Goal: Browse casually: Explore the website without a specific task or goal

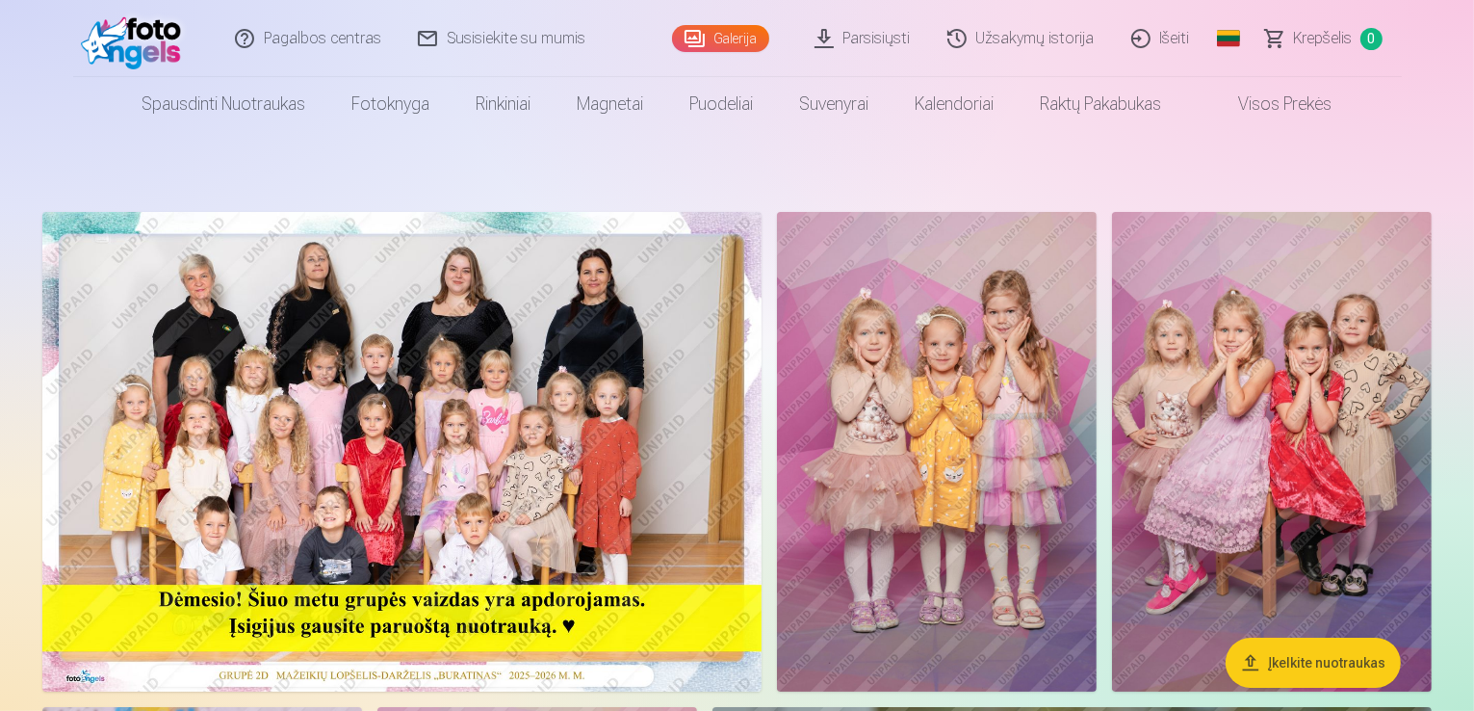
click at [561, 389] on img at bounding box center [401, 451] width 719 height 479
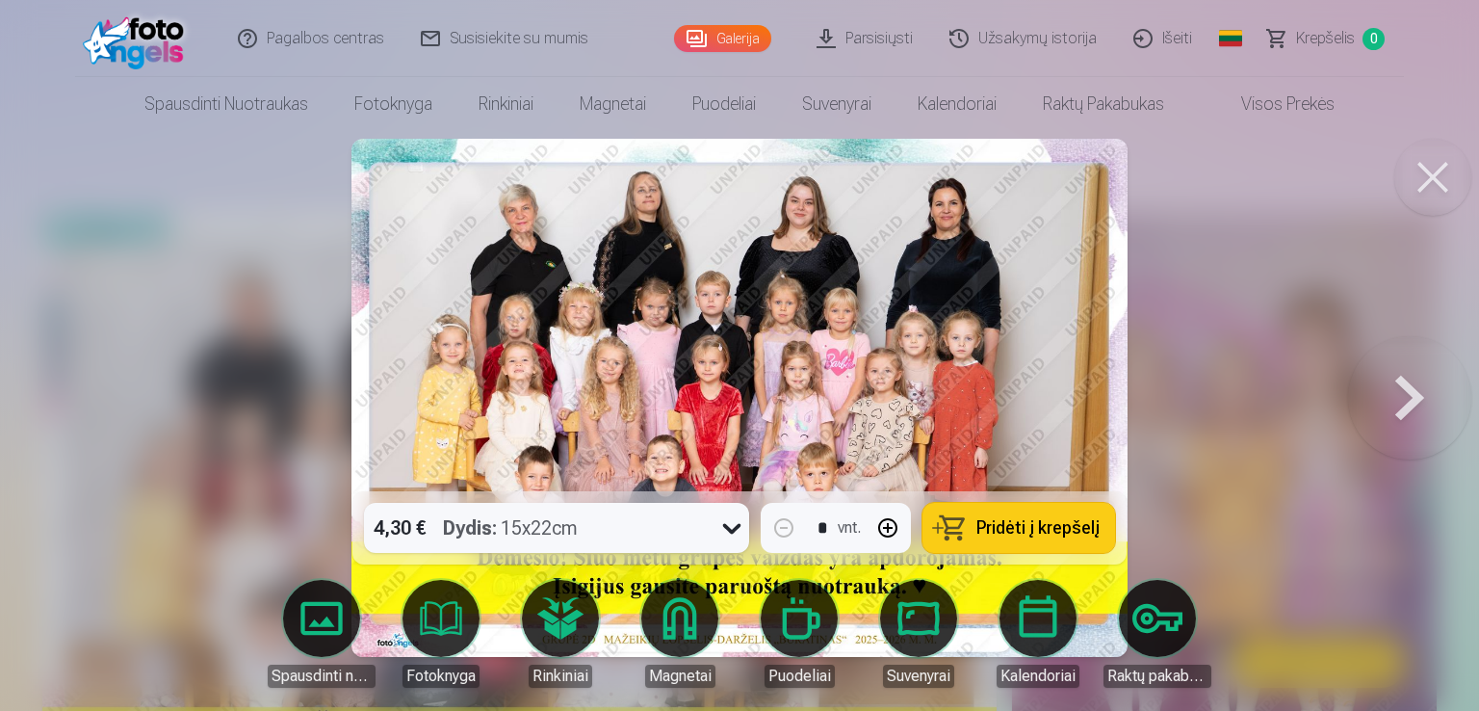
click at [1414, 391] on button at bounding box center [1409, 398] width 123 height 148
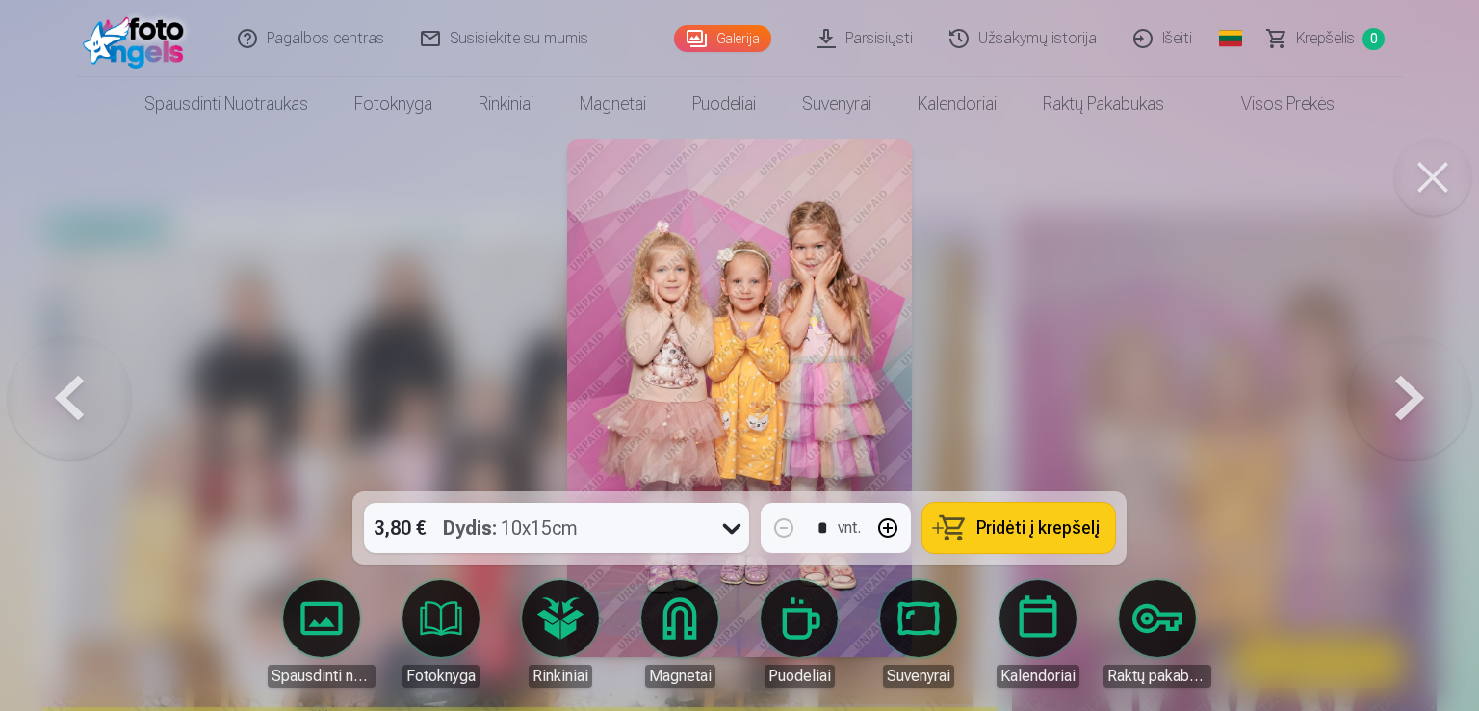
click at [1409, 387] on button at bounding box center [1409, 398] width 123 height 148
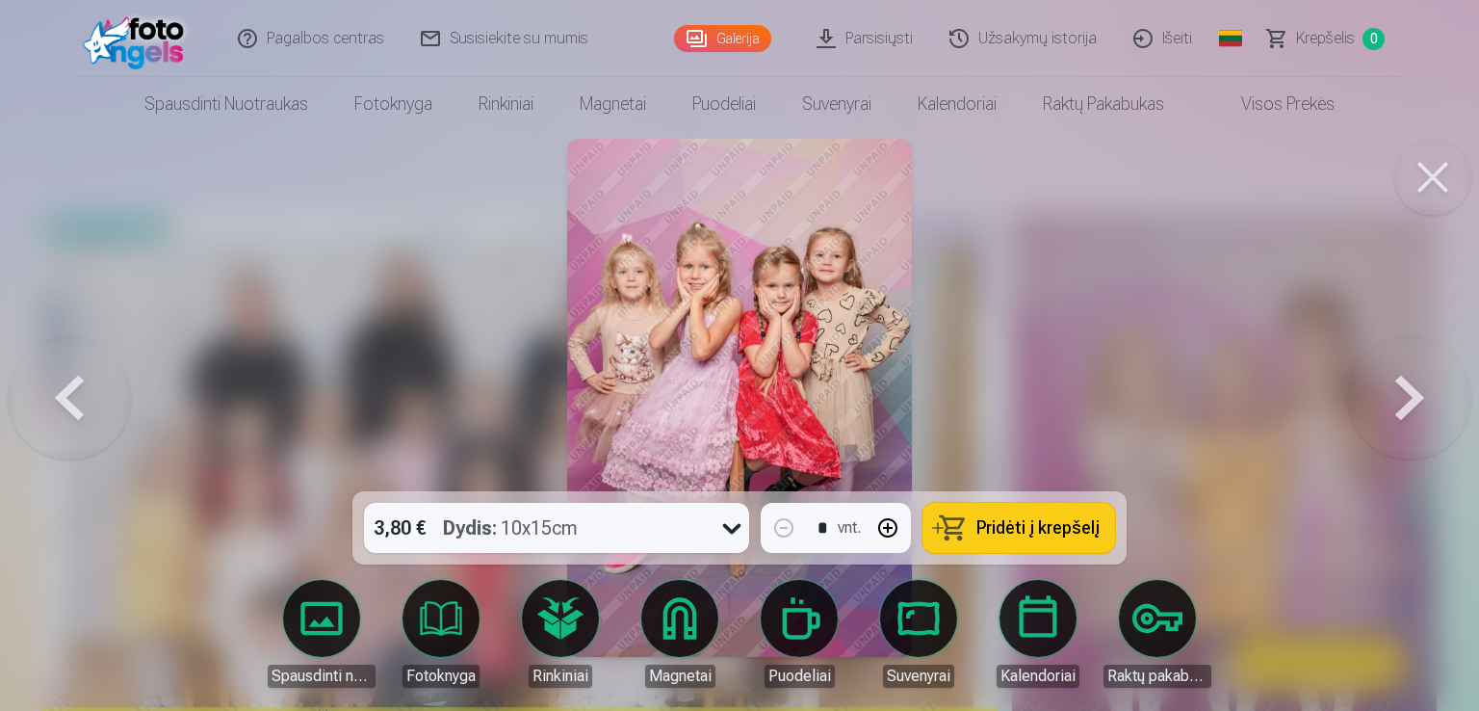
click at [1409, 387] on button at bounding box center [1409, 398] width 123 height 148
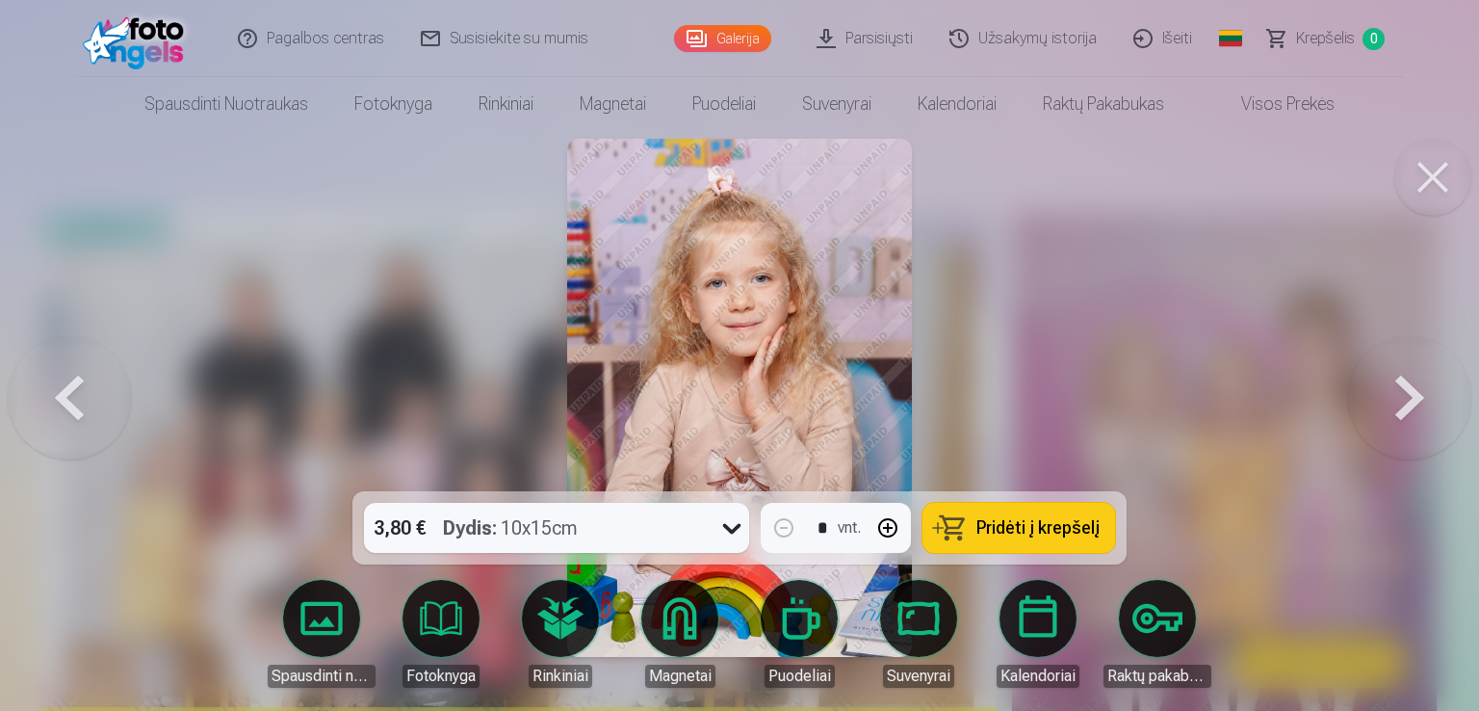
click at [1409, 388] on button at bounding box center [1409, 398] width 123 height 148
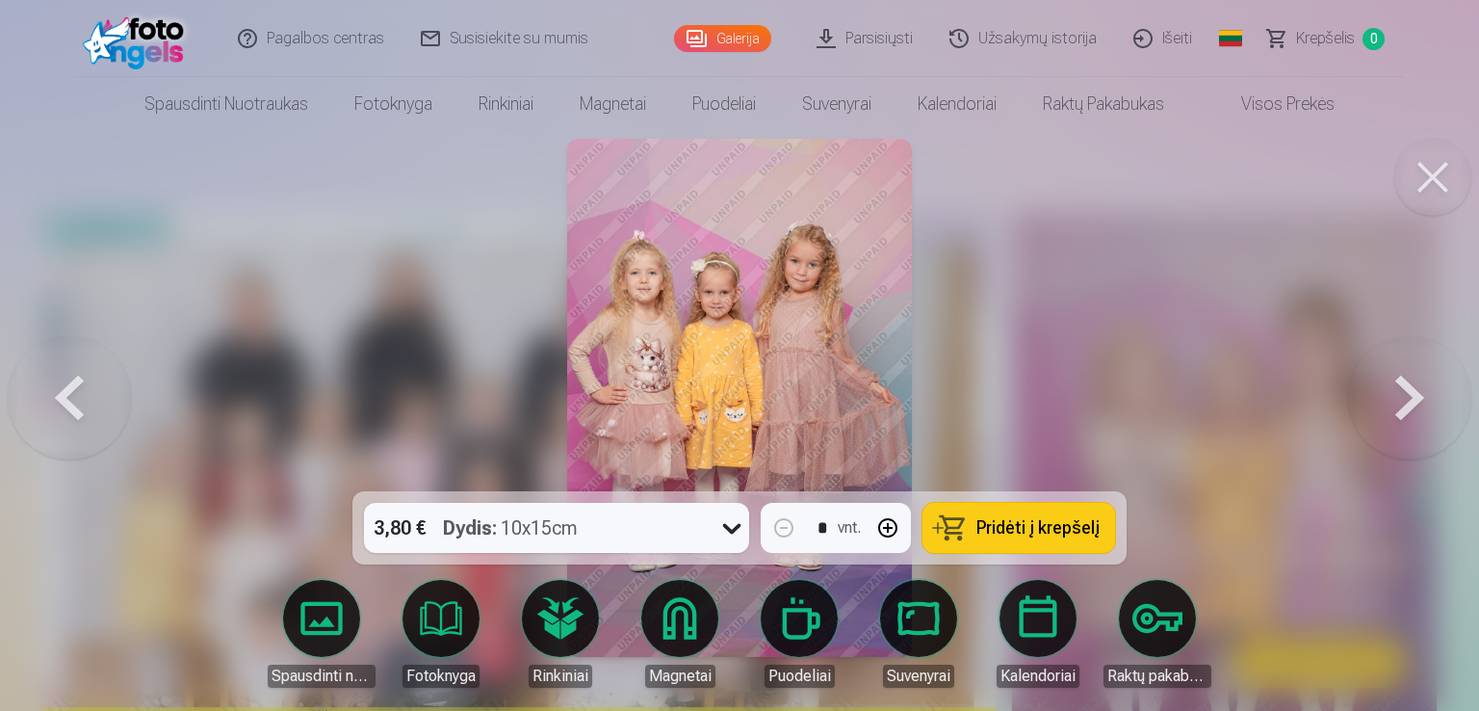
click at [1414, 386] on button at bounding box center [1409, 398] width 123 height 148
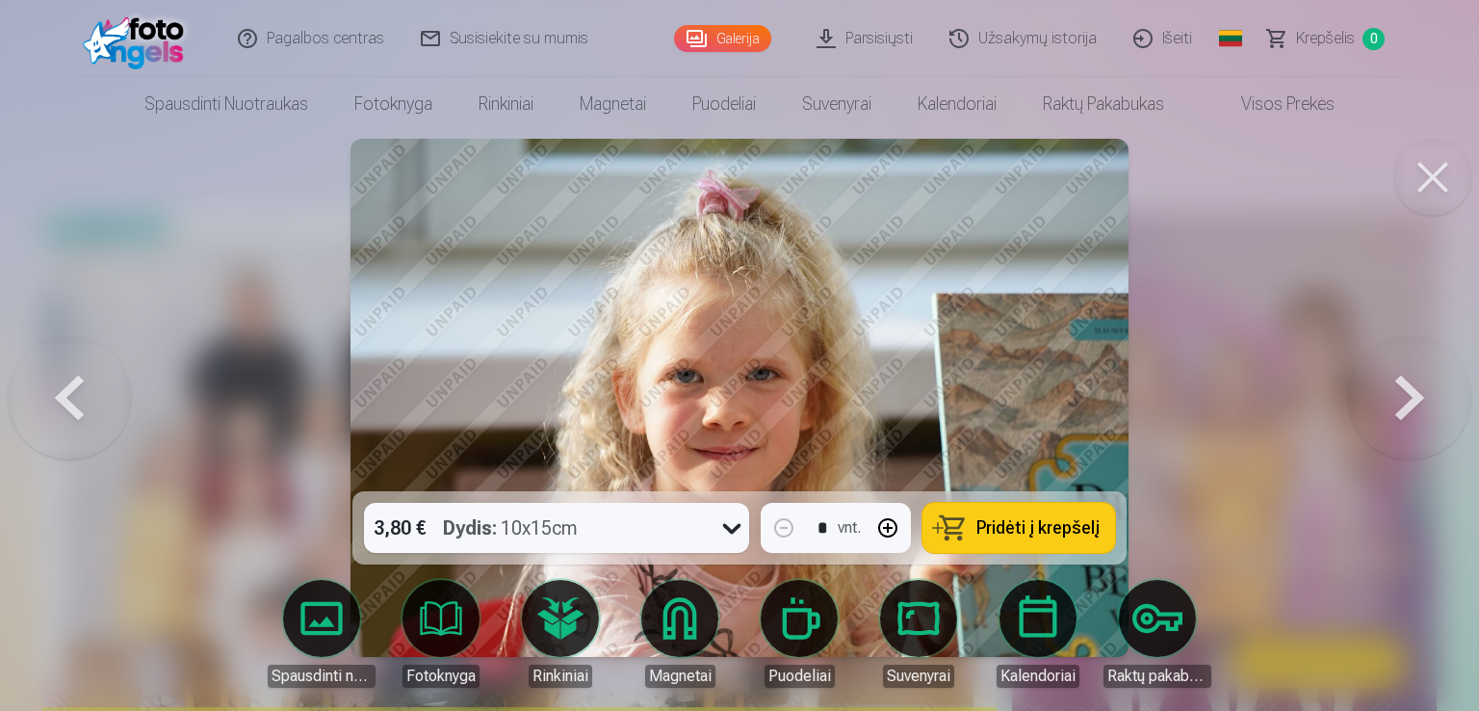
click at [53, 384] on button at bounding box center [69, 398] width 123 height 148
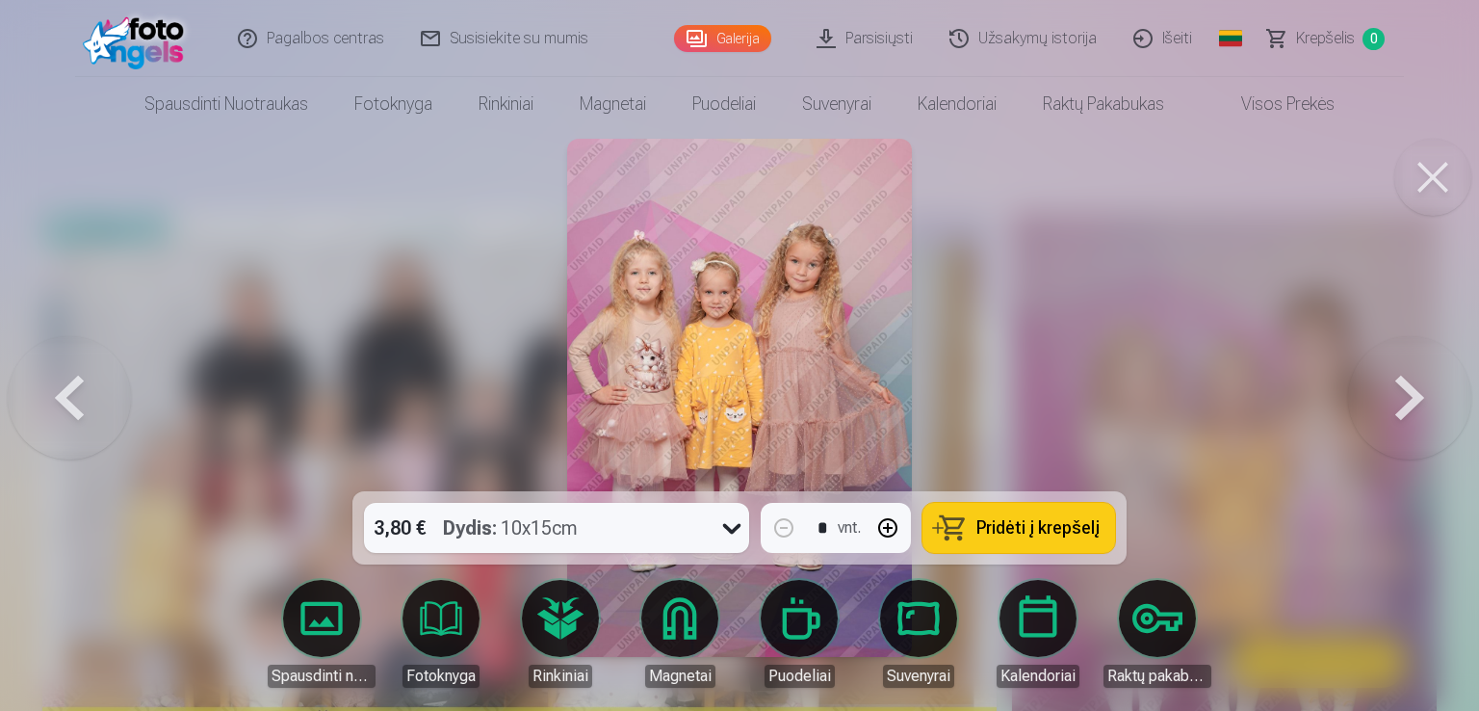
click at [1375, 426] on button at bounding box center [1409, 398] width 123 height 148
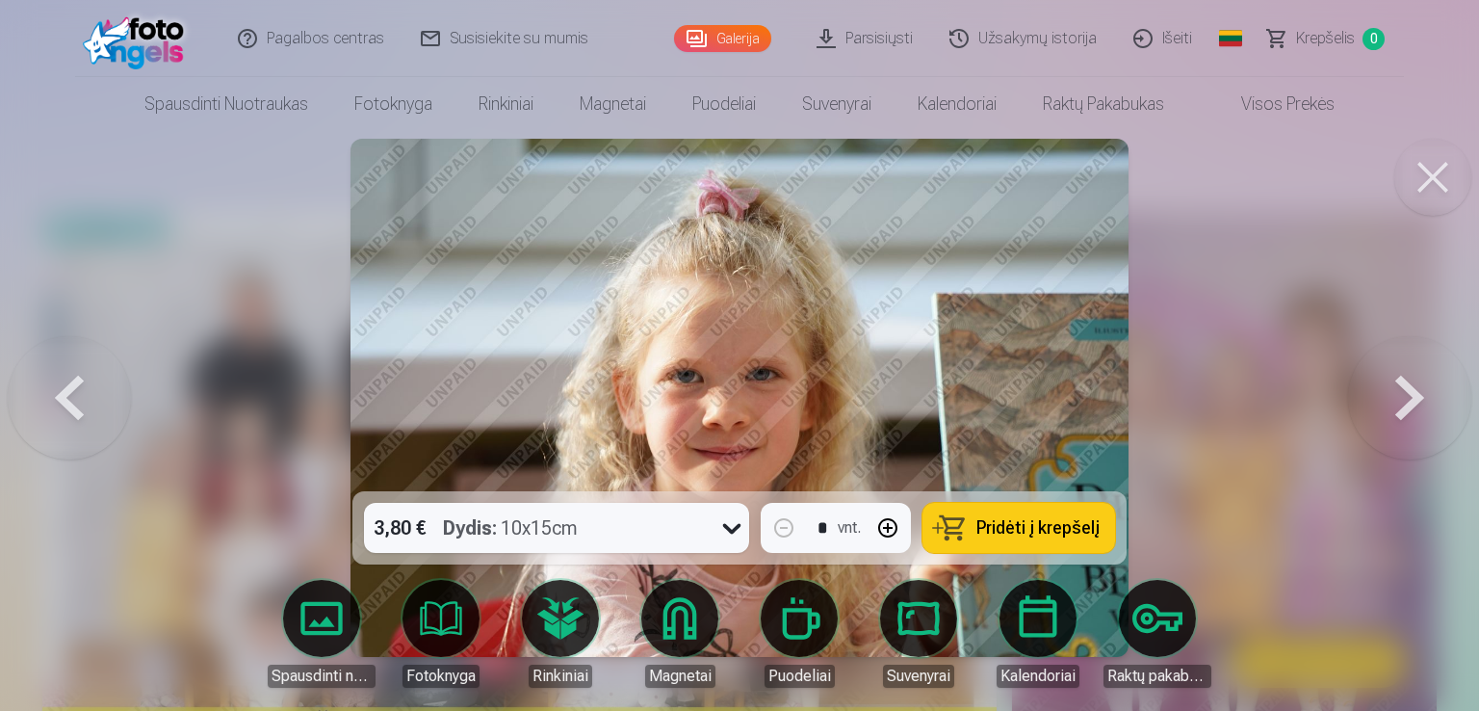
click at [1375, 426] on button at bounding box center [1409, 398] width 123 height 148
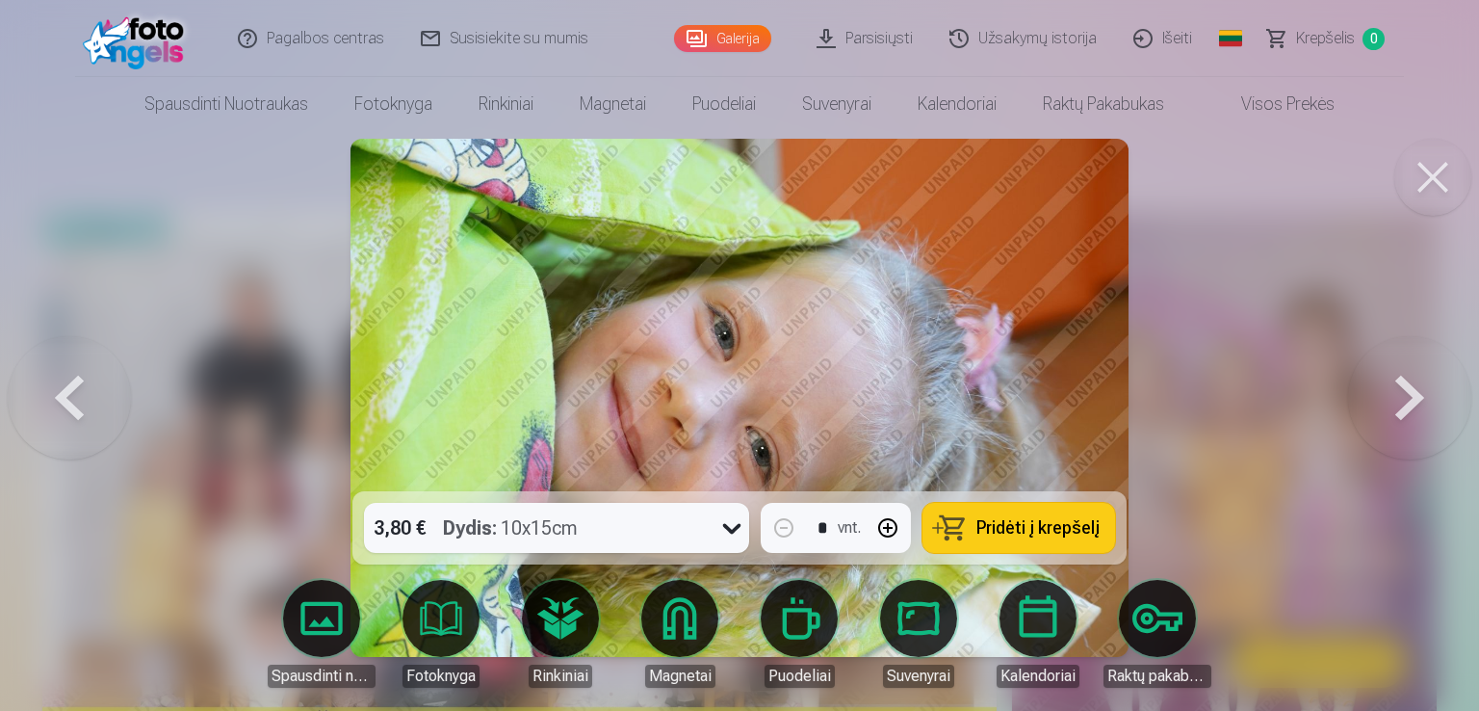
click at [1410, 418] on button at bounding box center [1409, 398] width 123 height 148
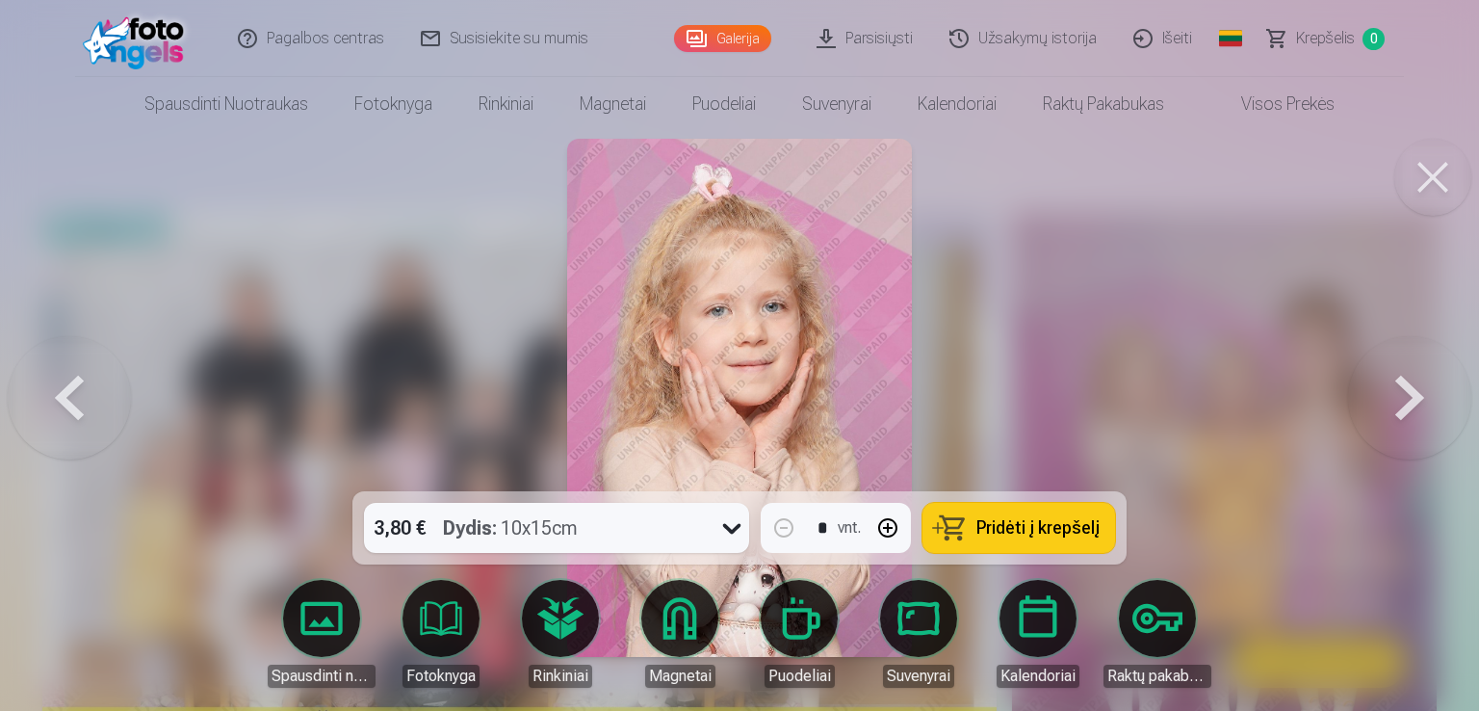
click at [1410, 418] on button at bounding box center [1409, 398] width 123 height 148
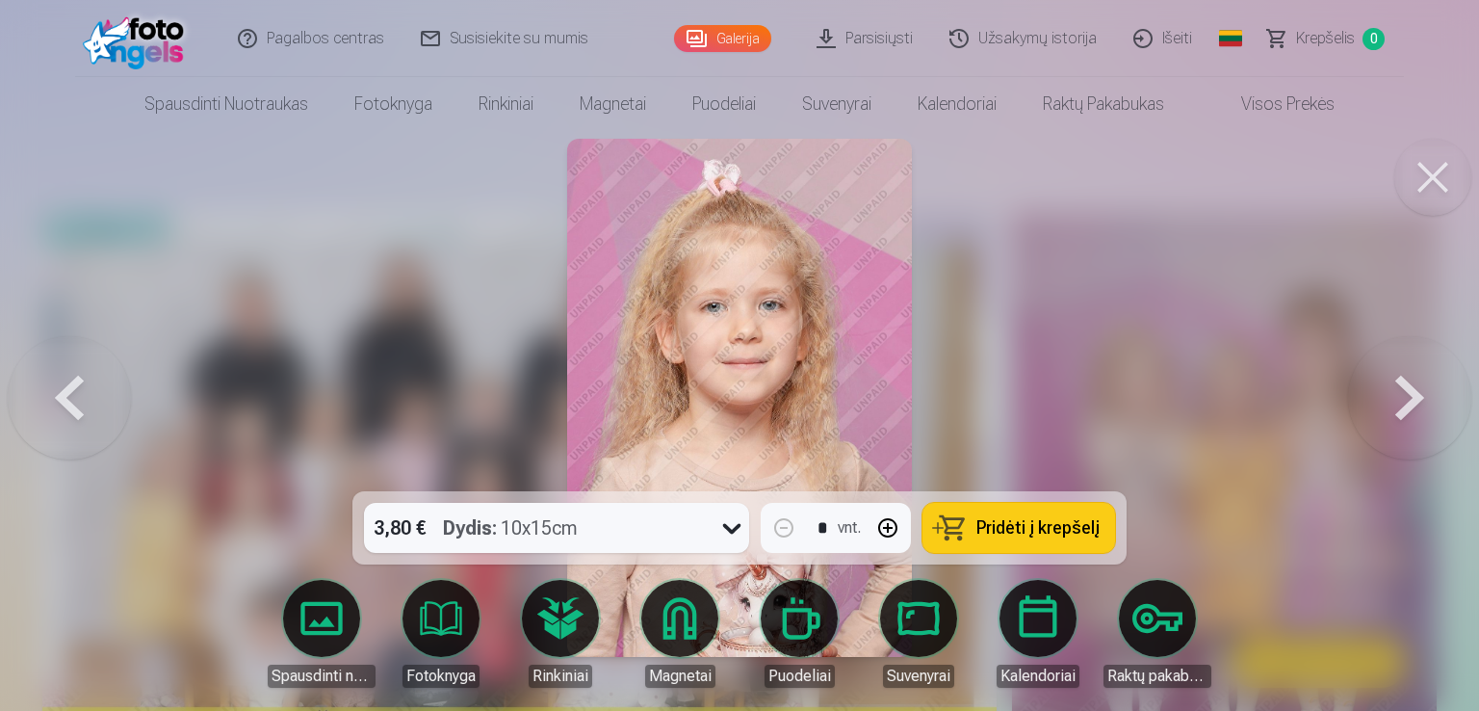
click at [1410, 418] on button at bounding box center [1409, 398] width 123 height 148
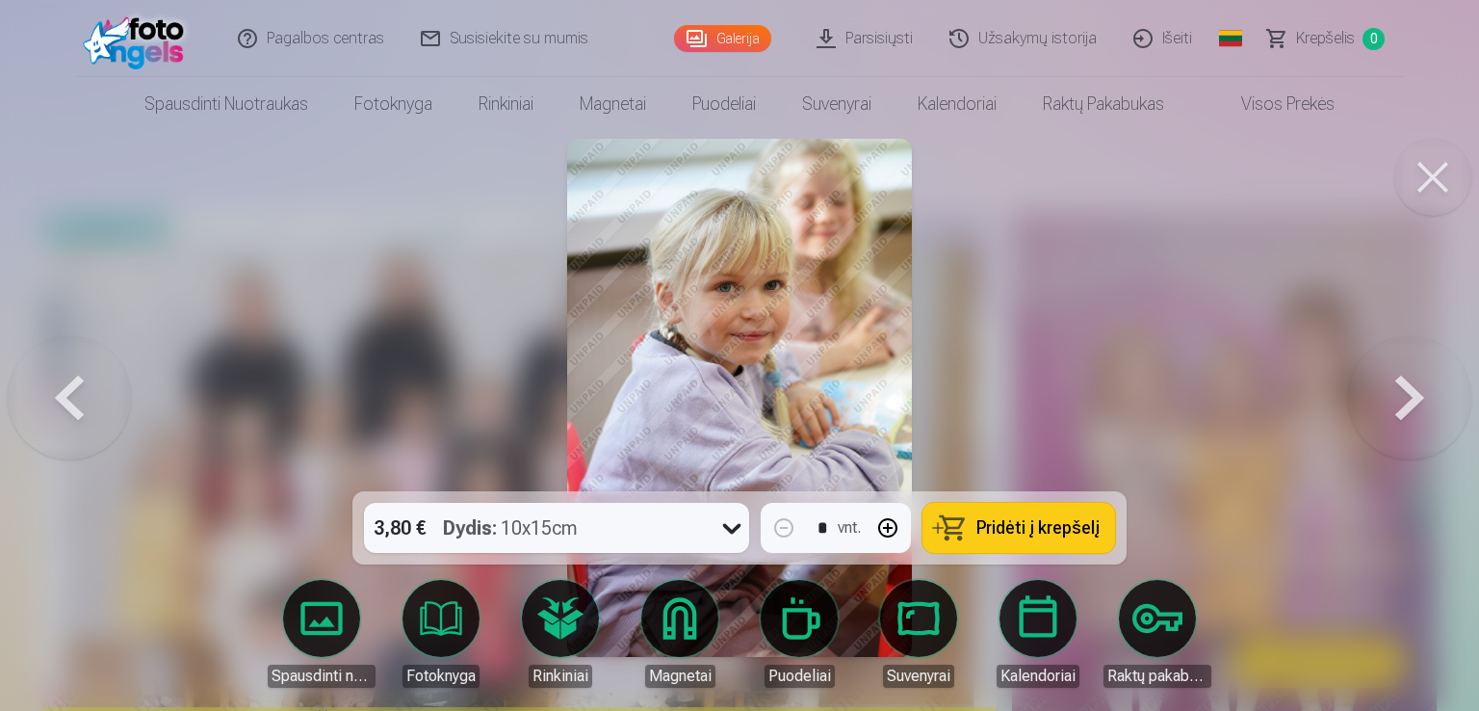
click at [1410, 418] on button at bounding box center [1409, 398] width 123 height 148
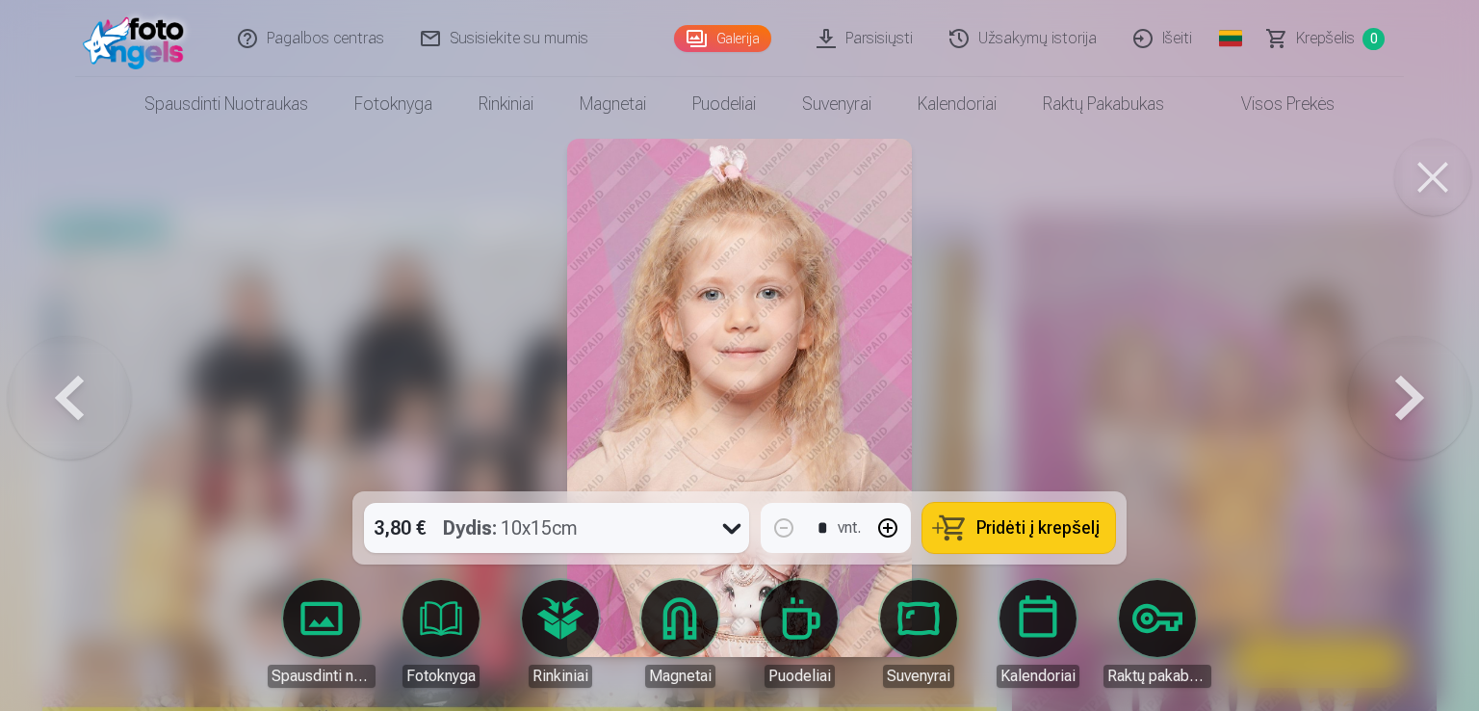
click at [1402, 394] on button at bounding box center [1409, 398] width 123 height 148
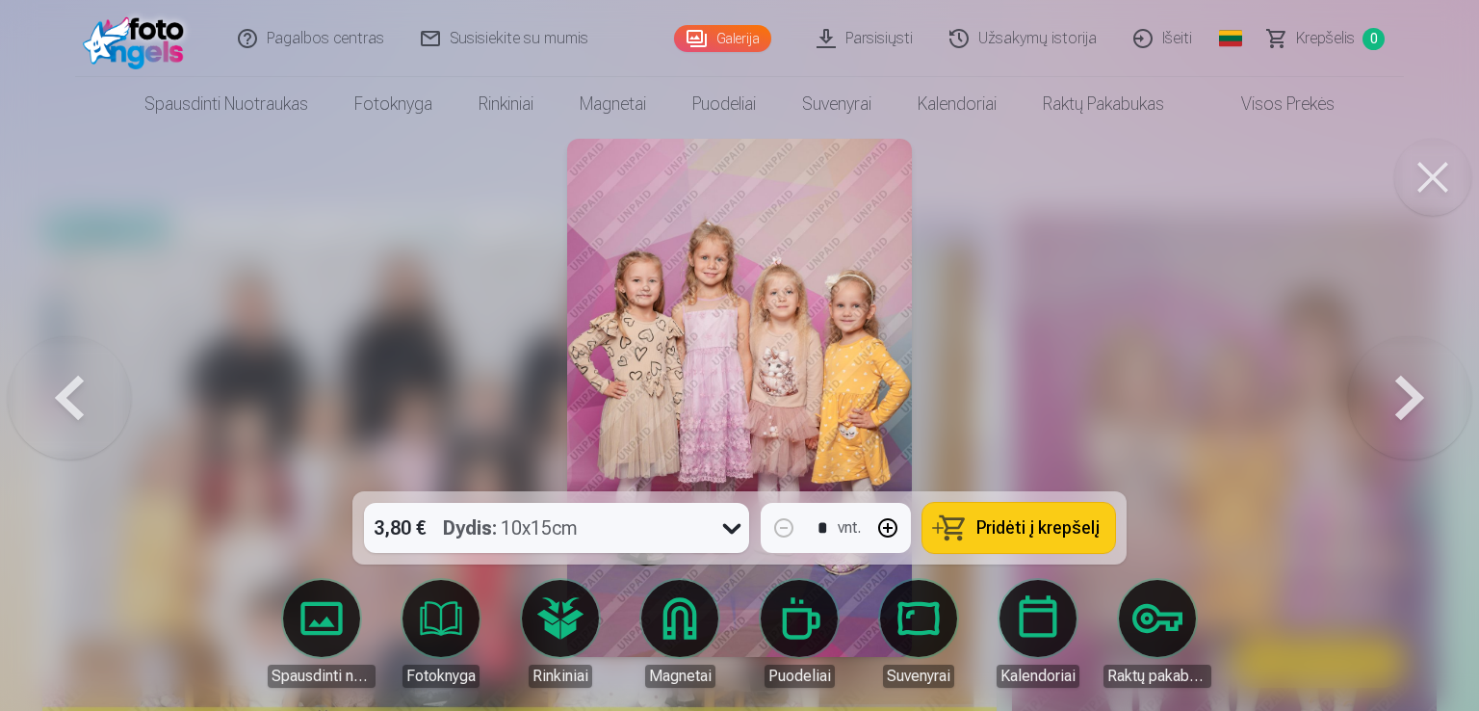
click at [1402, 394] on button at bounding box center [1409, 398] width 123 height 148
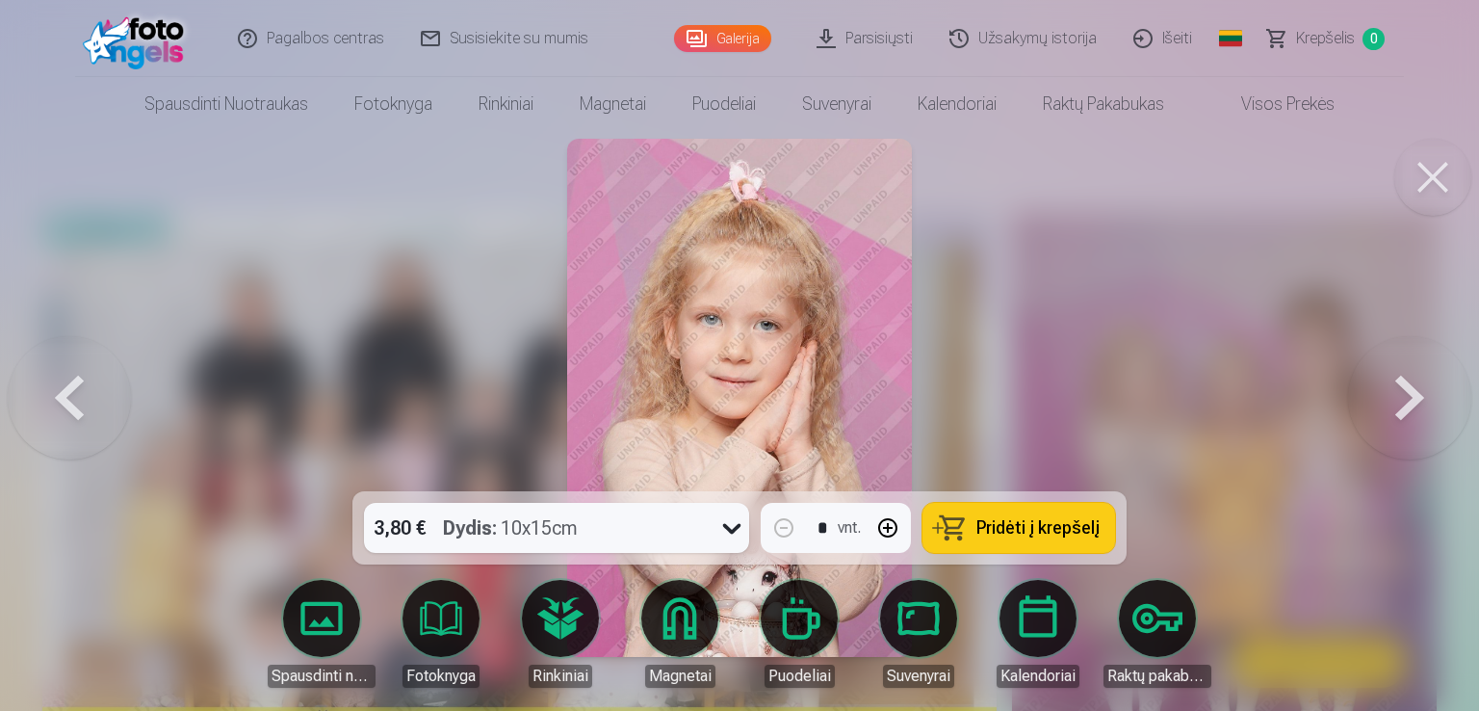
click at [1402, 394] on button at bounding box center [1409, 398] width 123 height 148
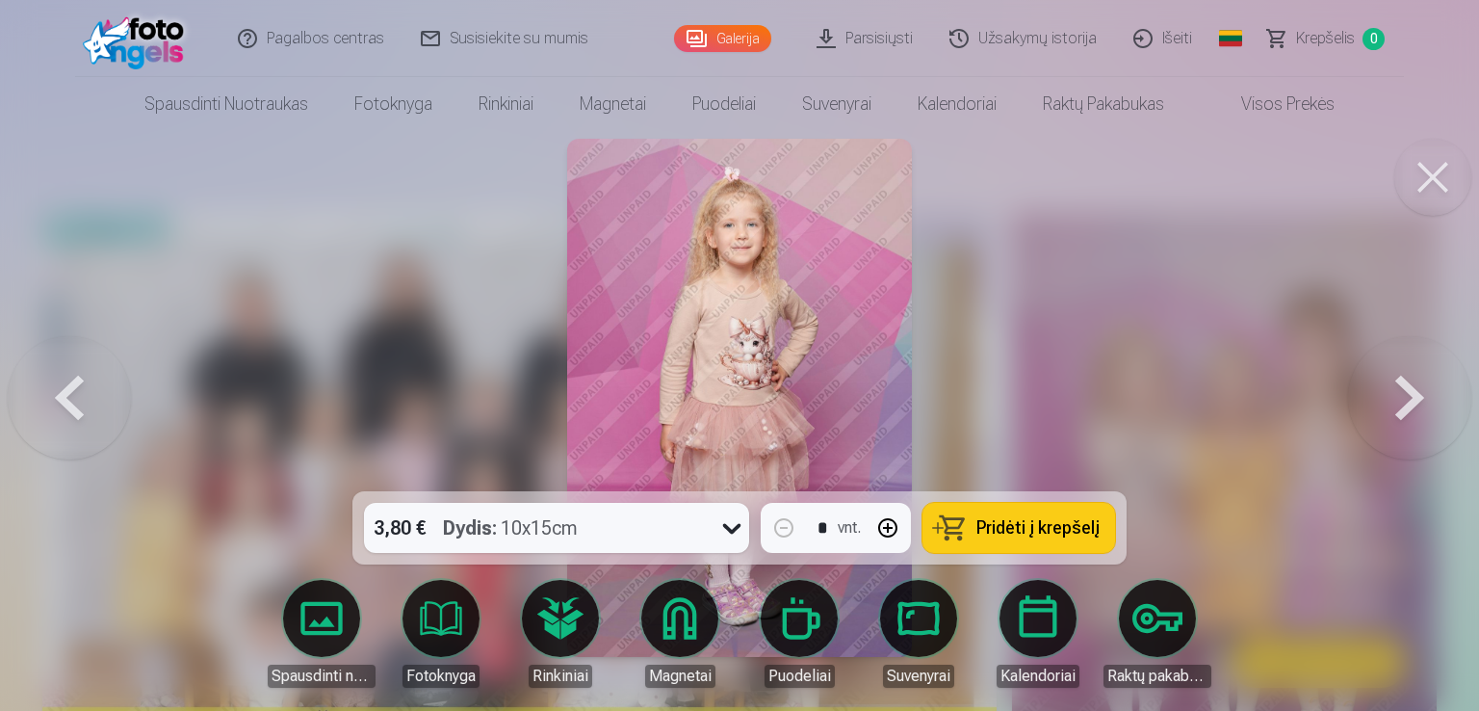
click at [1402, 394] on button at bounding box center [1409, 398] width 123 height 148
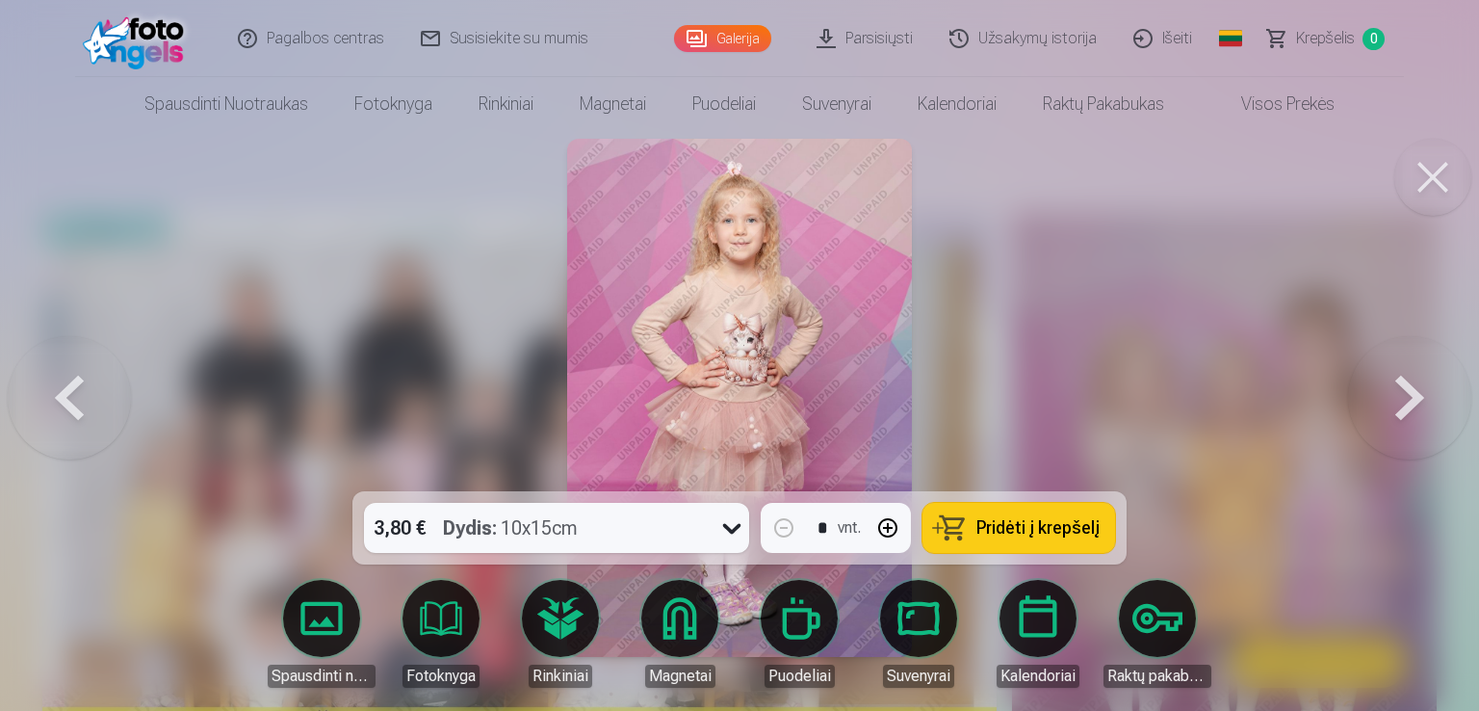
drag, startPoint x: 1402, startPoint y: 394, endPoint x: 1426, endPoint y: 398, distance: 24.4
click at [1426, 398] on button at bounding box center [1409, 398] width 123 height 148
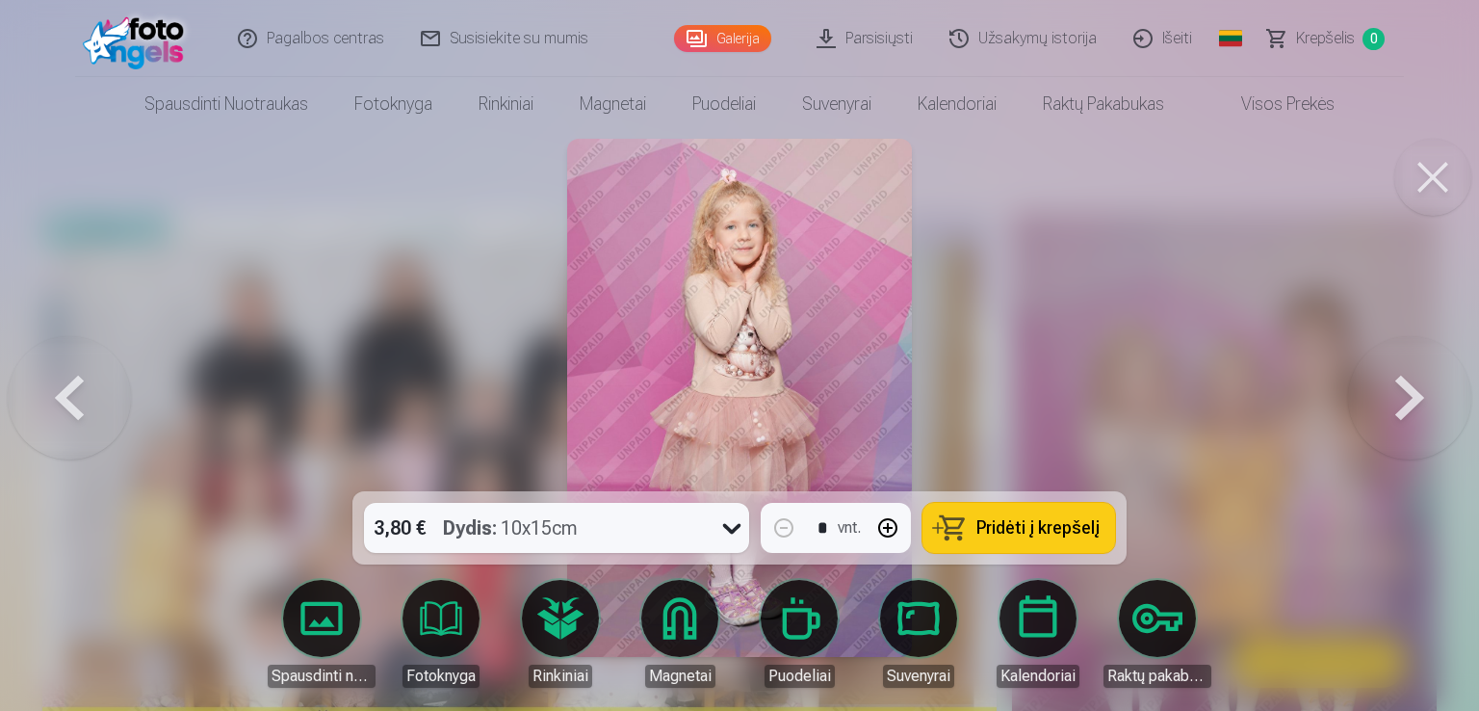
click at [1426, 398] on button at bounding box center [1409, 398] width 123 height 148
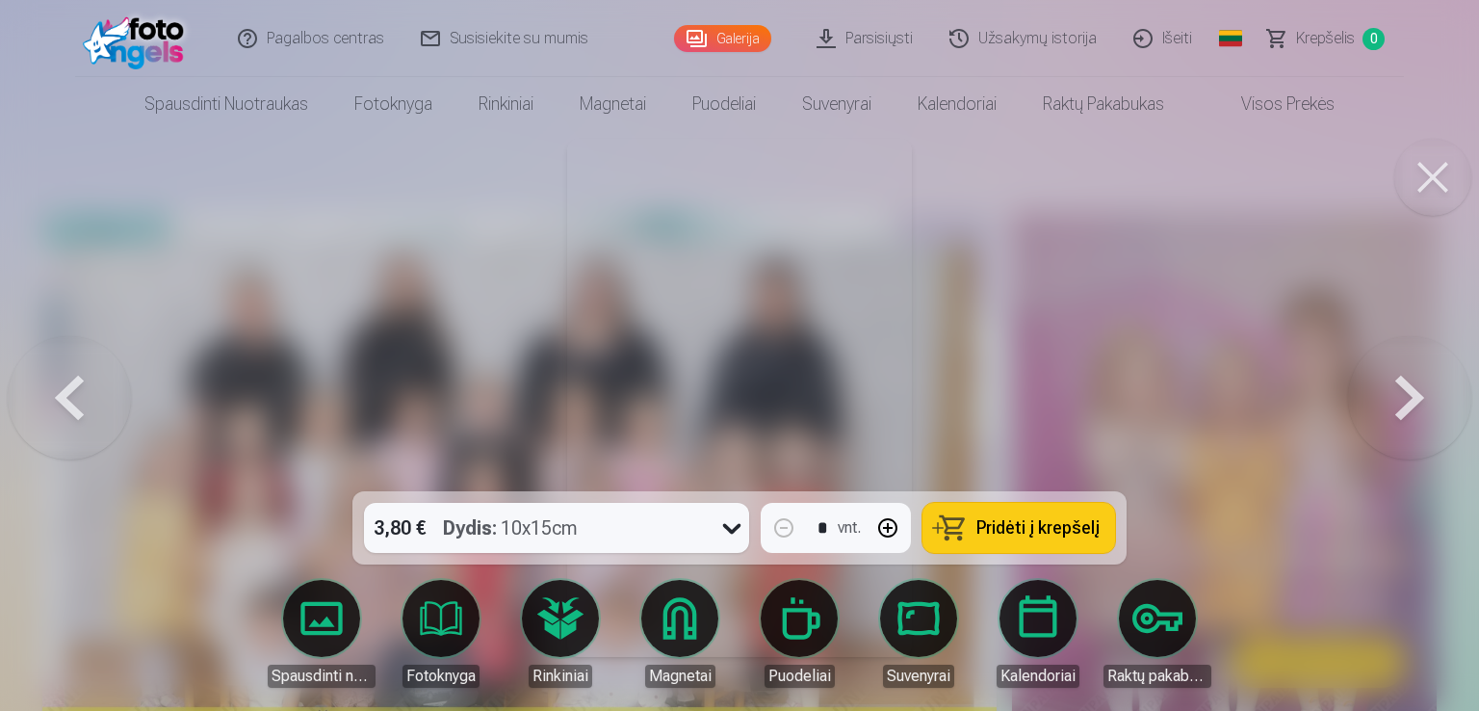
click at [1426, 398] on button at bounding box center [1409, 398] width 123 height 148
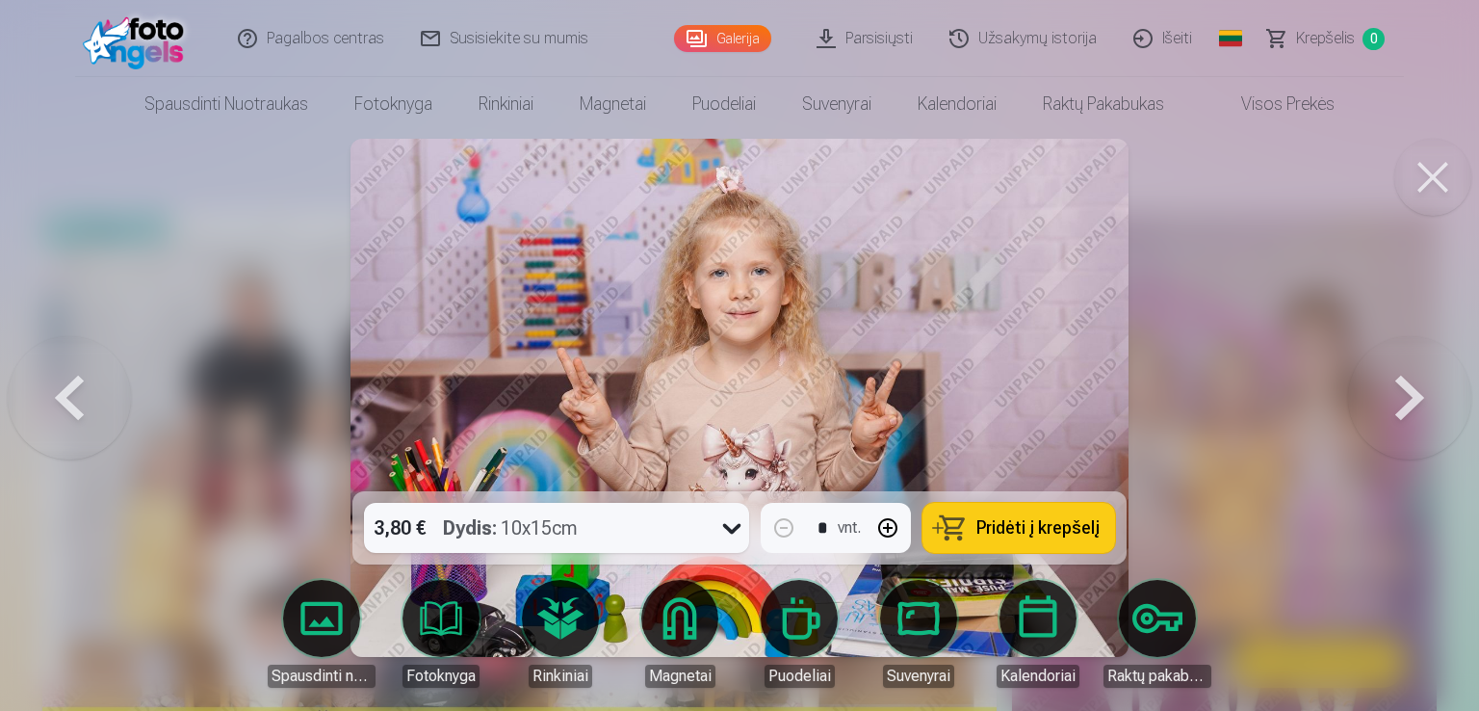
click at [1426, 398] on button at bounding box center [1409, 398] width 123 height 148
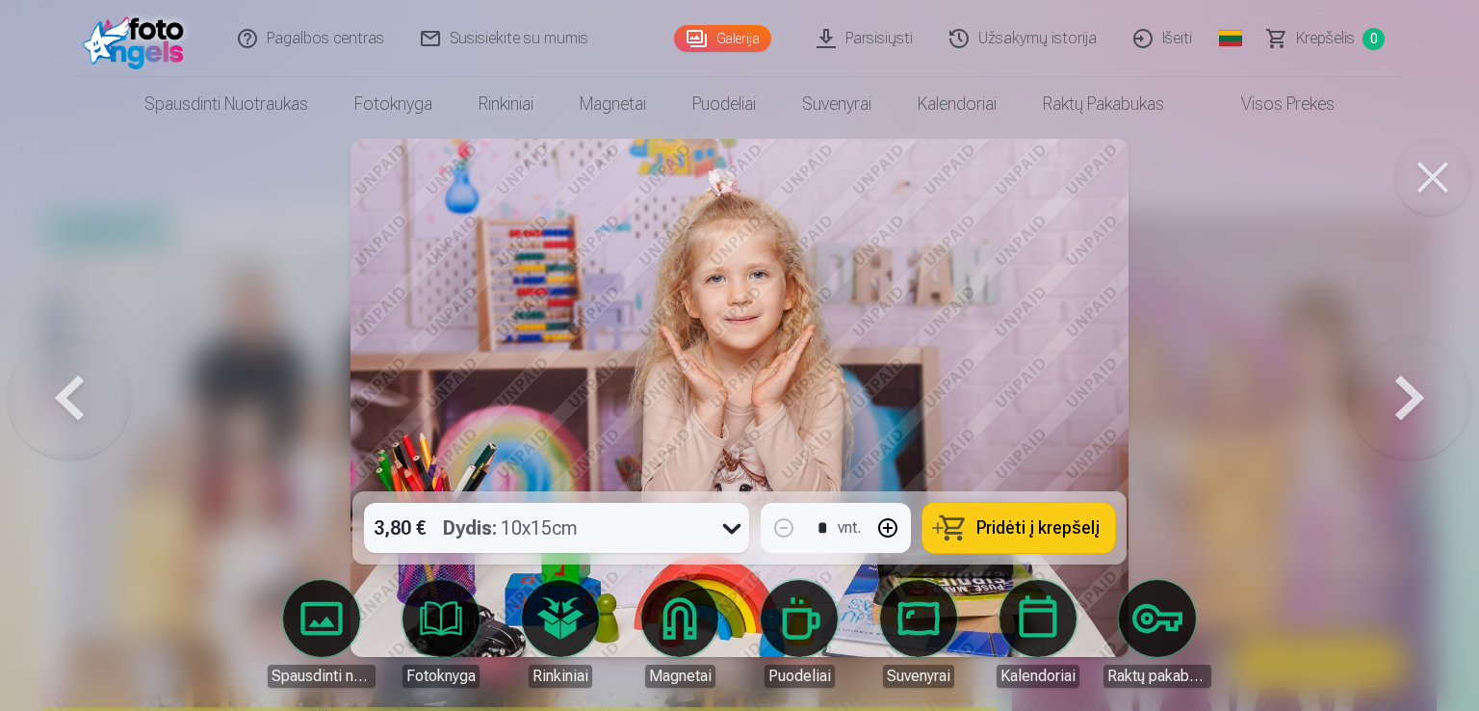
click at [1426, 398] on button at bounding box center [1409, 398] width 123 height 148
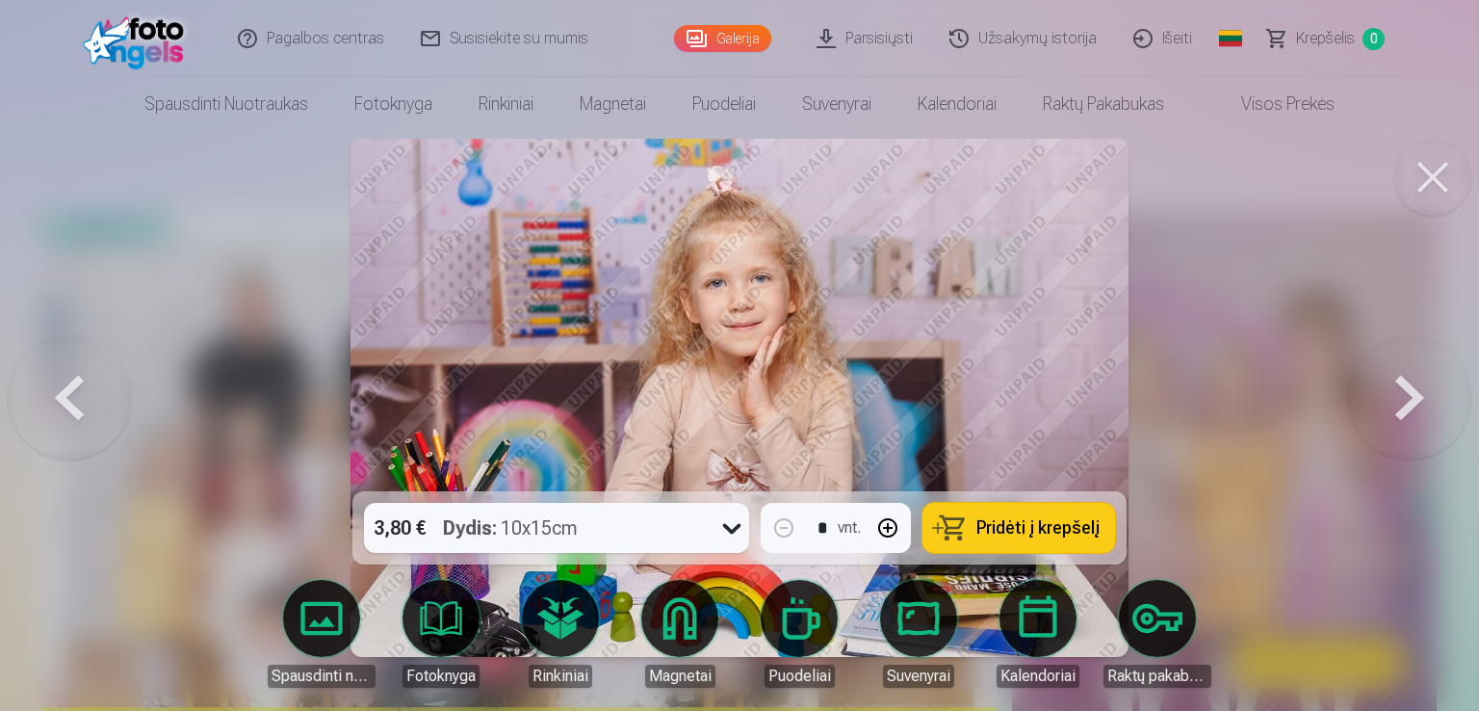
click at [1426, 398] on button at bounding box center [1409, 398] width 123 height 148
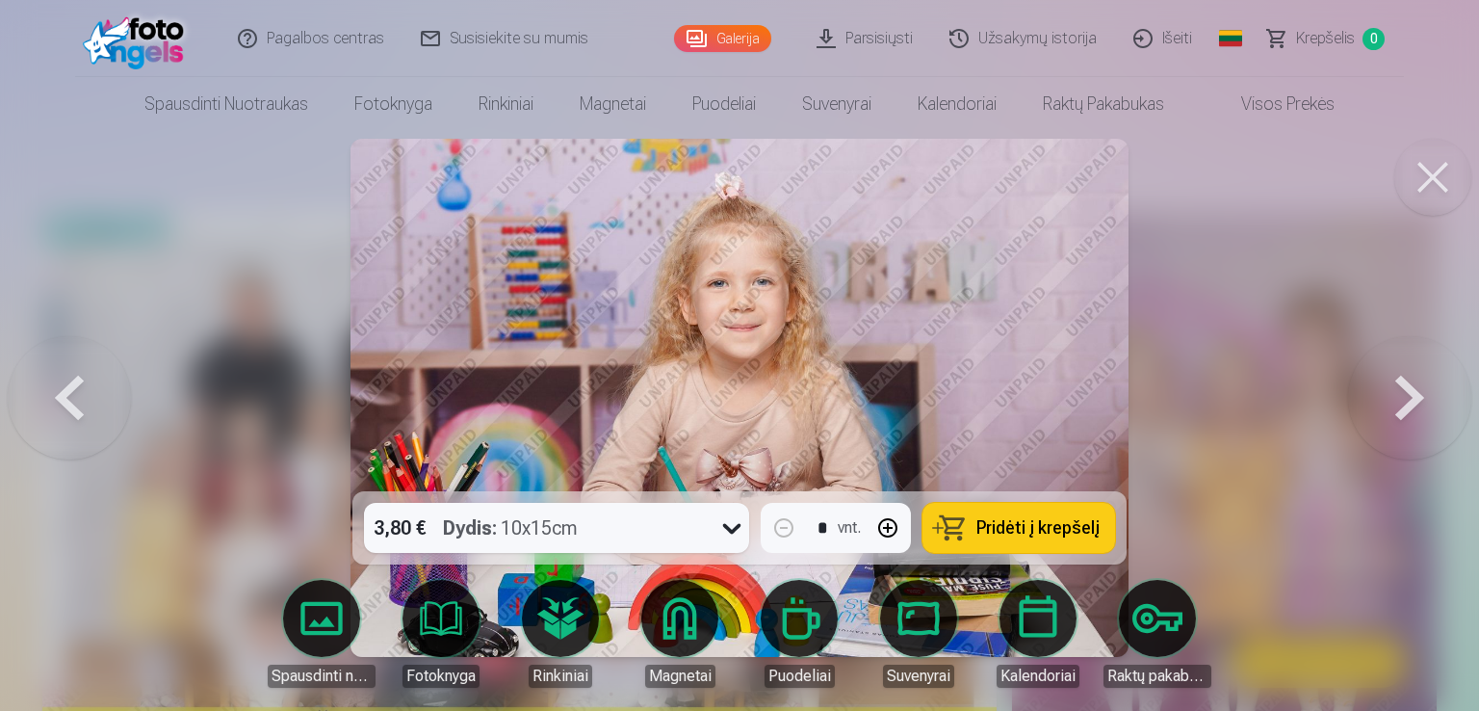
click at [1426, 398] on button at bounding box center [1409, 398] width 123 height 148
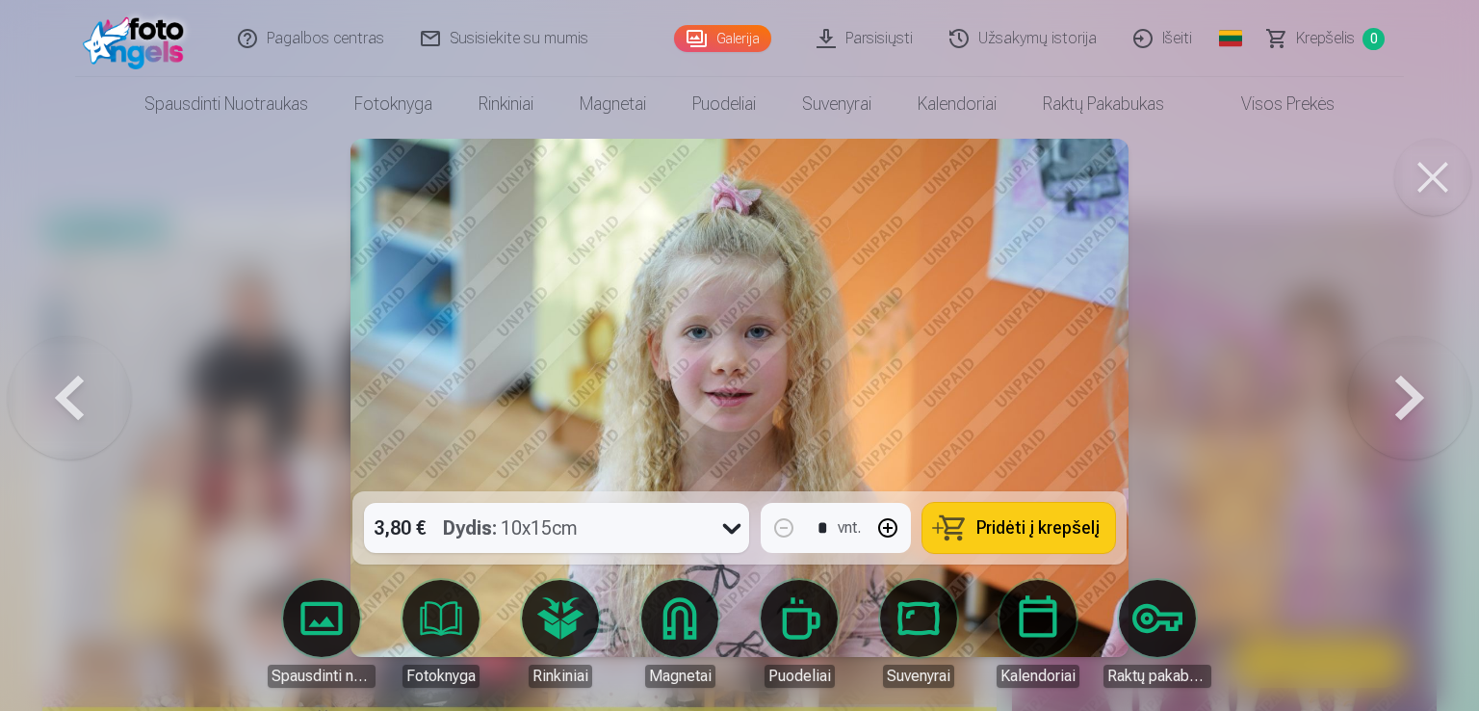
click at [1426, 398] on button at bounding box center [1409, 398] width 123 height 148
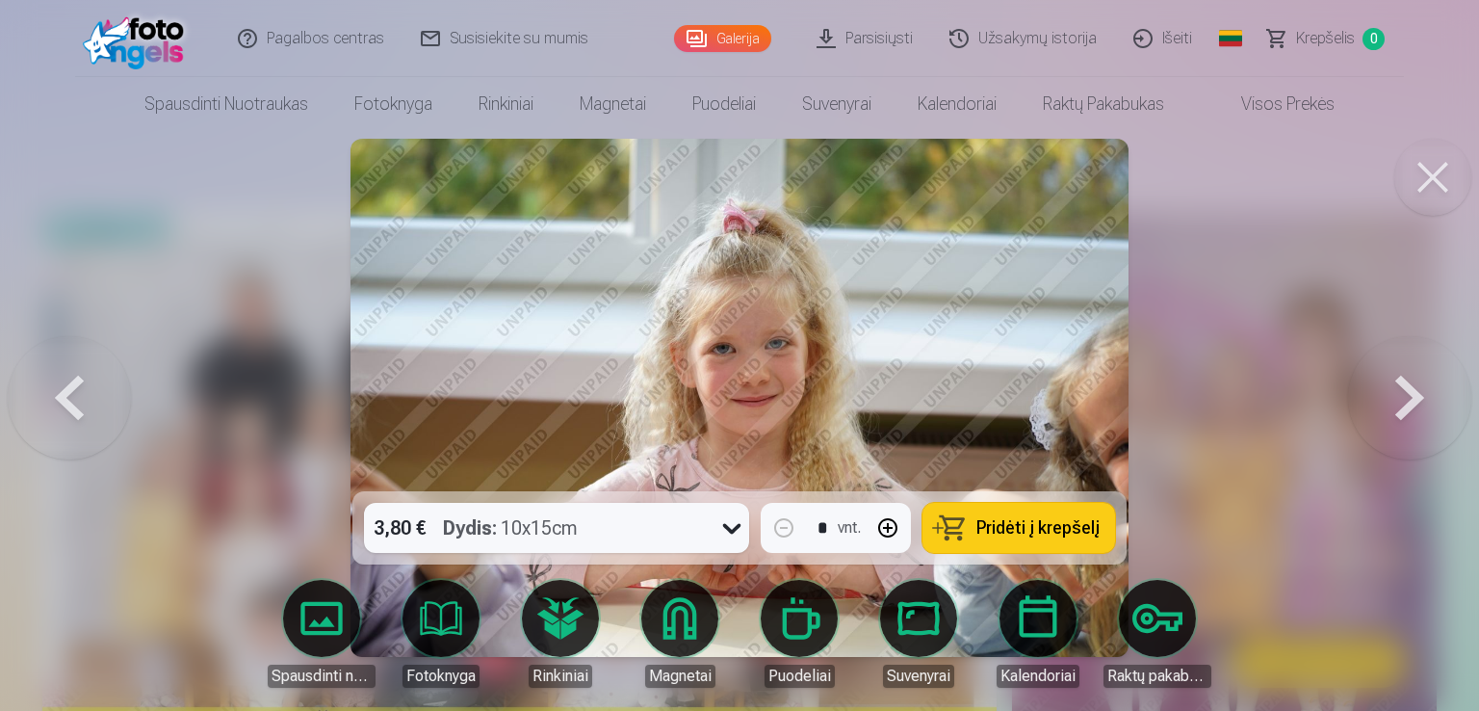
click at [1426, 398] on button at bounding box center [1409, 398] width 123 height 148
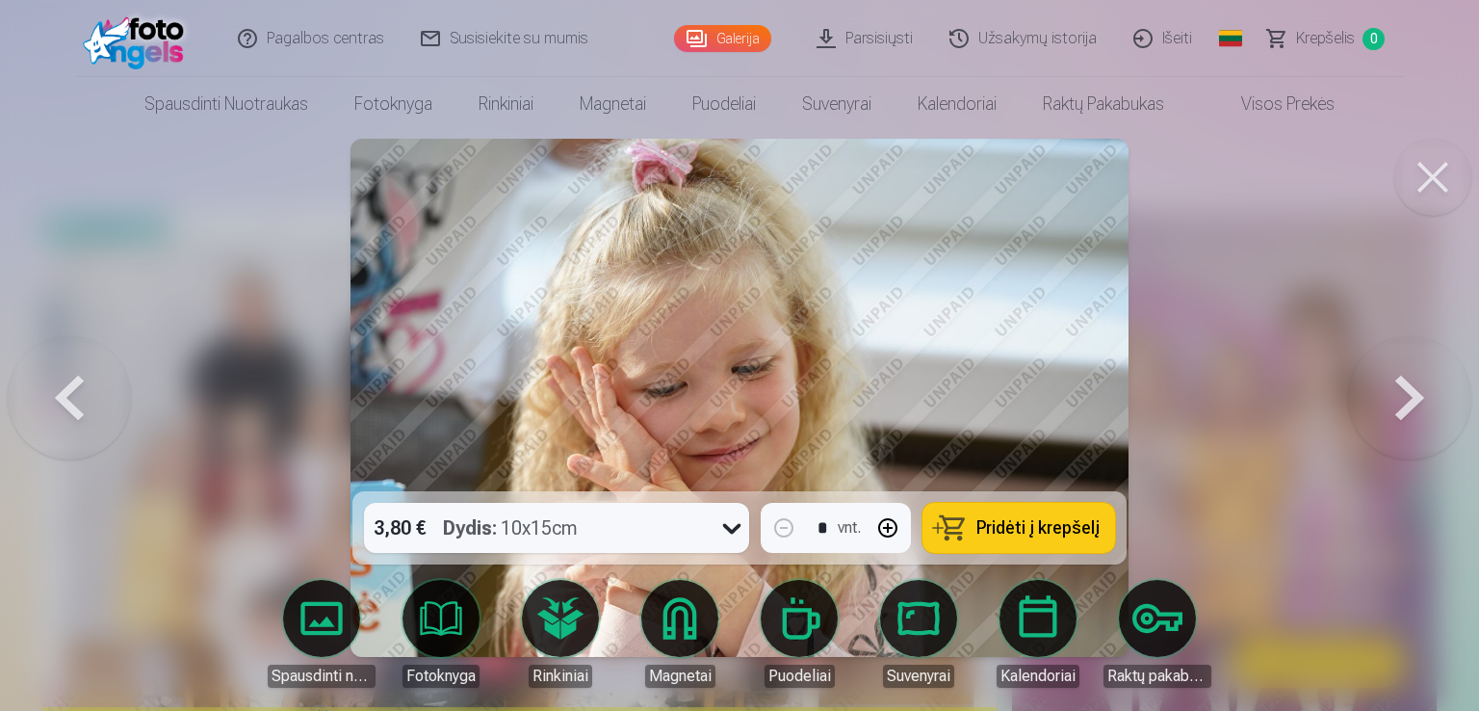
click at [1426, 398] on button at bounding box center [1409, 398] width 123 height 148
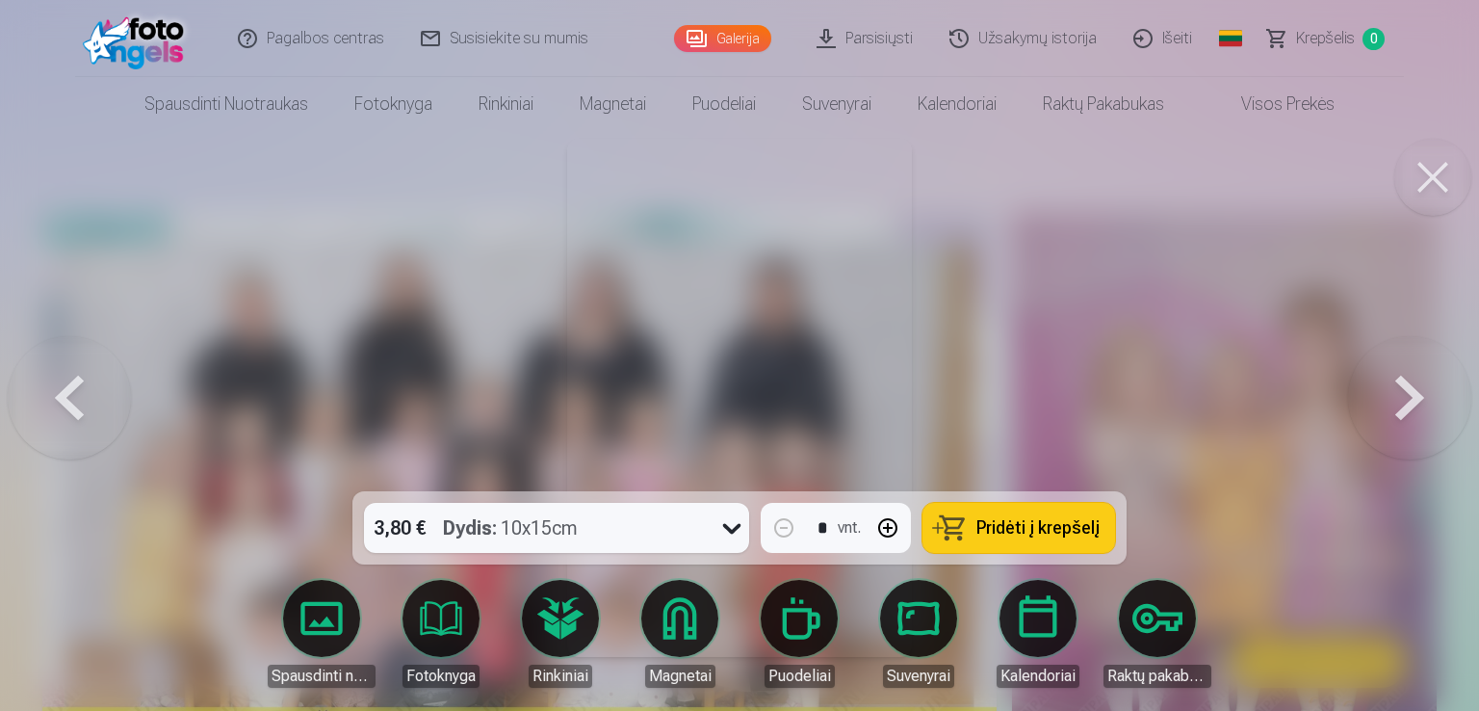
click at [1426, 398] on button at bounding box center [1409, 398] width 123 height 148
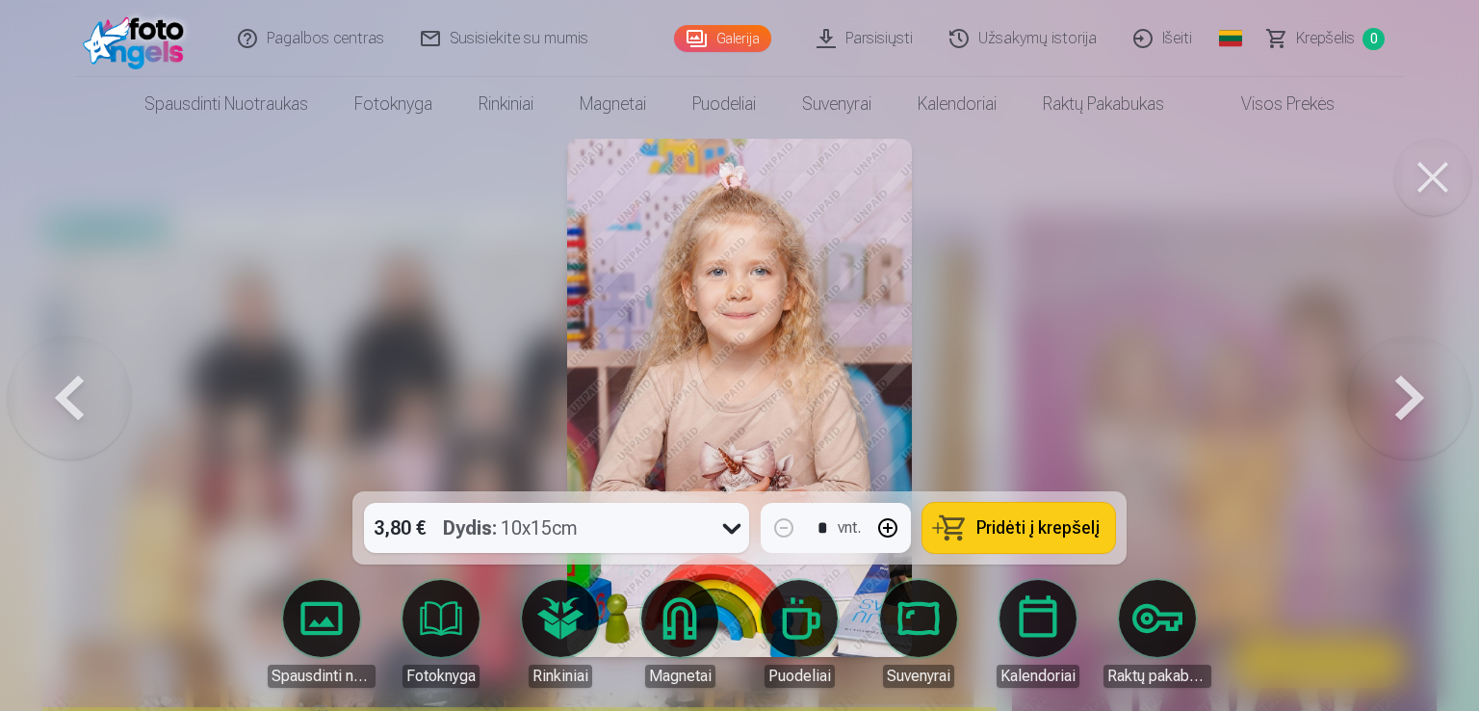
click at [1426, 398] on button at bounding box center [1409, 398] width 123 height 148
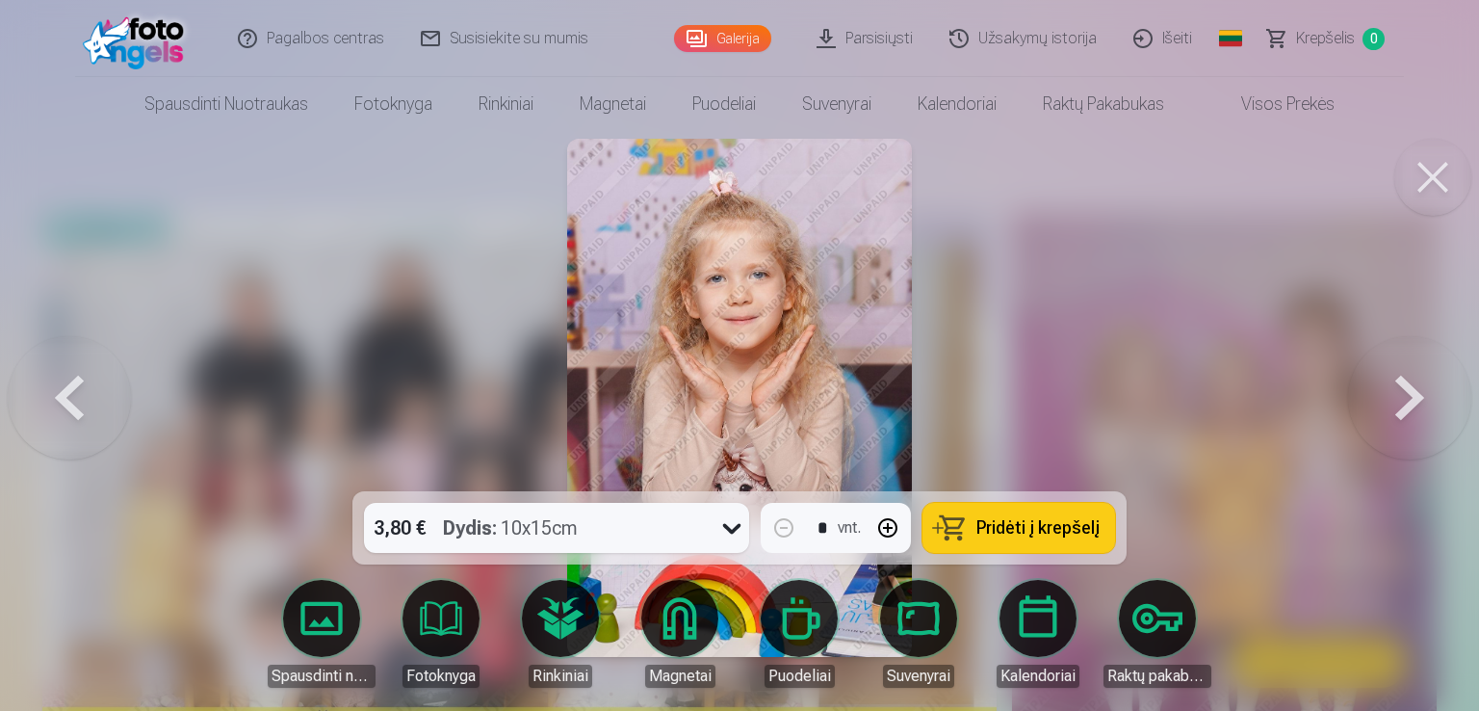
click at [1426, 398] on button at bounding box center [1409, 398] width 123 height 148
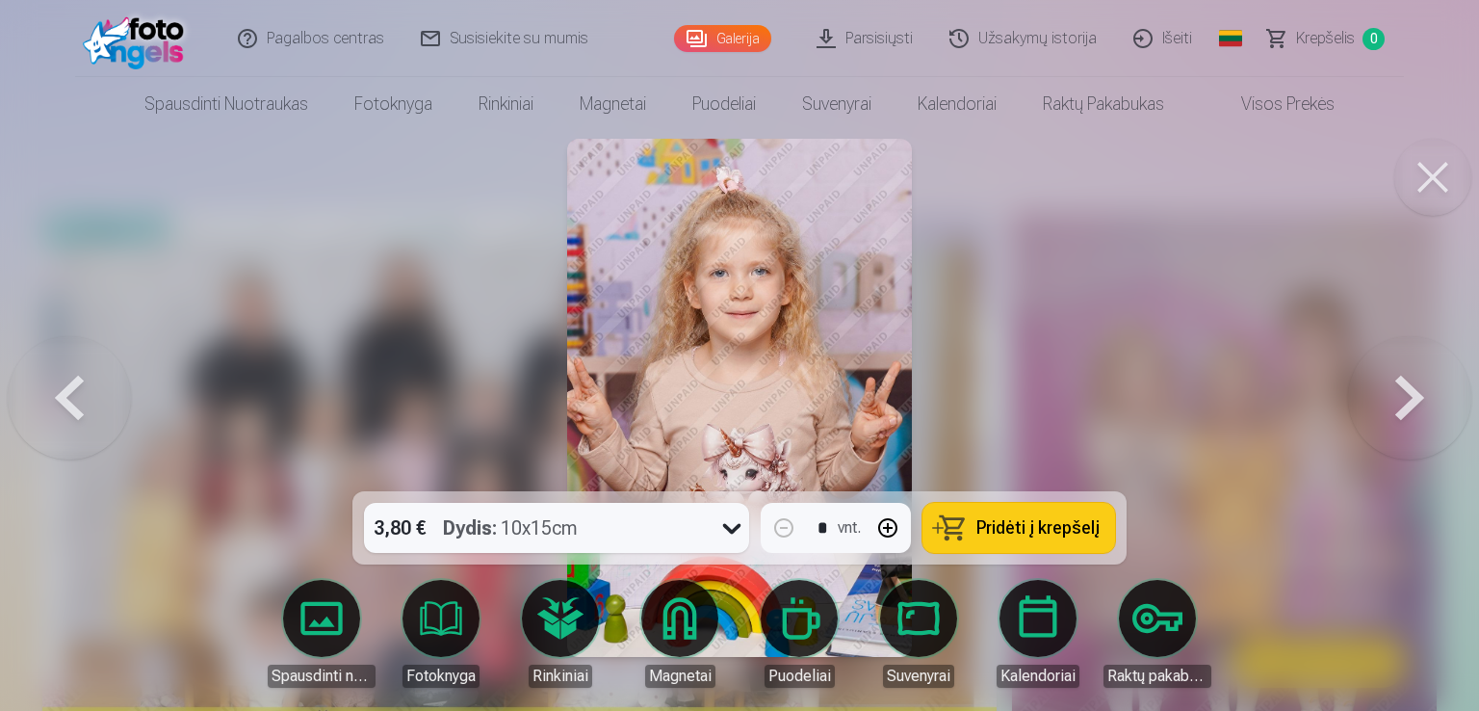
click at [1426, 398] on button at bounding box center [1409, 398] width 123 height 148
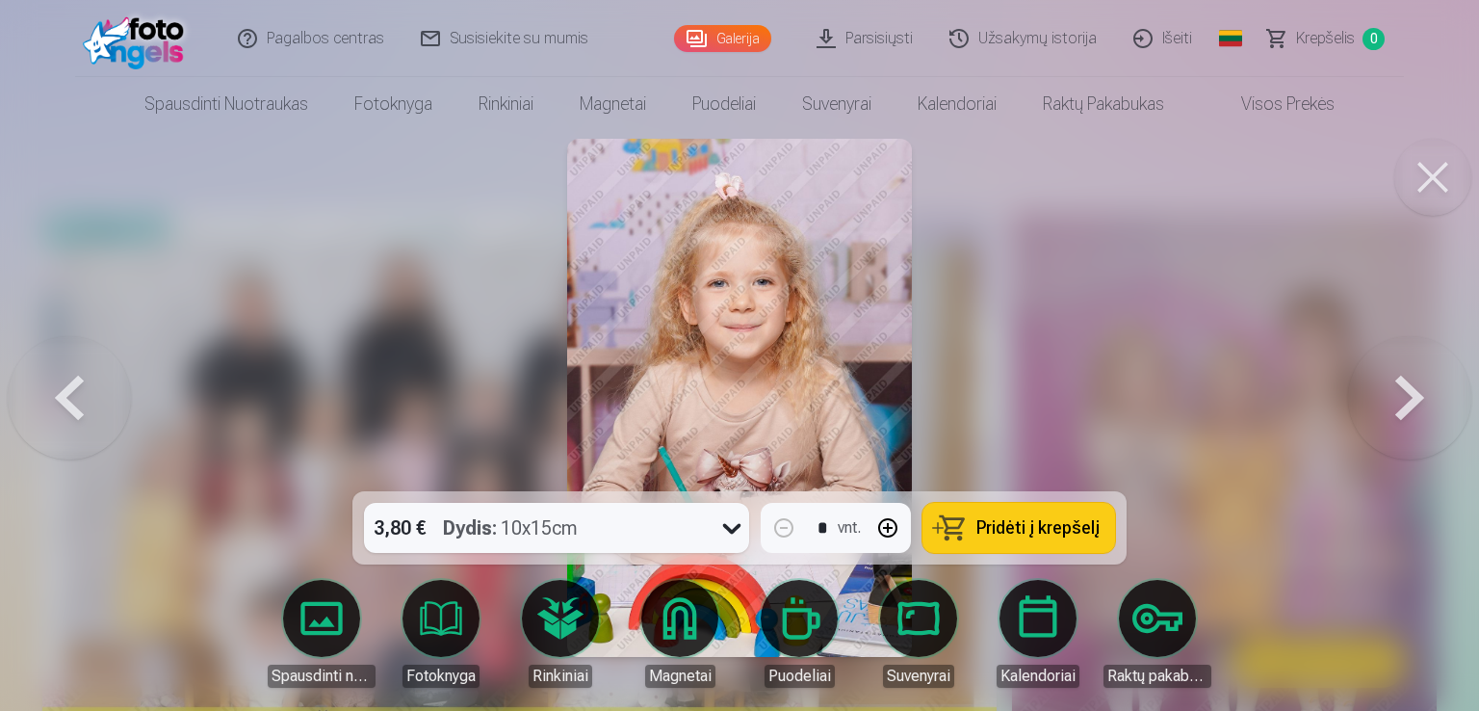
click at [1426, 398] on button at bounding box center [1409, 398] width 123 height 148
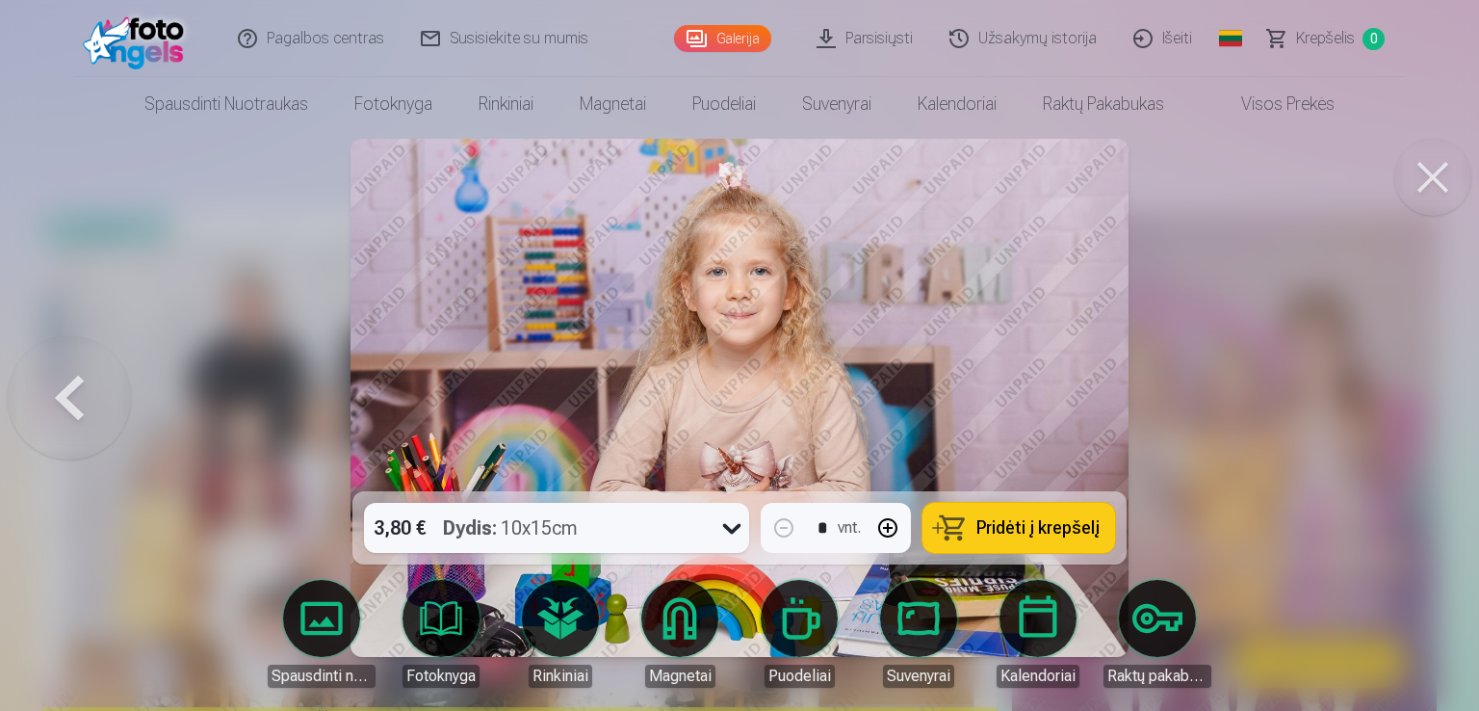
click at [1460, 322] on div at bounding box center [739, 355] width 1479 height 711
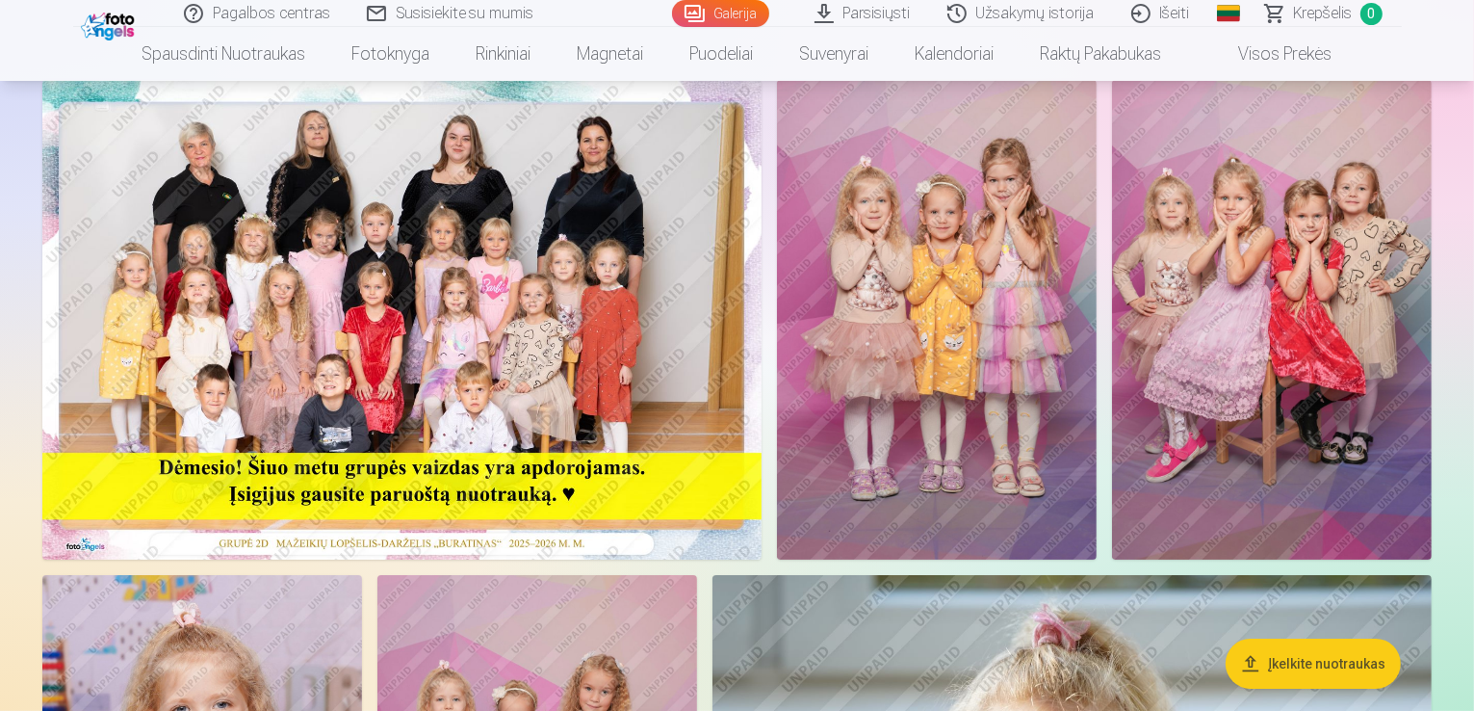
scroll to position [128, 0]
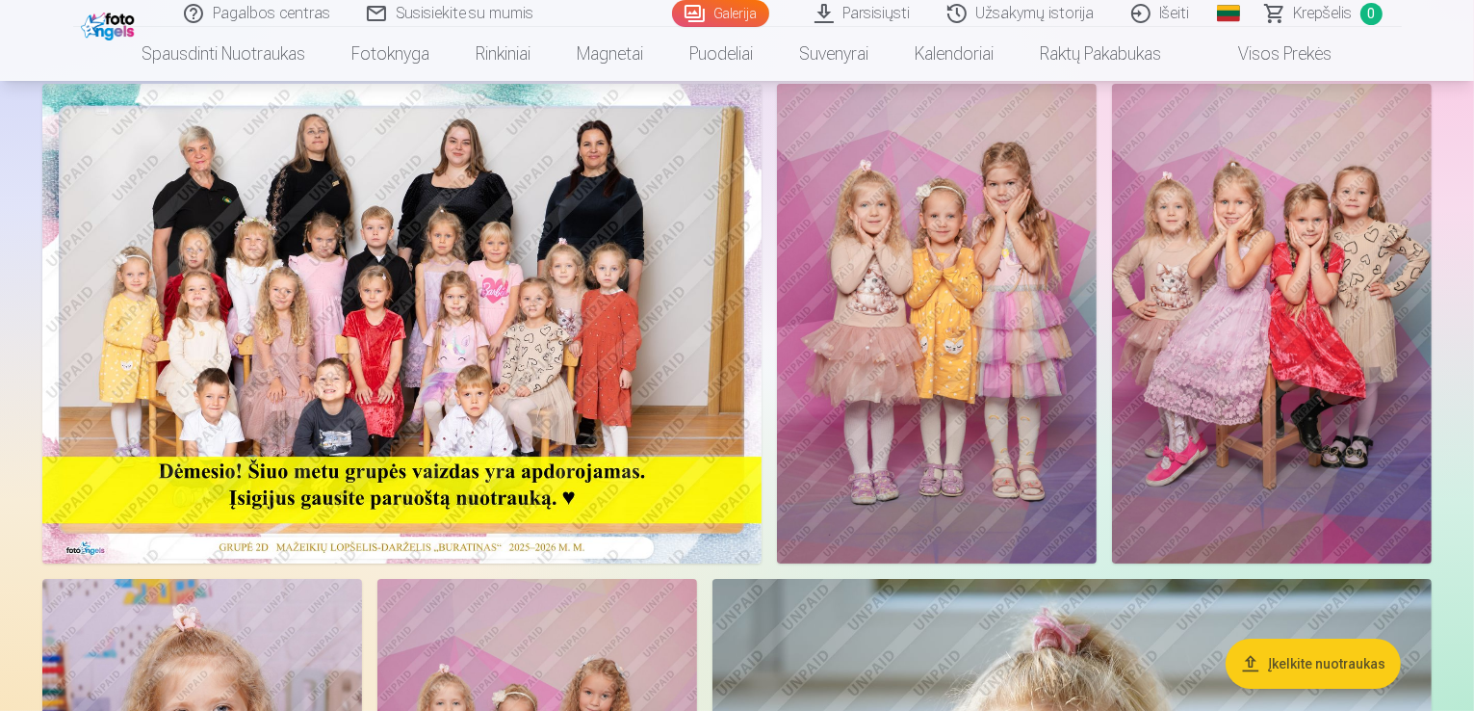
click at [682, 307] on img at bounding box center [401, 323] width 719 height 479
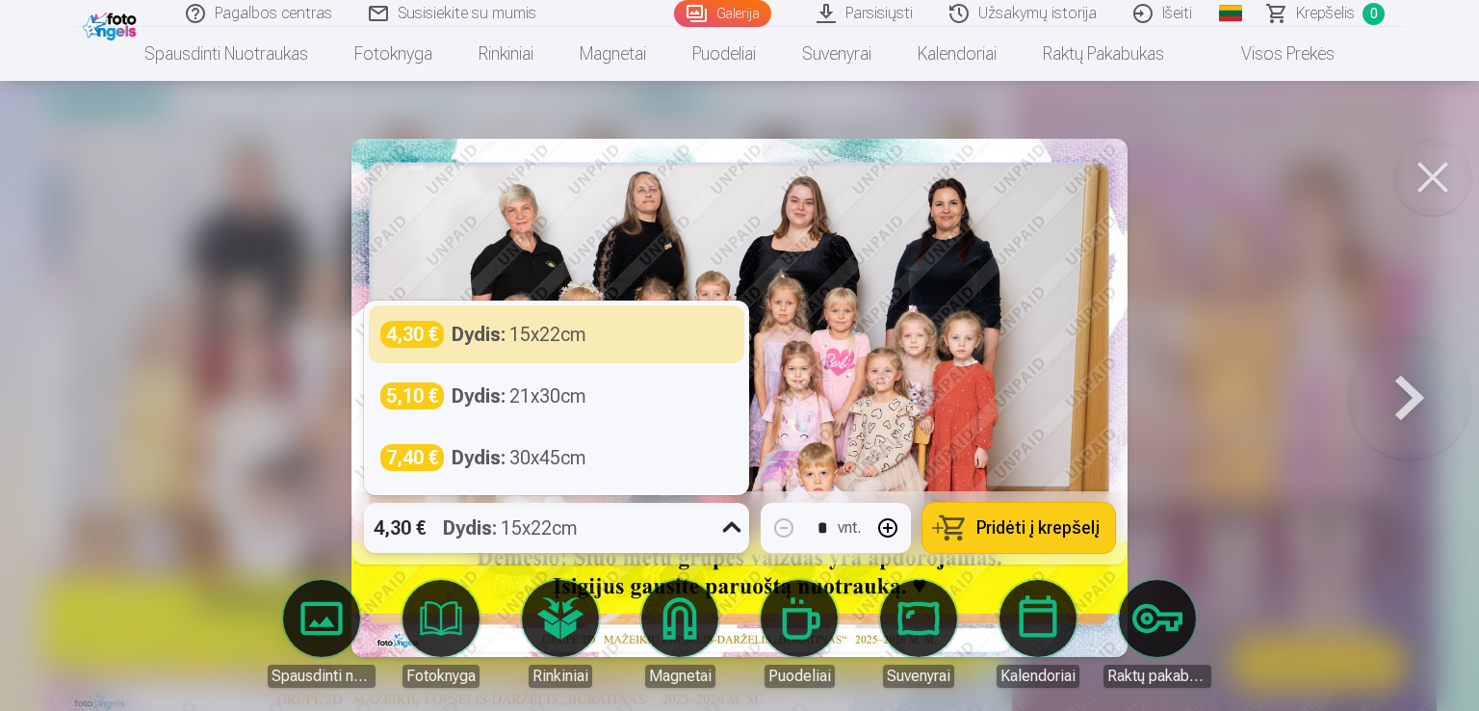
click at [733, 527] on icon at bounding box center [731, 527] width 31 height 31
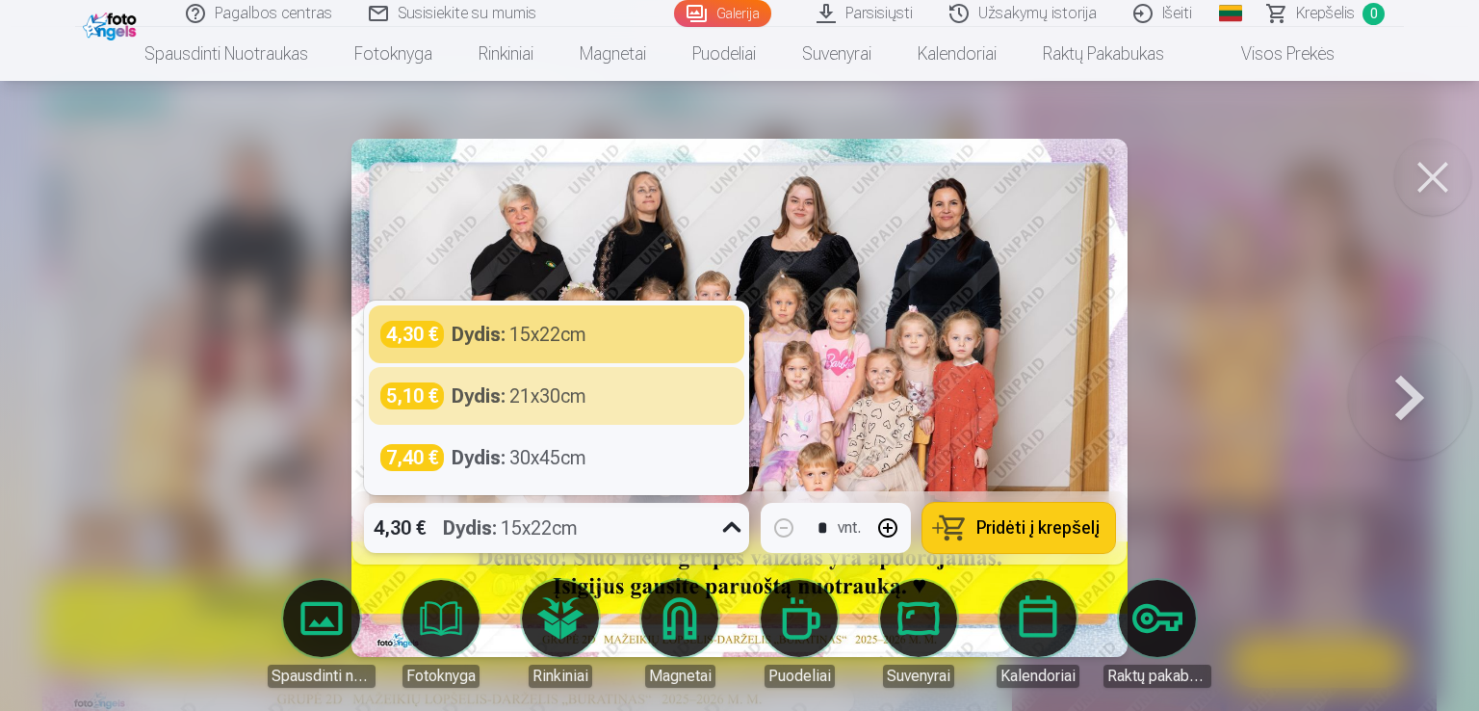
click at [494, 398] on strong "Dydis :" at bounding box center [479, 395] width 54 height 27
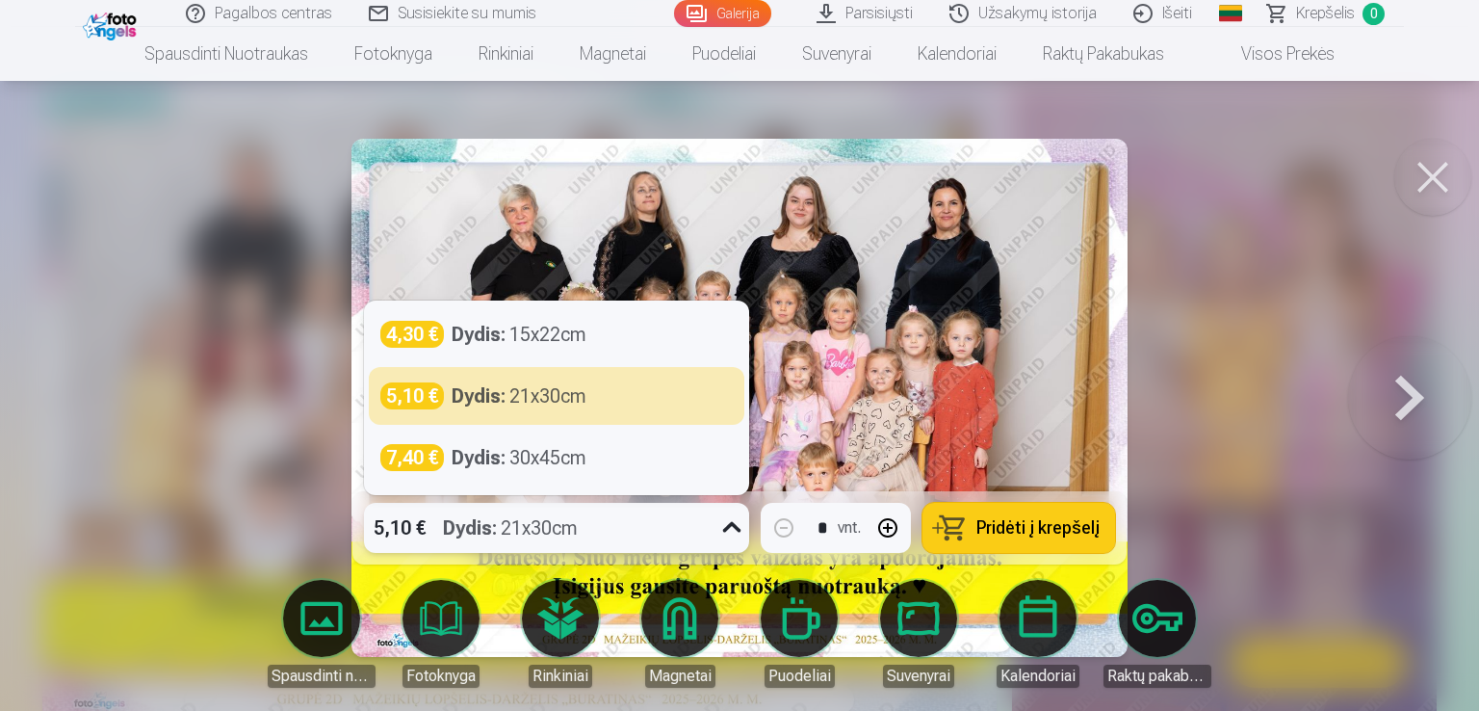
click at [725, 528] on icon at bounding box center [732, 527] width 18 height 11
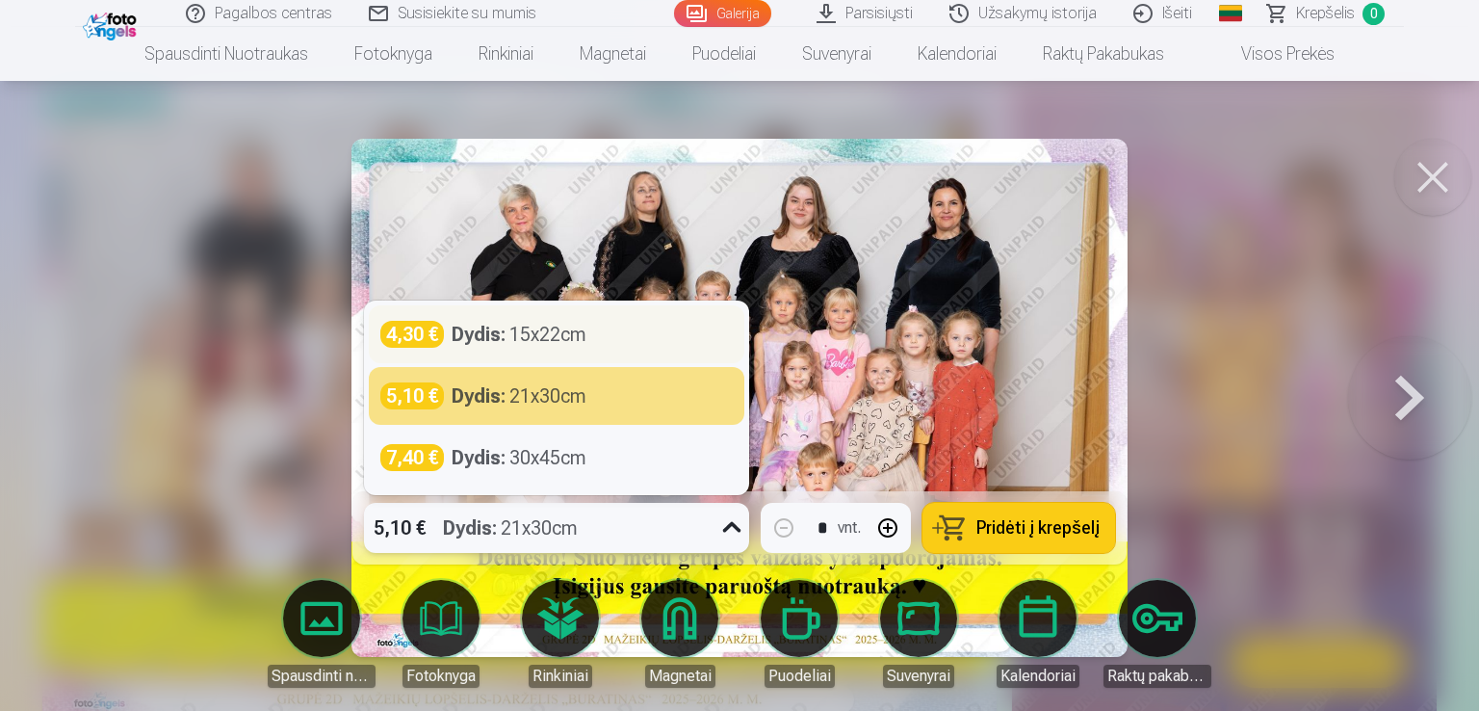
click at [492, 332] on strong "Dydis :" at bounding box center [479, 334] width 54 height 27
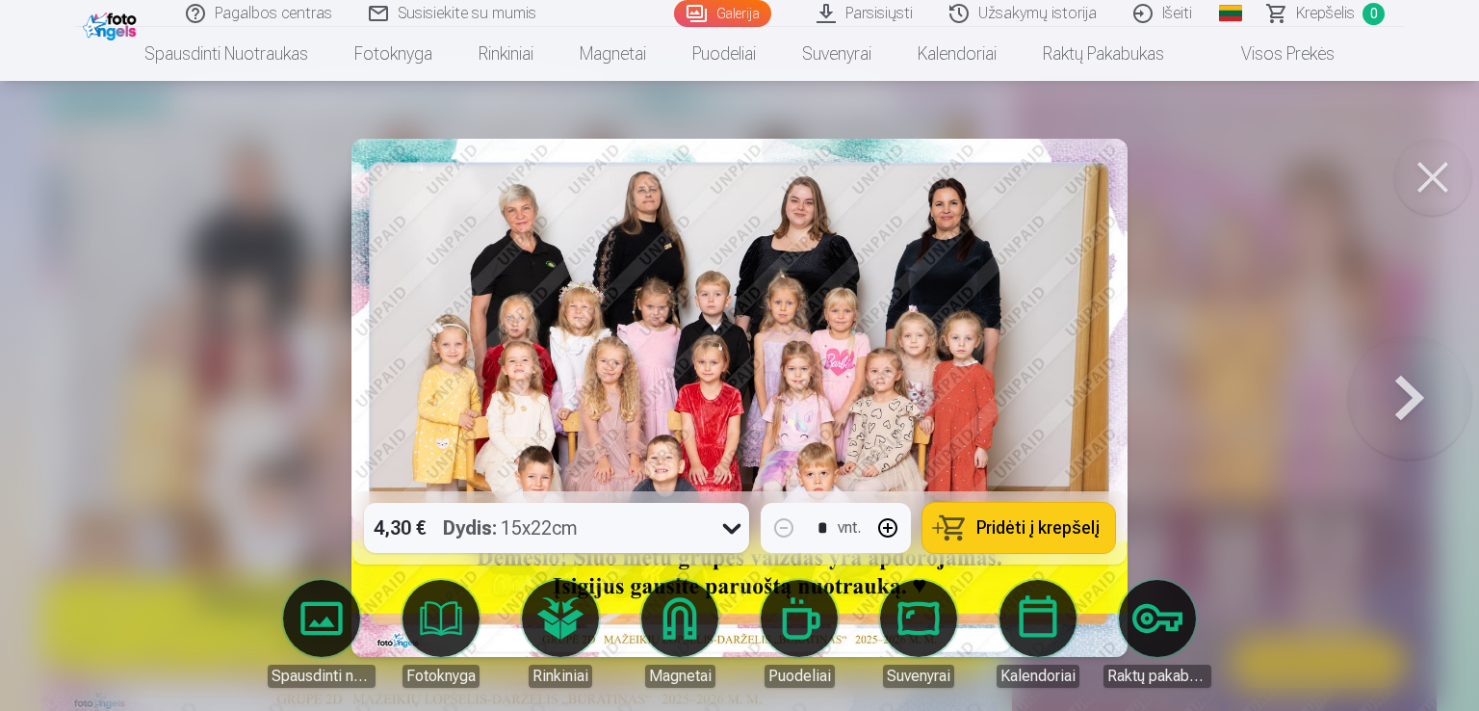
click at [1413, 398] on button at bounding box center [1409, 398] width 123 height 148
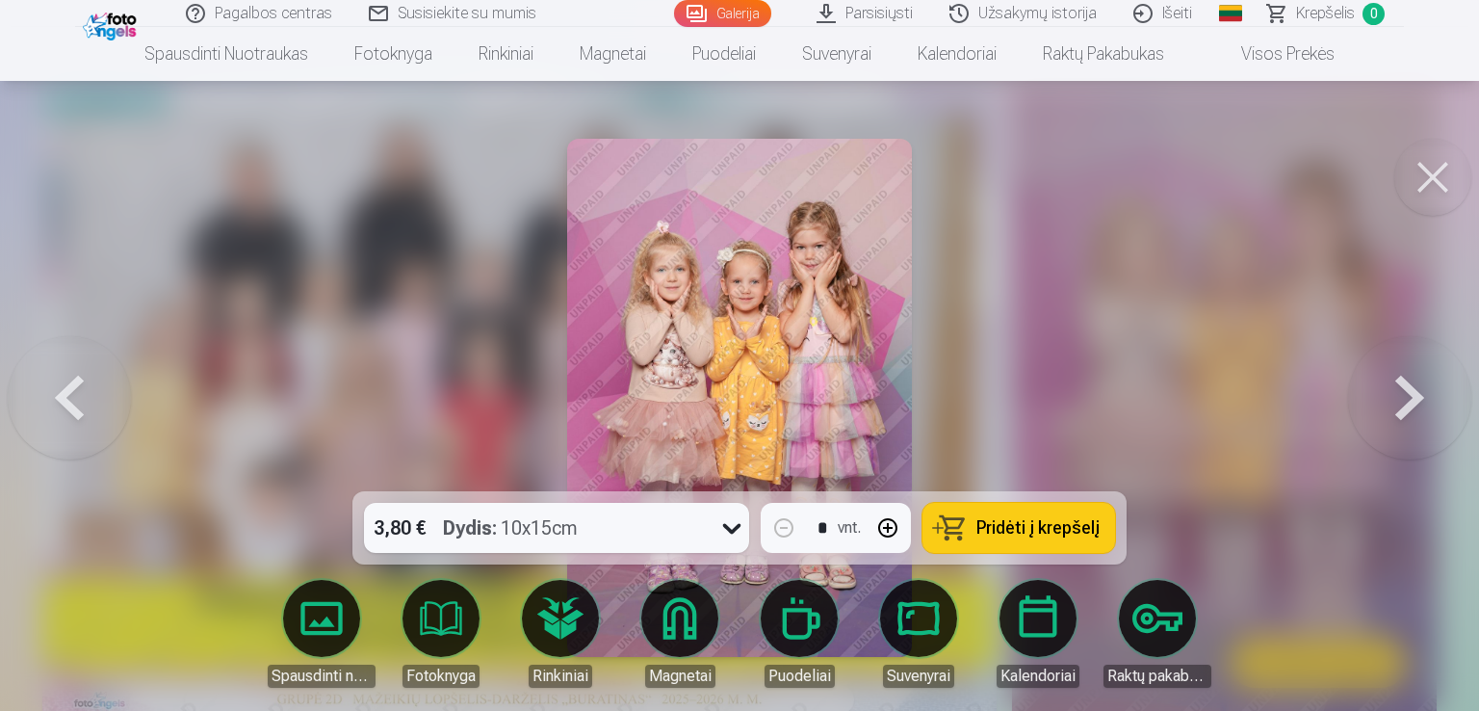
click at [1413, 398] on button at bounding box center [1409, 398] width 123 height 148
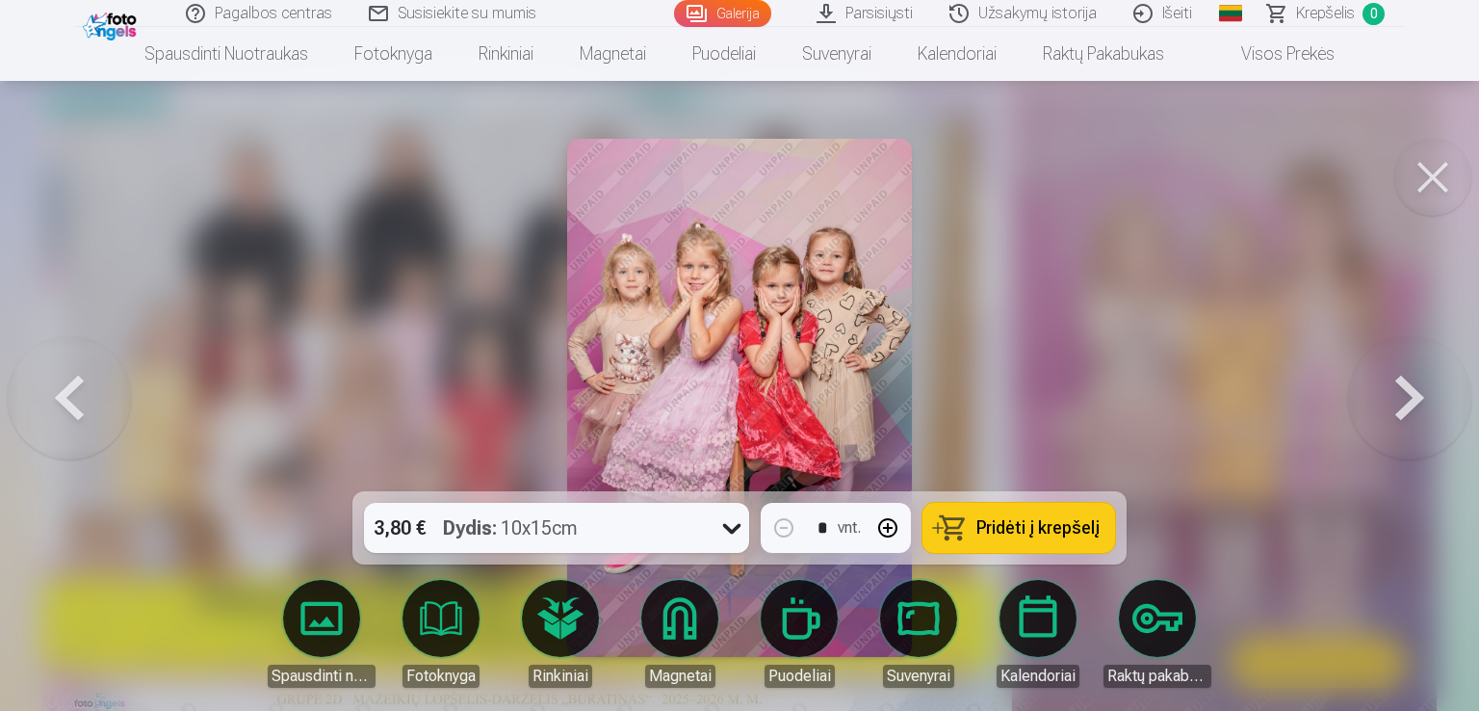
click at [1413, 398] on button at bounding box center [1409, 398] width 123 height 148
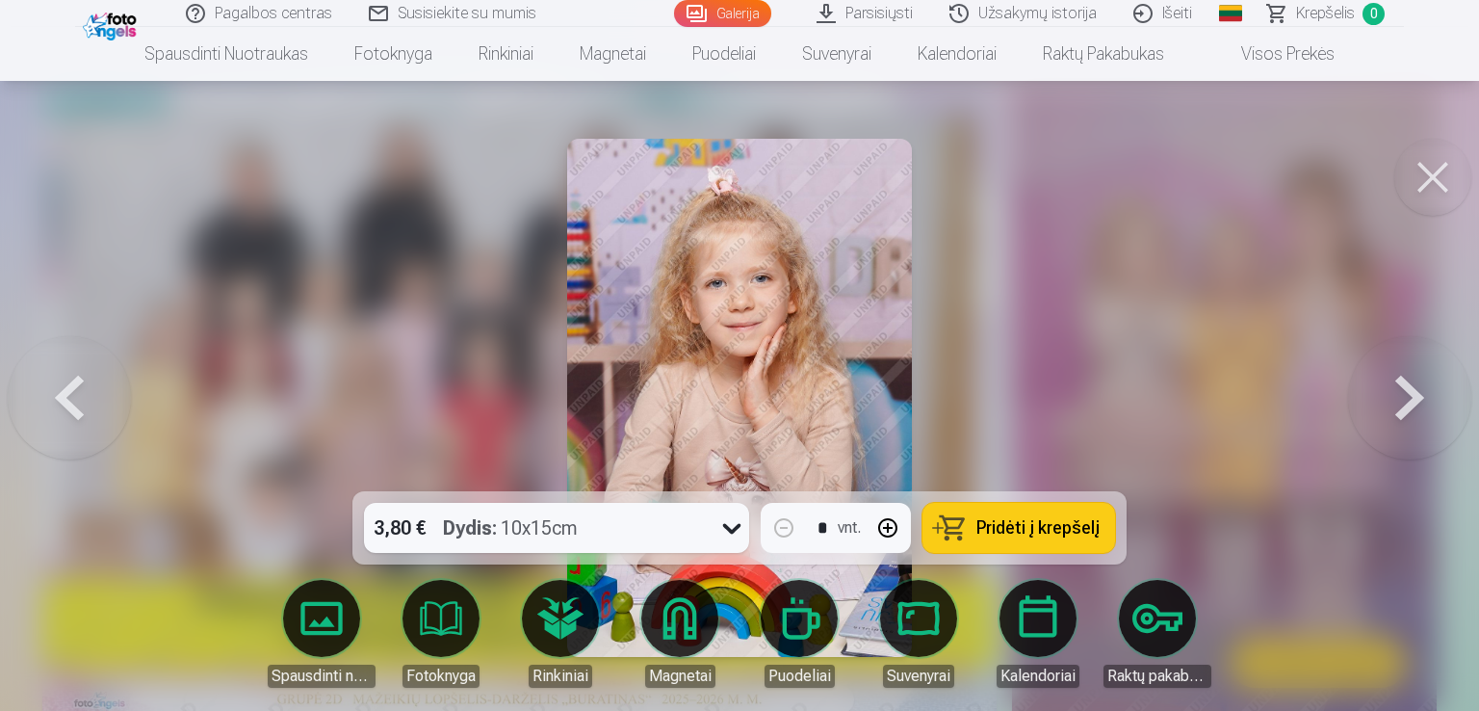
click at [1413, 398] on button at bounding box center [1409, 398] width 123 height 148
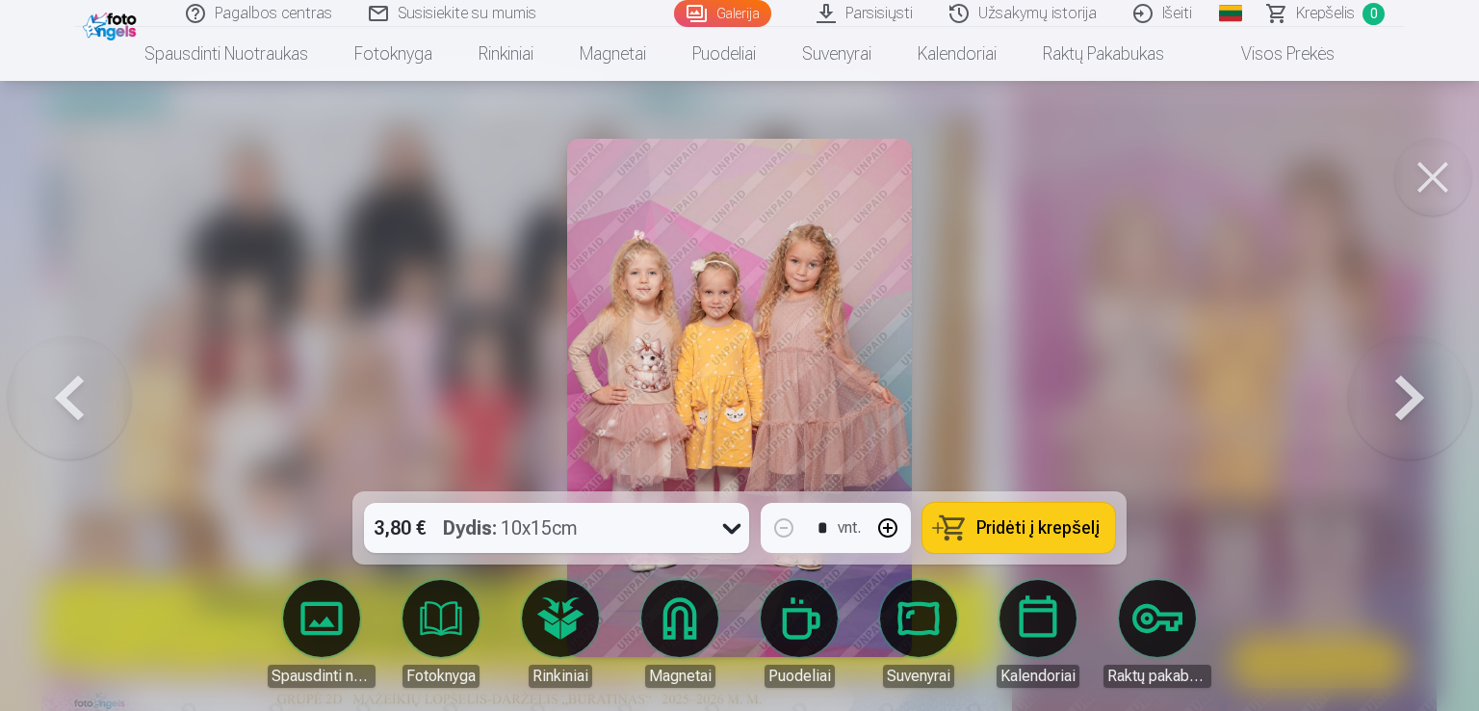
click at [1413, 398] on button at bounding box center [1409, 398] width 123 height 148
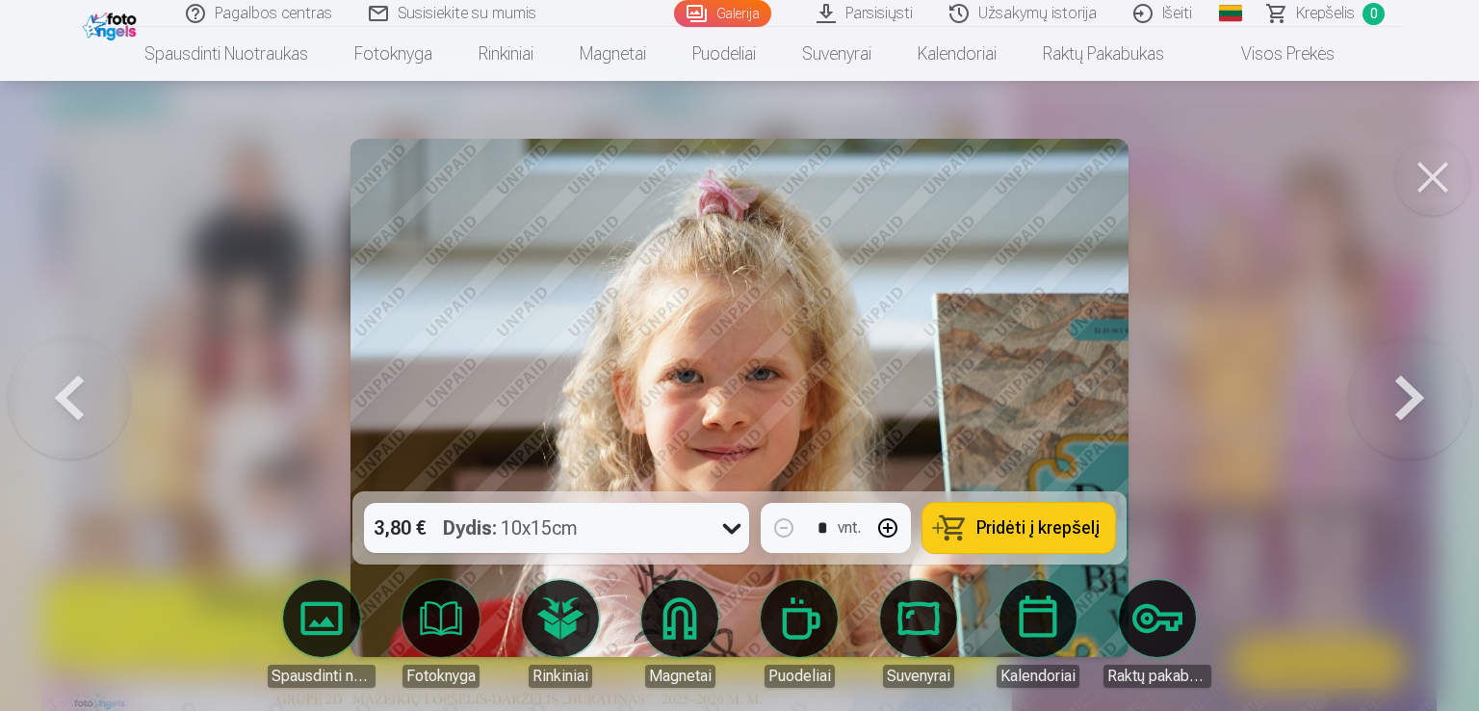
click at [1413, 398] on button at bounding box center [1409, 398] width 123 height 148
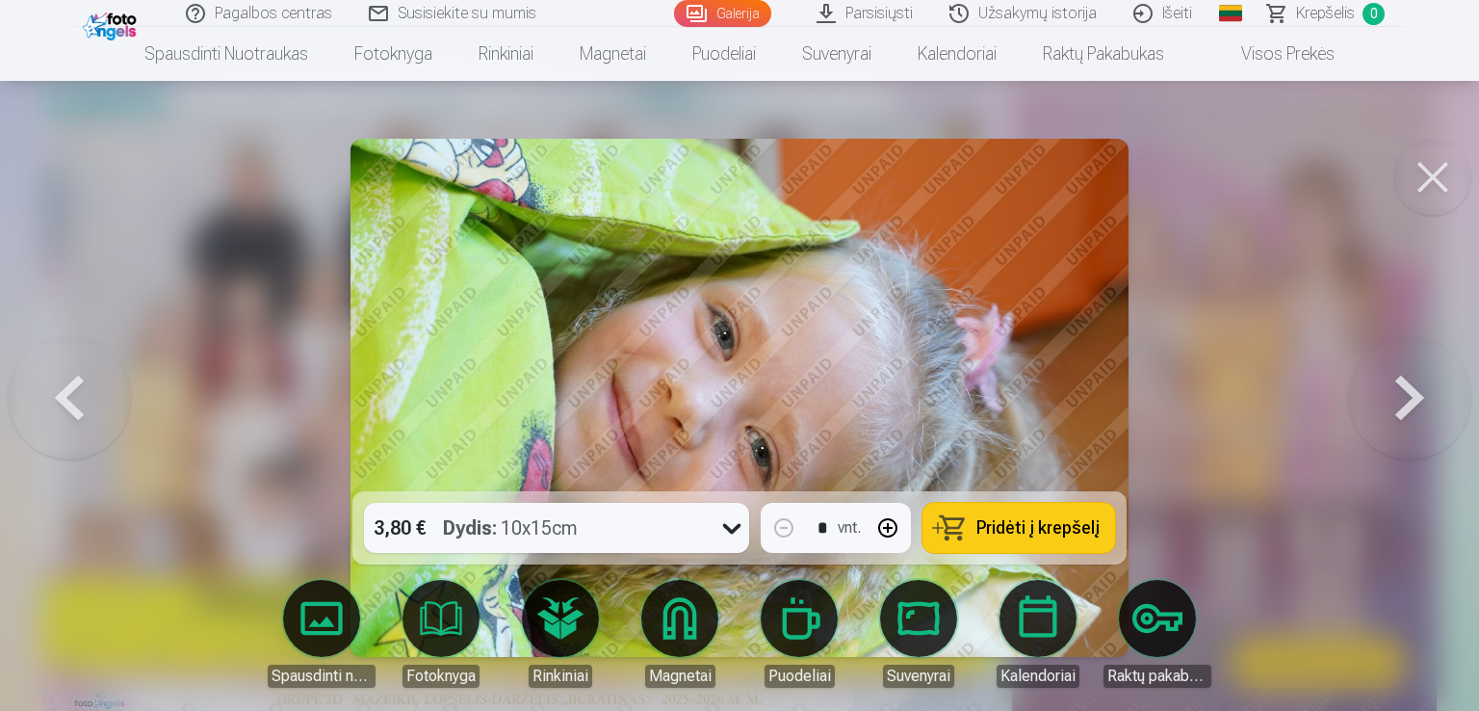
click at [1413, 398] on button at bounding box center [1409, 398] width 123 height 148
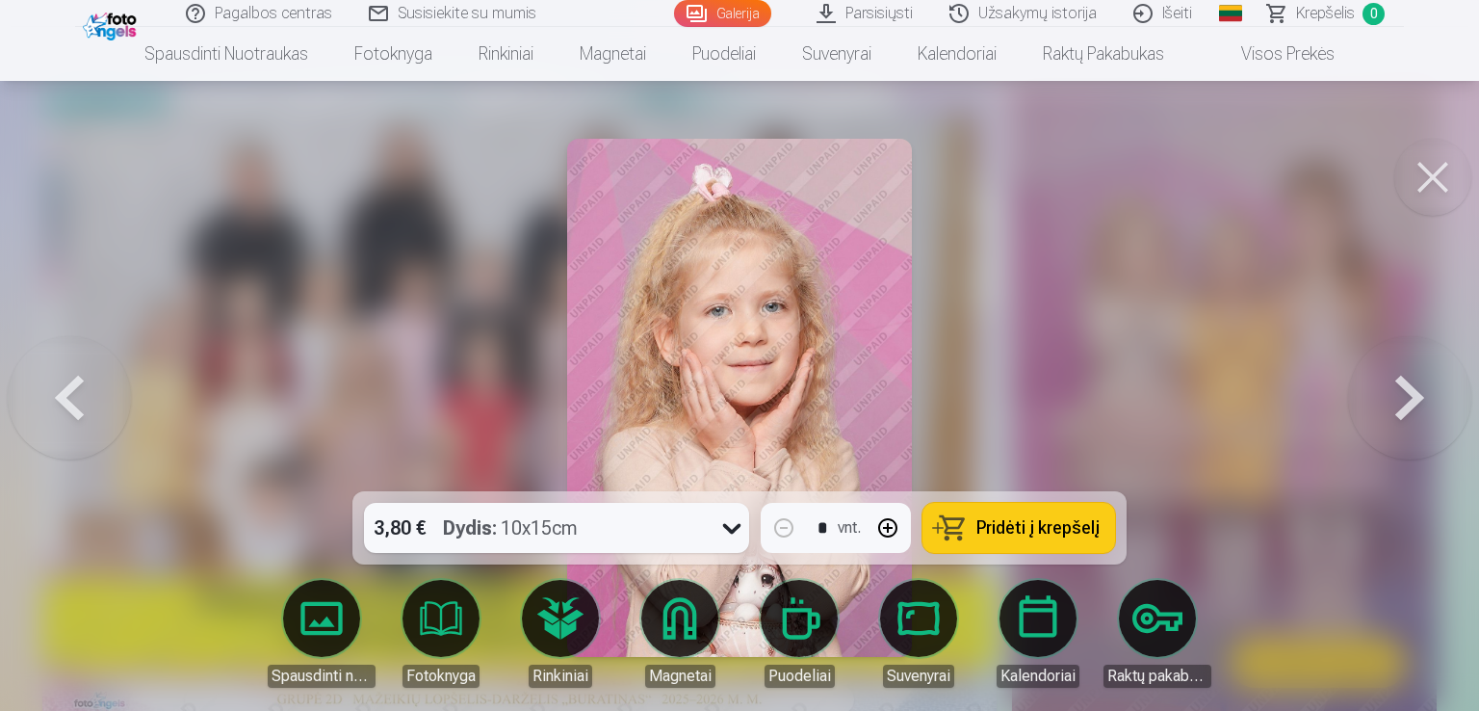
click at [1413, 398] on button at bounding box center [1409, 398] width 123 height 148
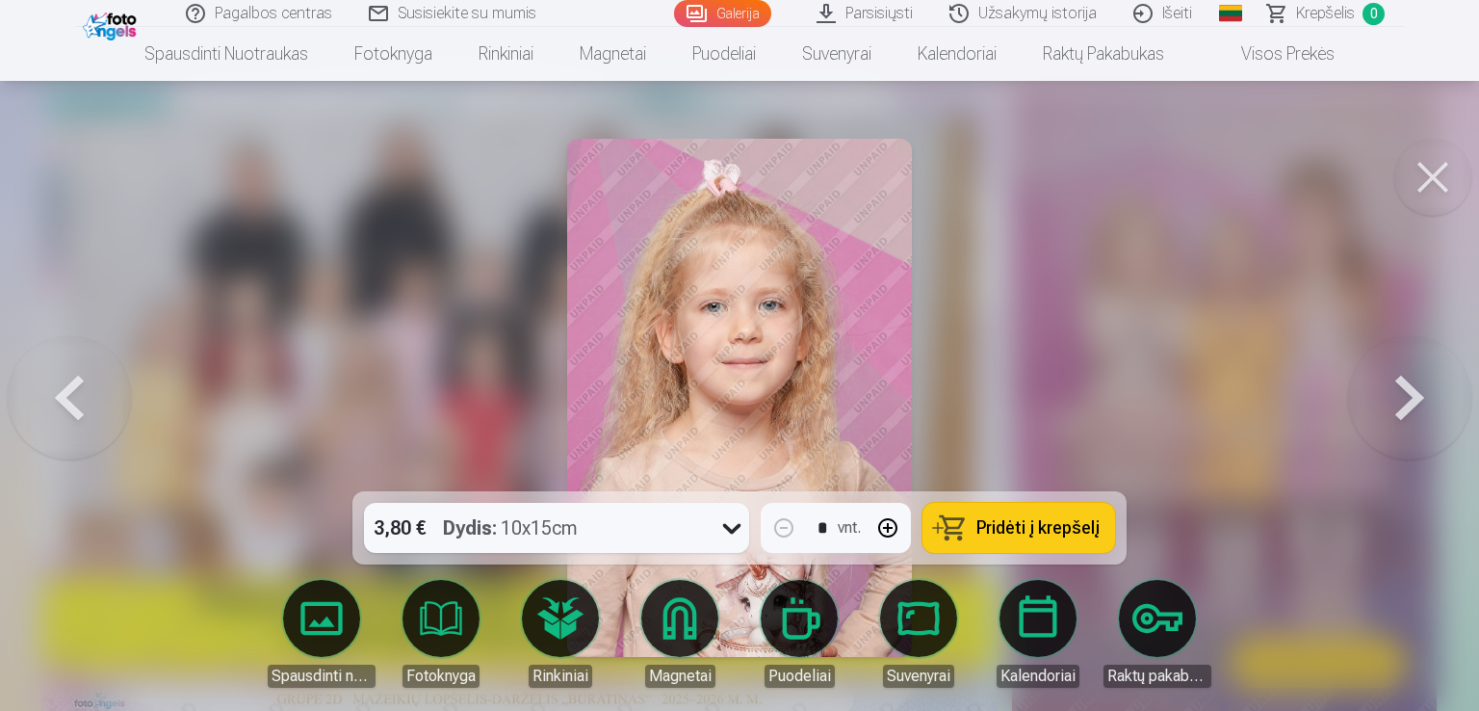
click at [1413, 398] on button at bounding box center [1409, 398] width 123 height 148
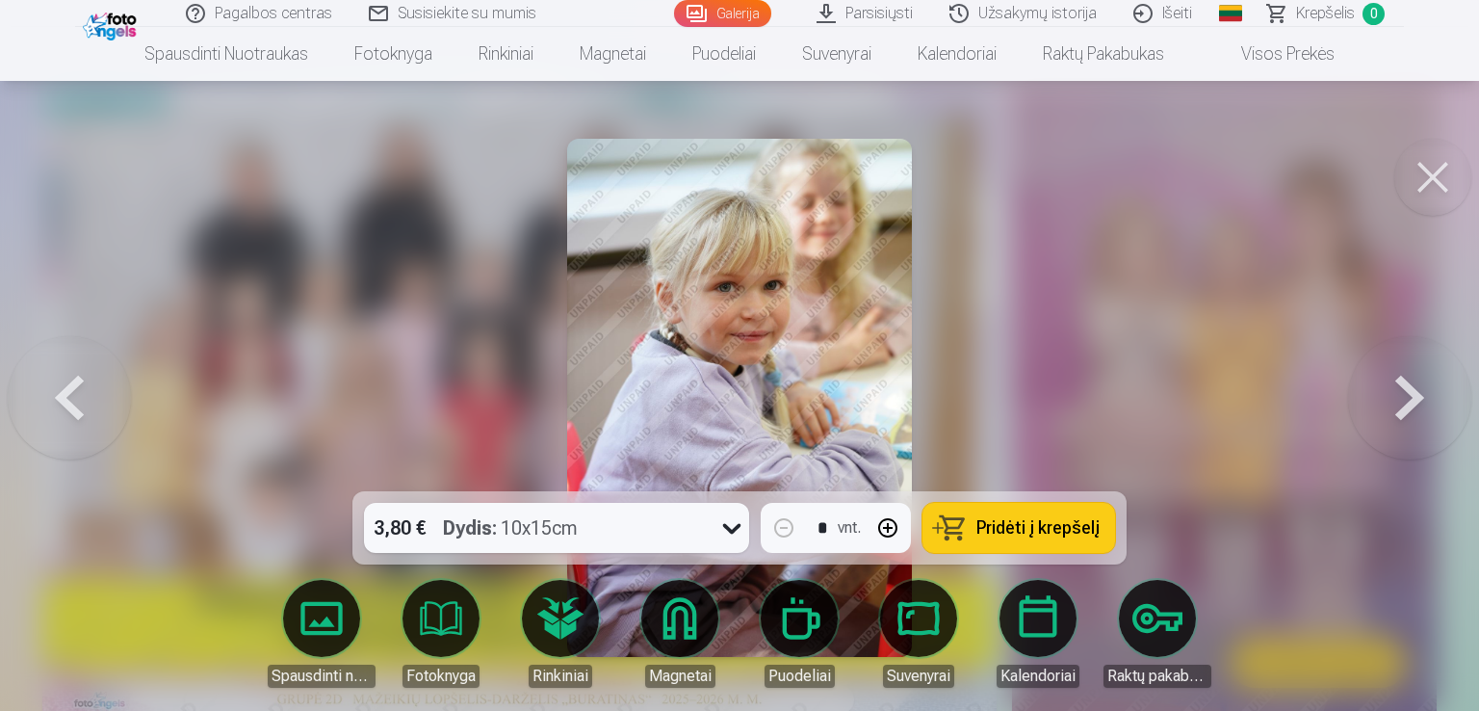
click at [1413, 398] on button at bounding box center [1409, 398] width 123 height 148
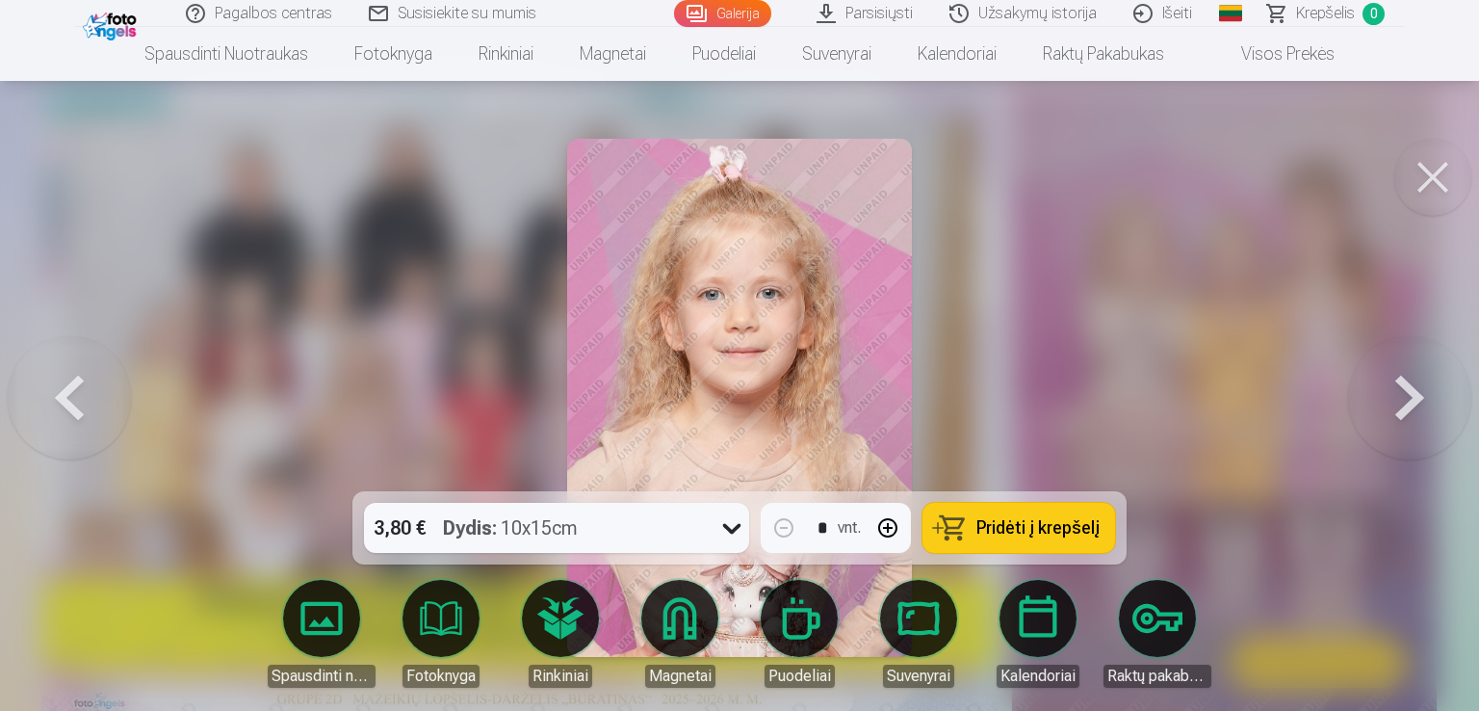
click at [1413, 398] on button at bounding box center [1409, 398] width 123 height 148
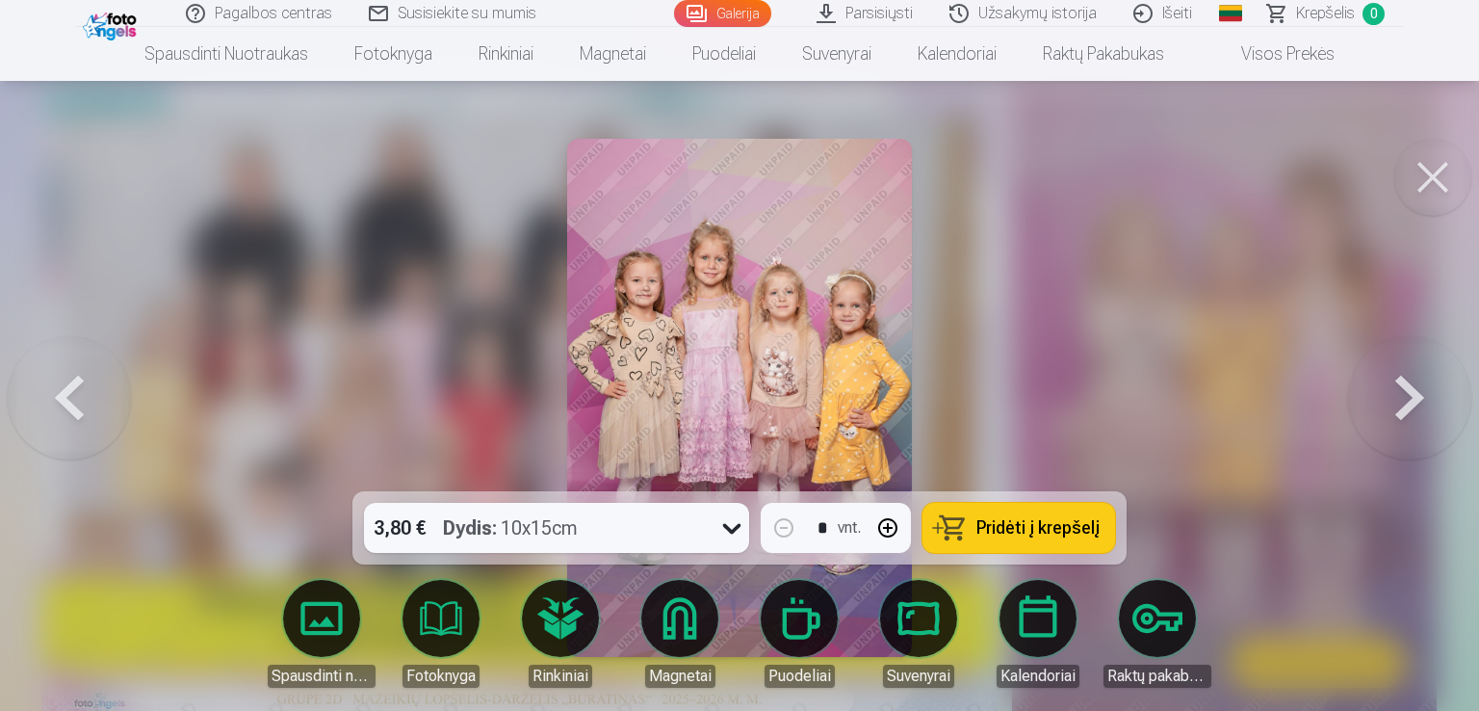
click at [1413, 398] on button at bounding box center [1409, 398] width 123 height 148
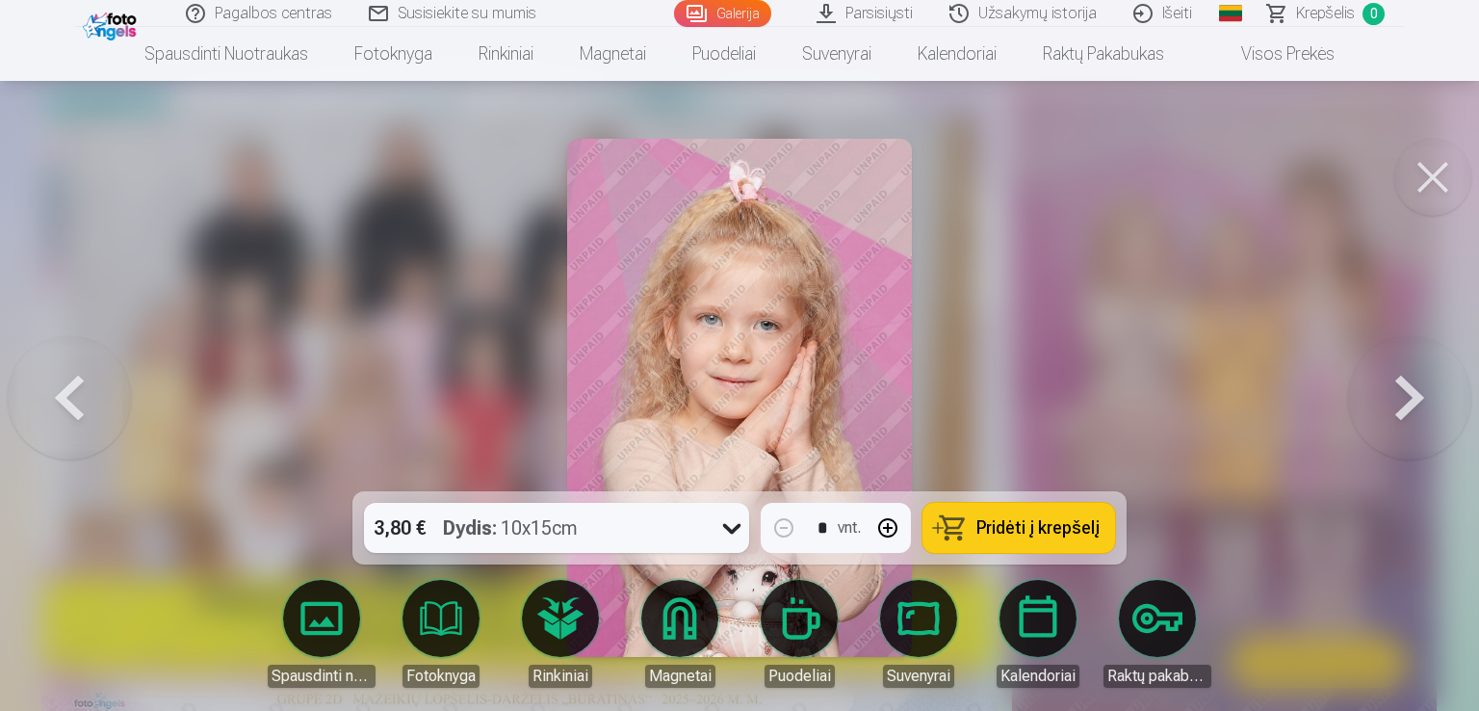
click at [1413, 398] on button at bounding box center [1409, 398] width 123 height 148
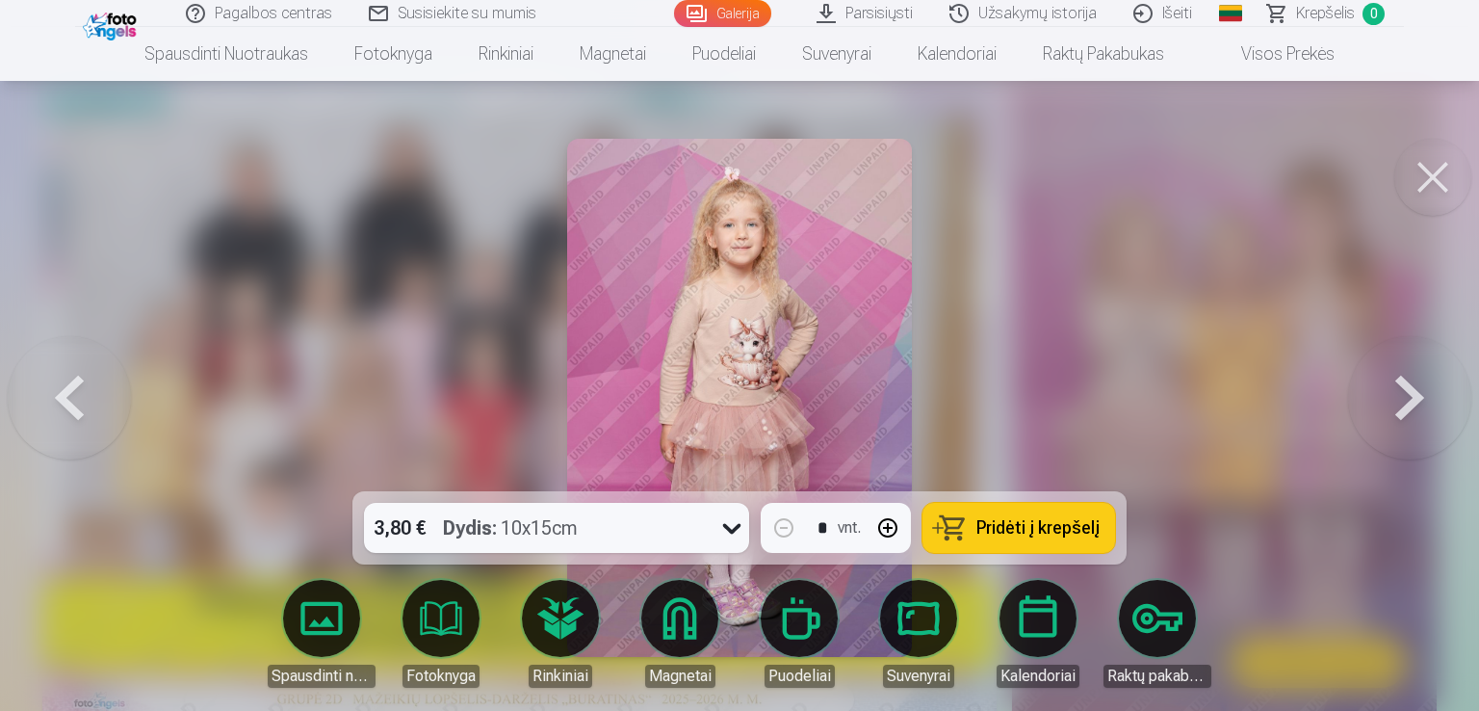
click at [1413, 398] on button at bounding box center [1409, 398] width 123 height 148
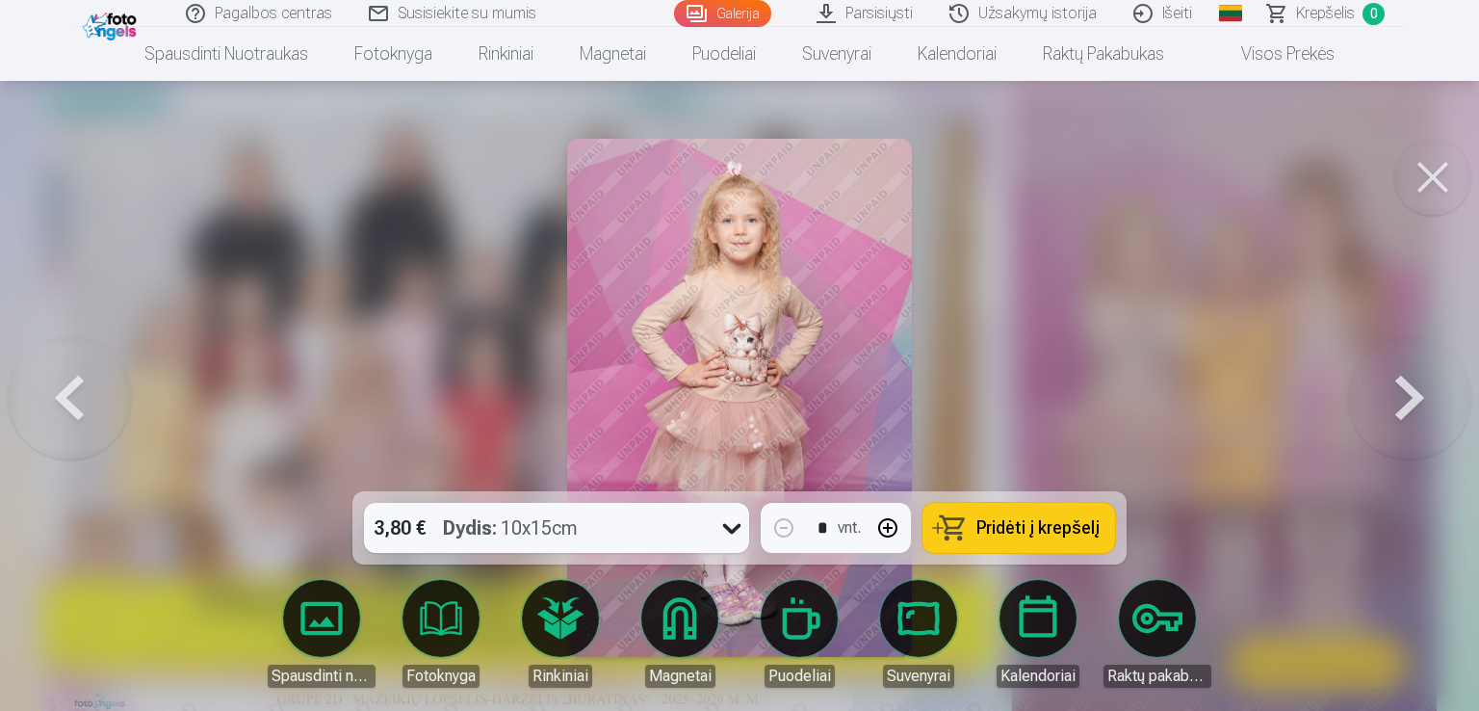
click at [1413, 398] on button at bounding box center [1409, 398] width 123 height 148
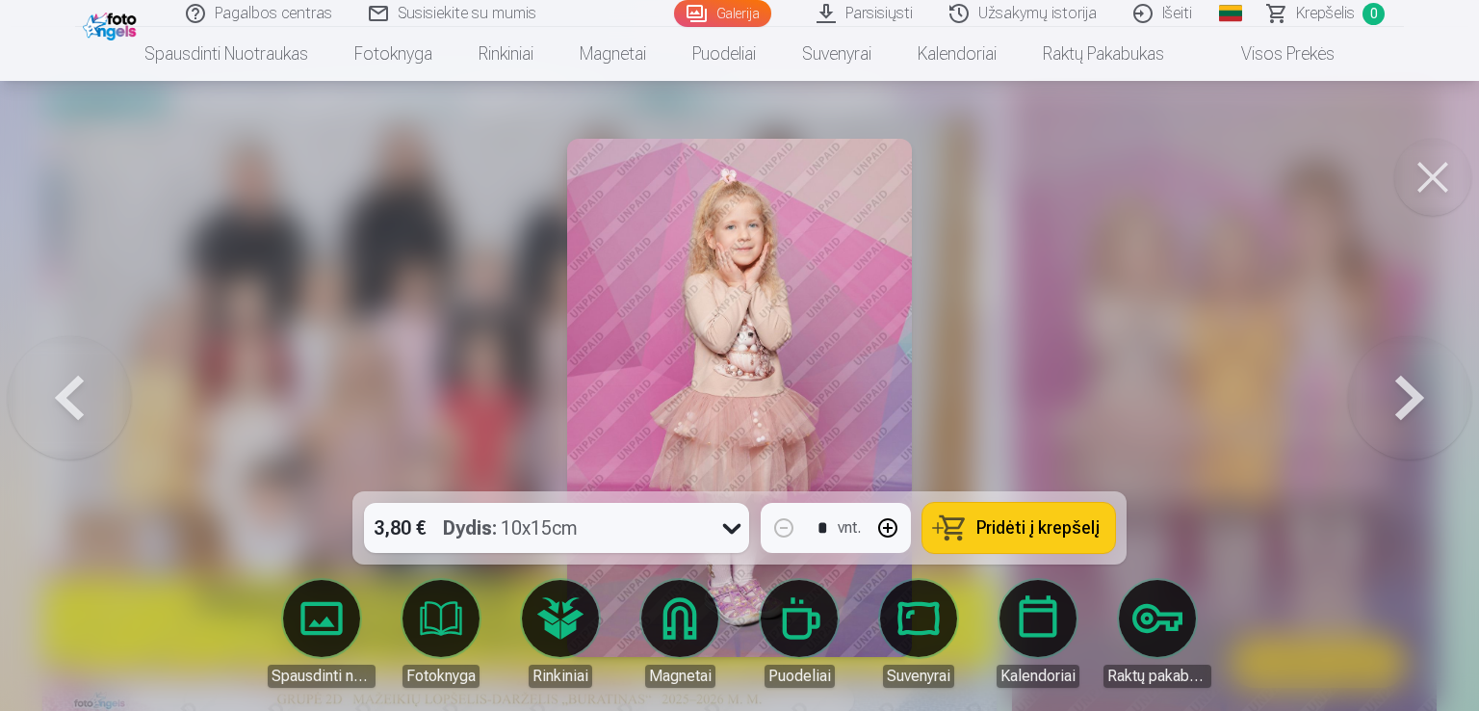
click at [1413, 398] on button at bounding box center [1409, 398] width 123 height 148
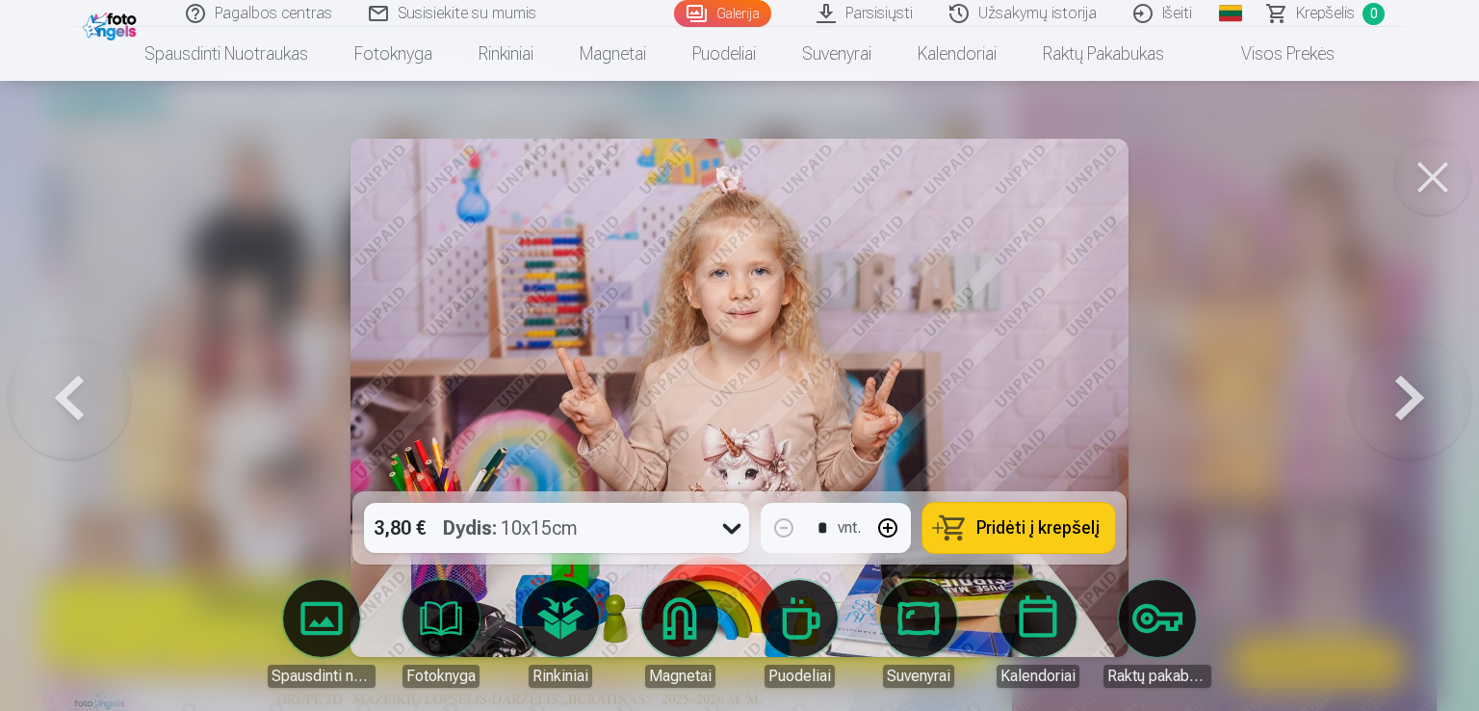
click at [1413, 398] on button at bounding box center [1409, 398] width 123 height 148
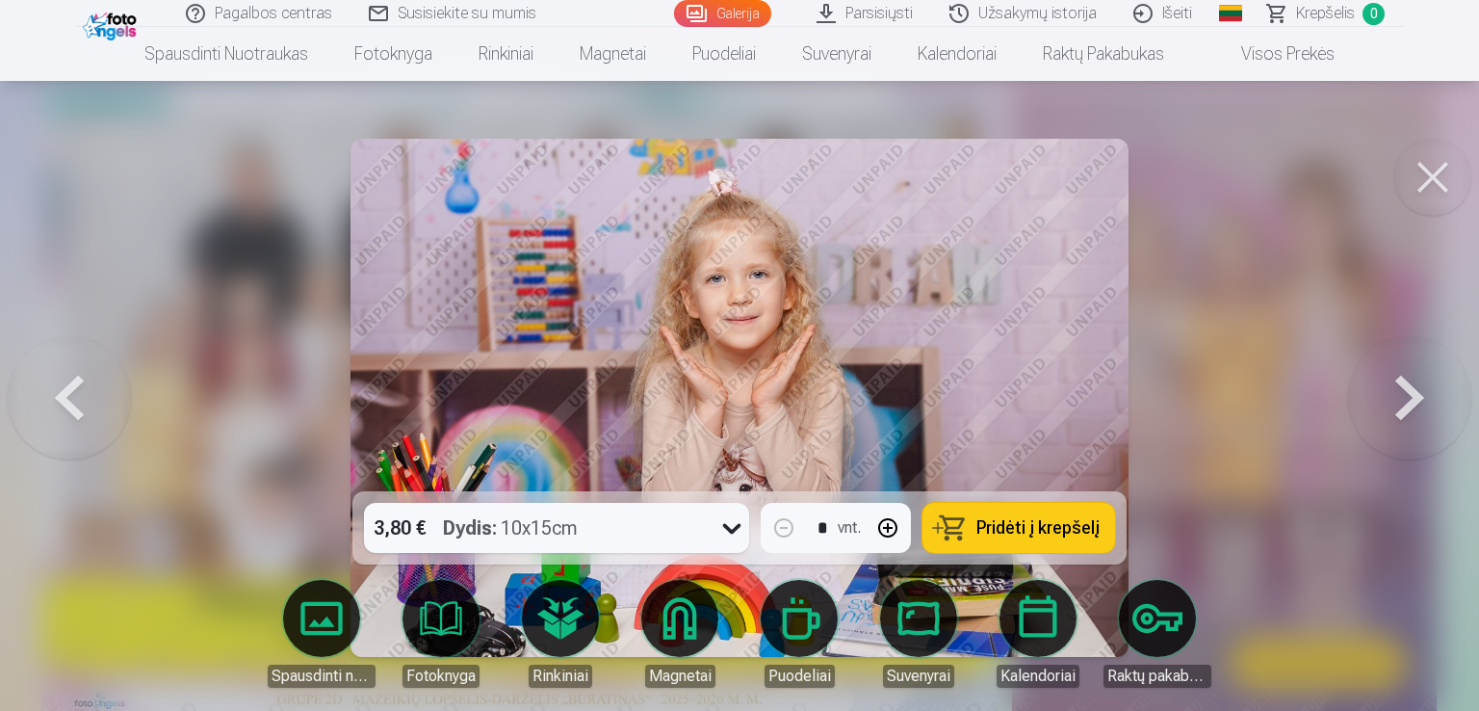
click at [1413, 398] on button at bounding box center [1409, 398] width 123 height 148
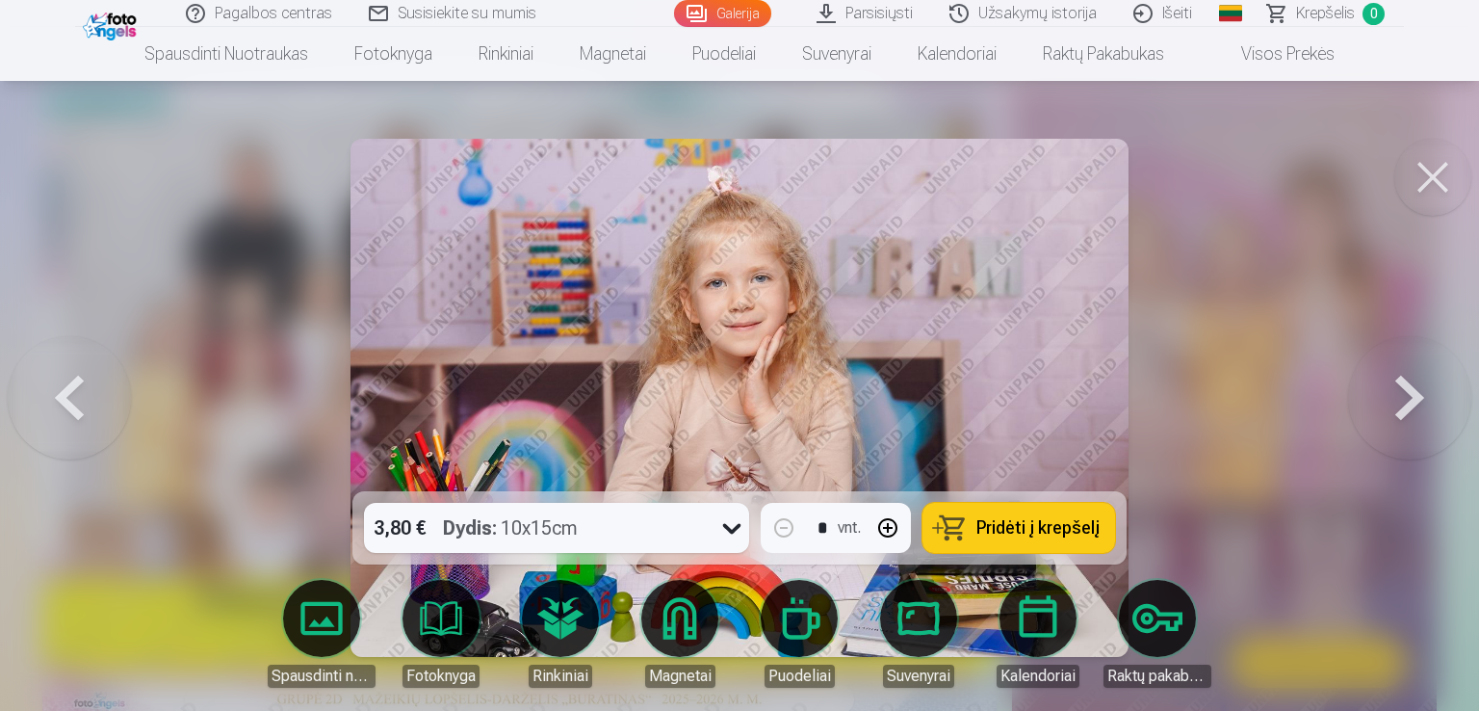
click at [1413, 398] on button at bounding box center [1409, 398] width 123 height 148
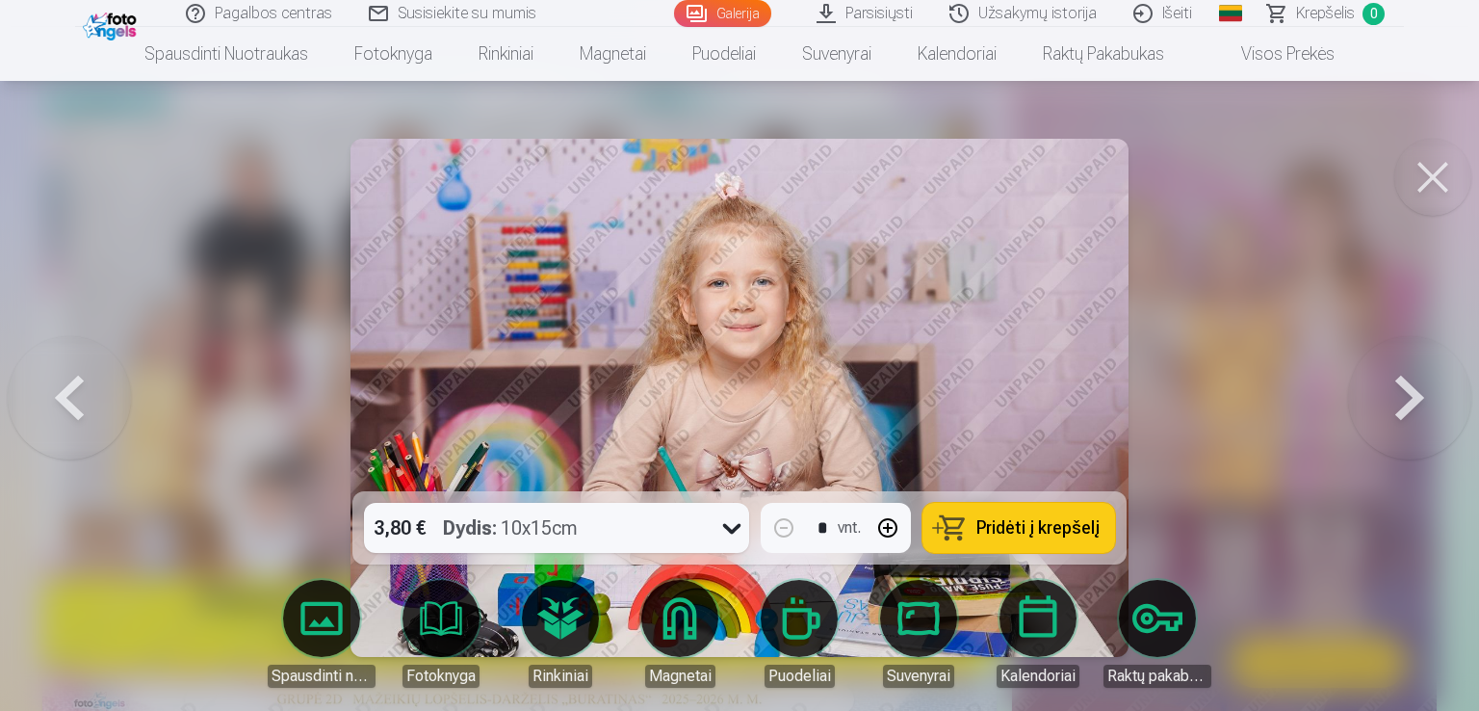
click at [1413, 398] on button at bounding box center [1409, 398] width 123 height 148
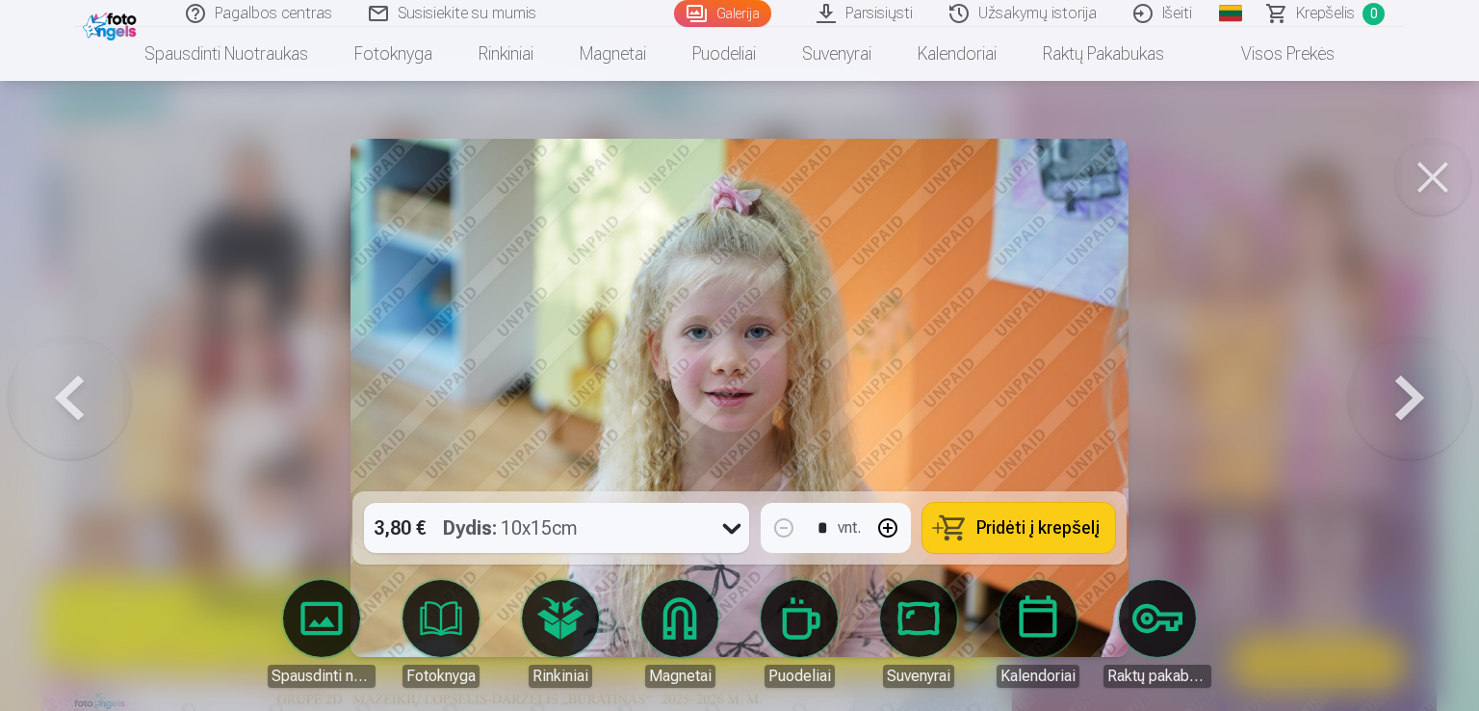
click at [1413, 398] on button at bounding box center [1409, 398] width 123 height 148
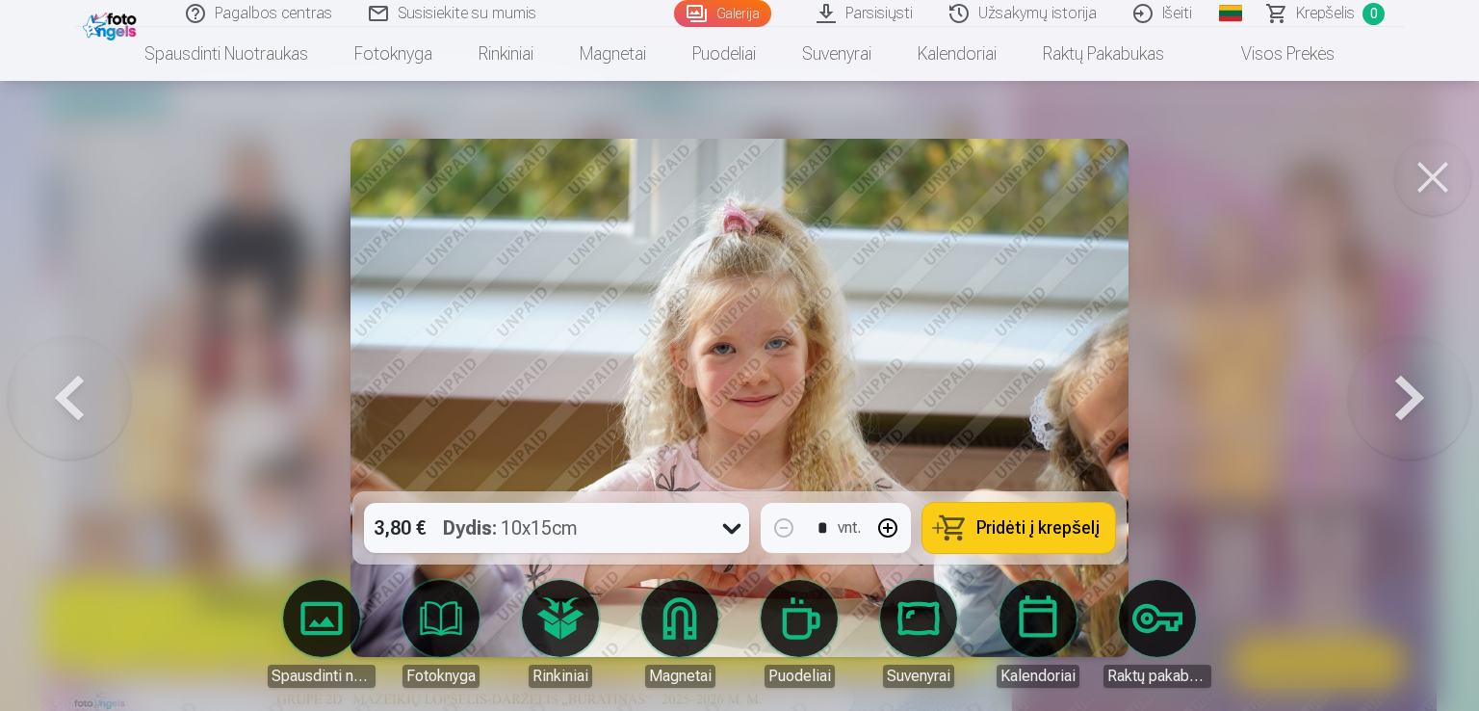
click at [1413, 398] on button at bounding box center [1409, 398] width 123 height 148
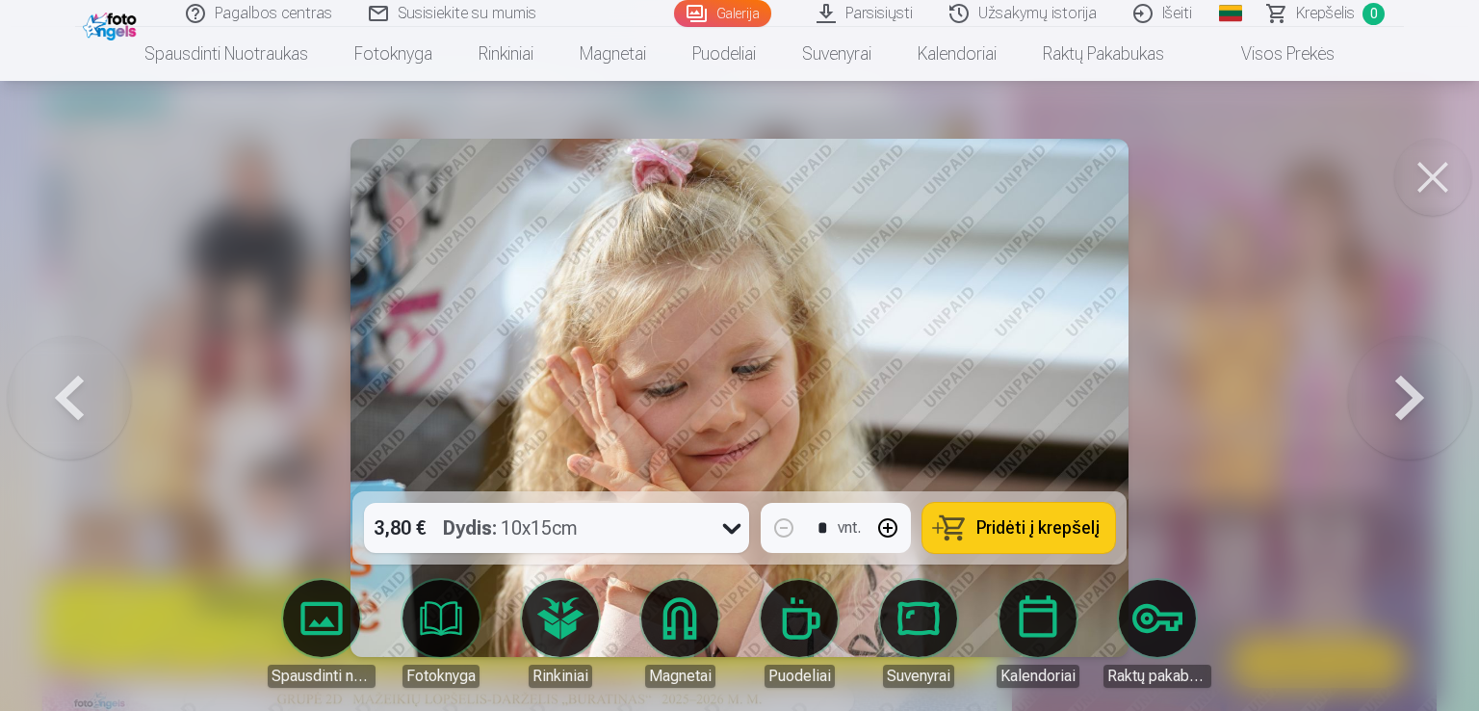
click at [1413, 398] on button at bounding box center [1409, 398] width 123 height 148
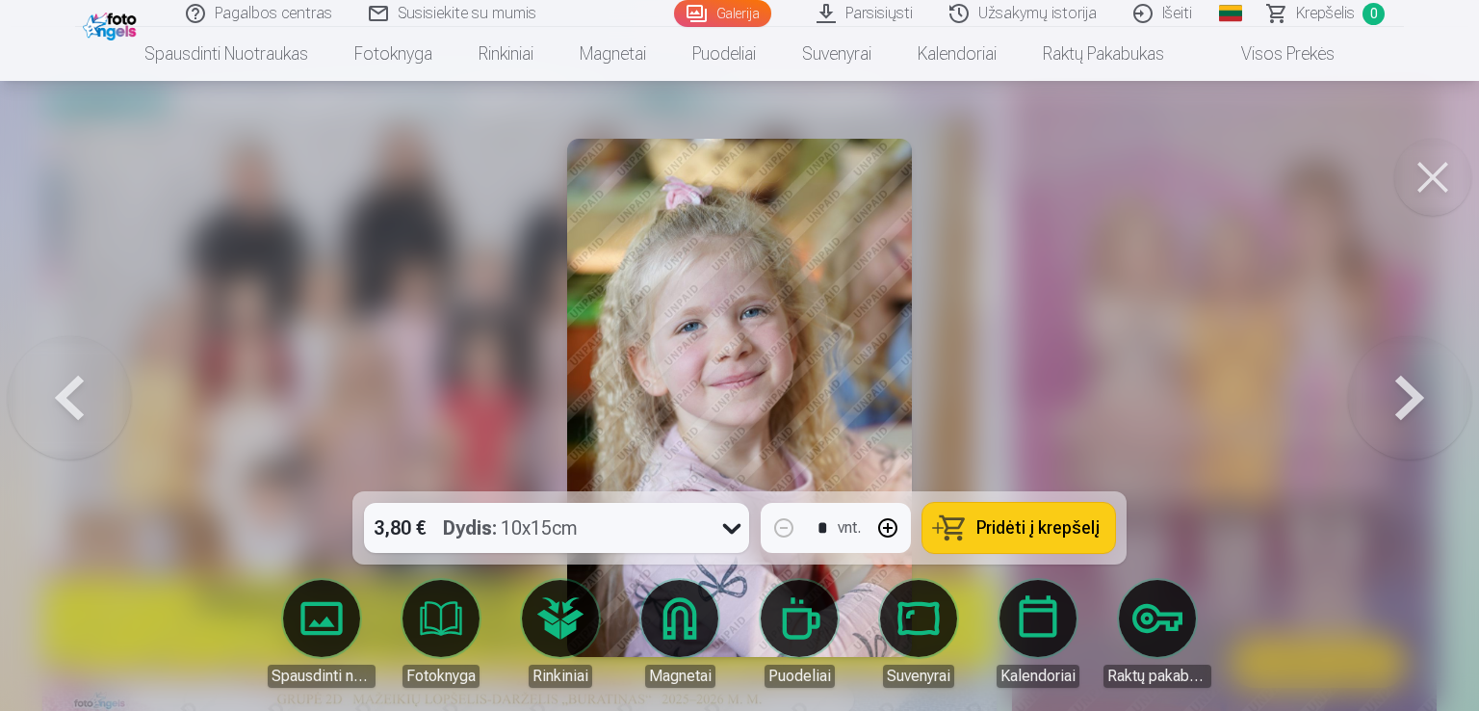
click at [1413, 398] on button at bounding box center [1409, 398] width 123 height 148
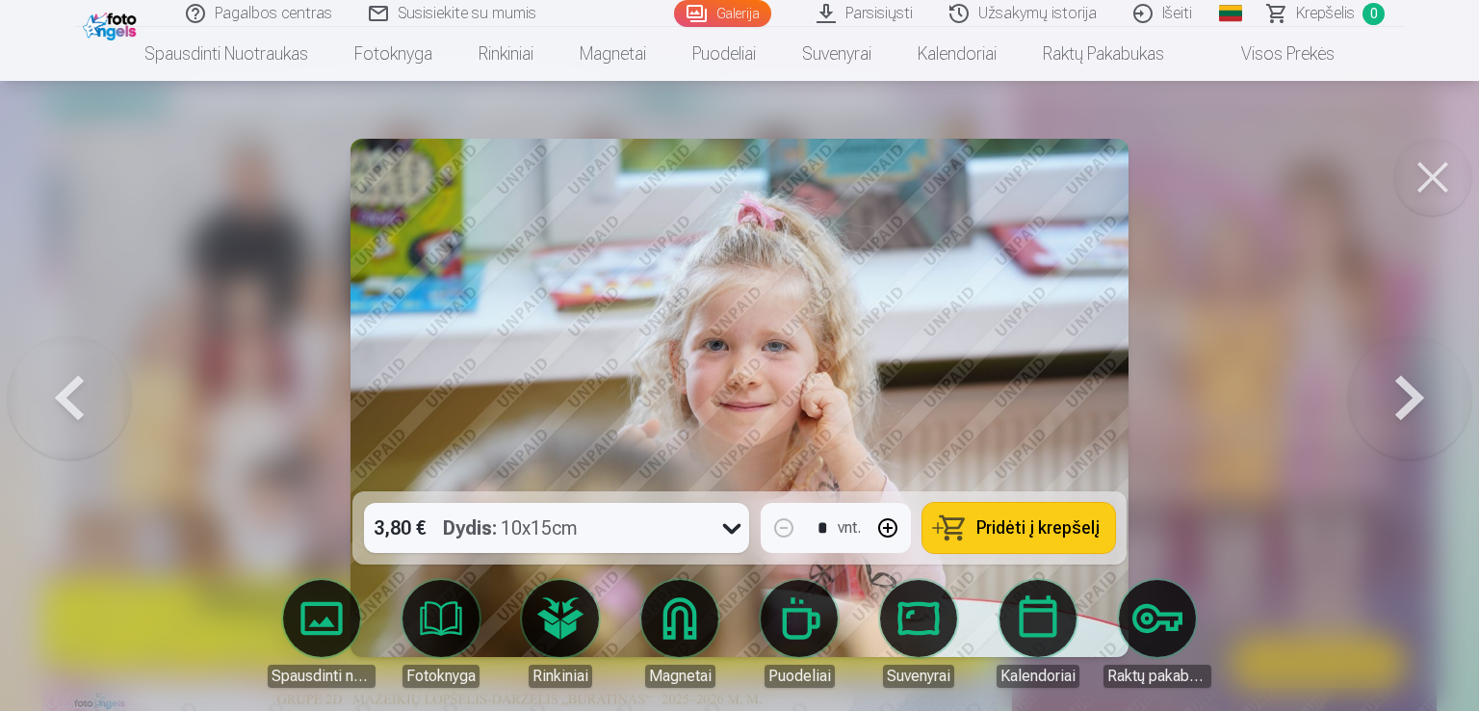
click at [1413, 398] on button at bounding box center [1409, 398] width 123 height 148
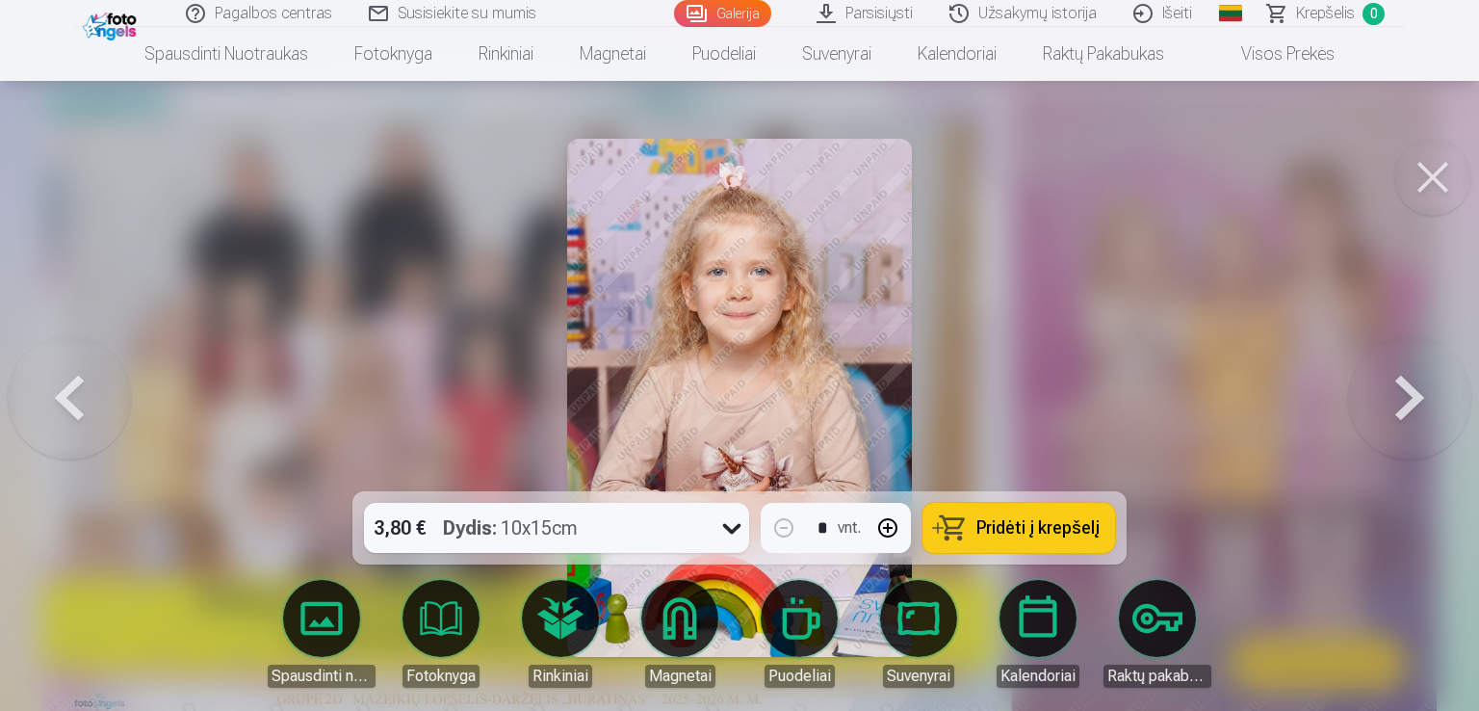
click at [1413, 398] on button at bounding box center [1409, 398] width 123 height 148
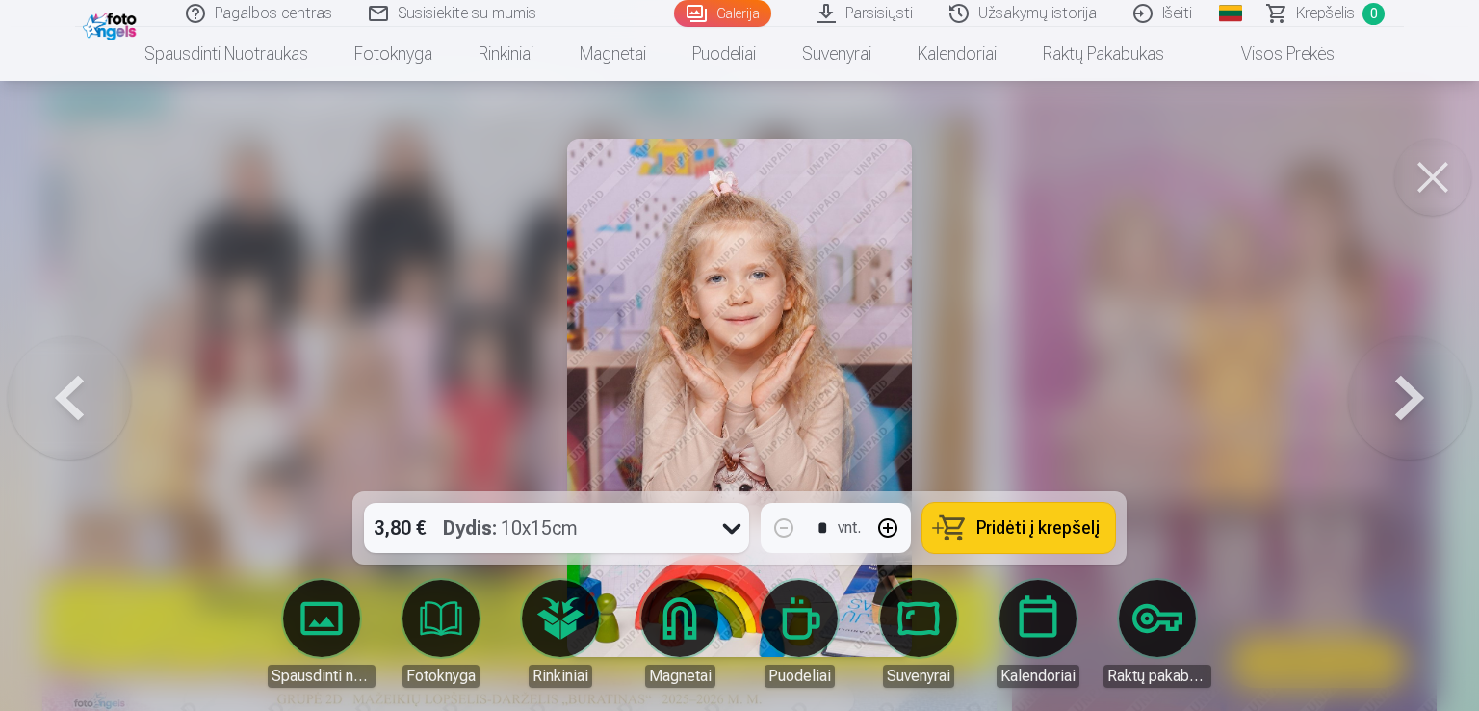
click at [1413, 398] on button at bounding box center [1409, 398] width 123 height 148
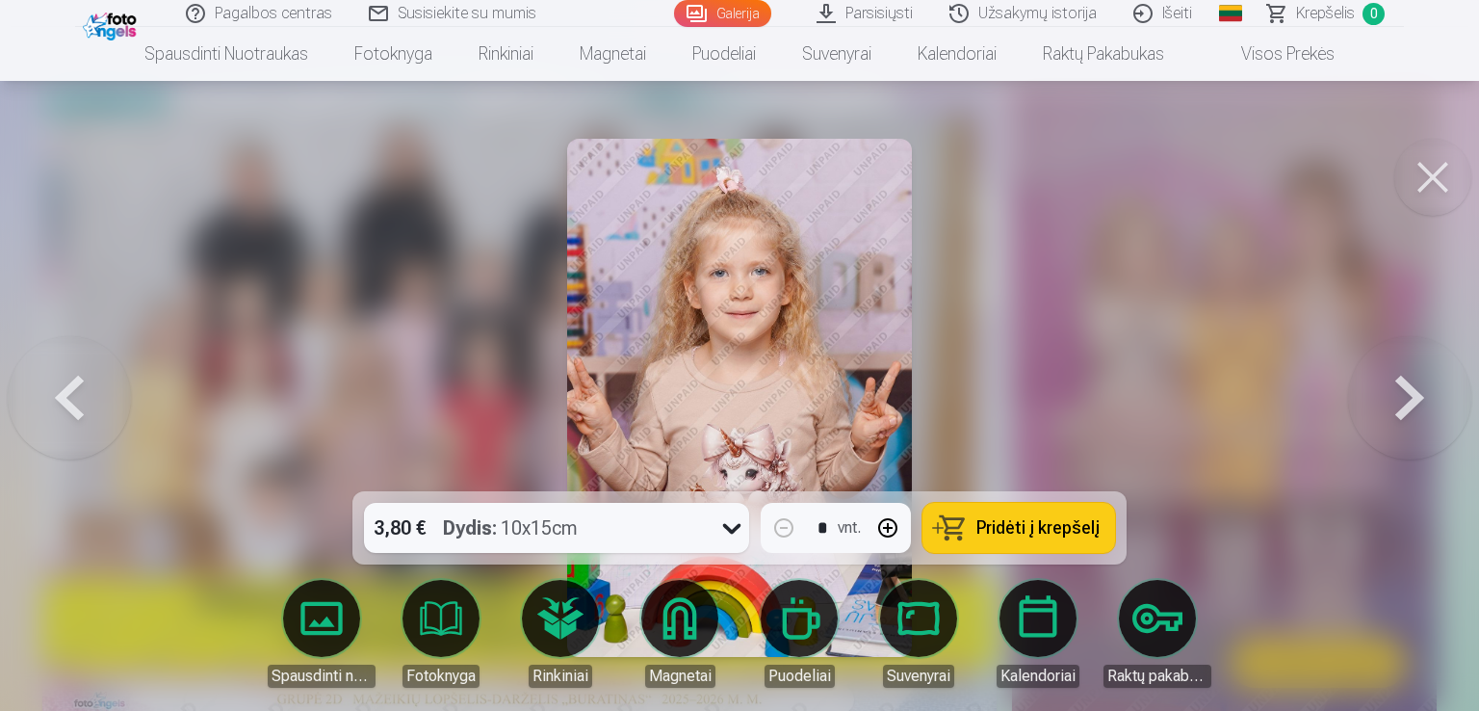
click at [1413, 398] on button at bounding box center [1409, 398] width 123 height 148
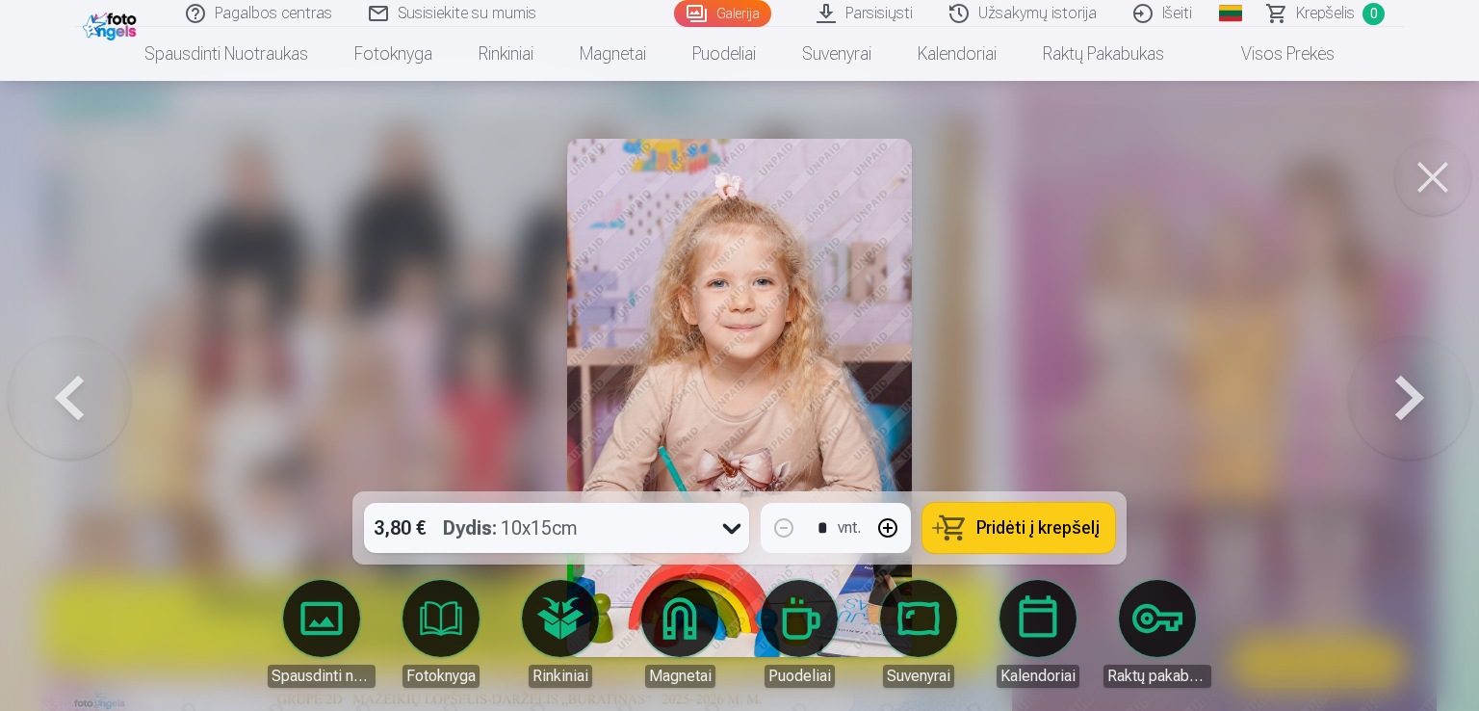
click at [1413, 398] on button at bounding box center [1409, 398] width 123 height 148
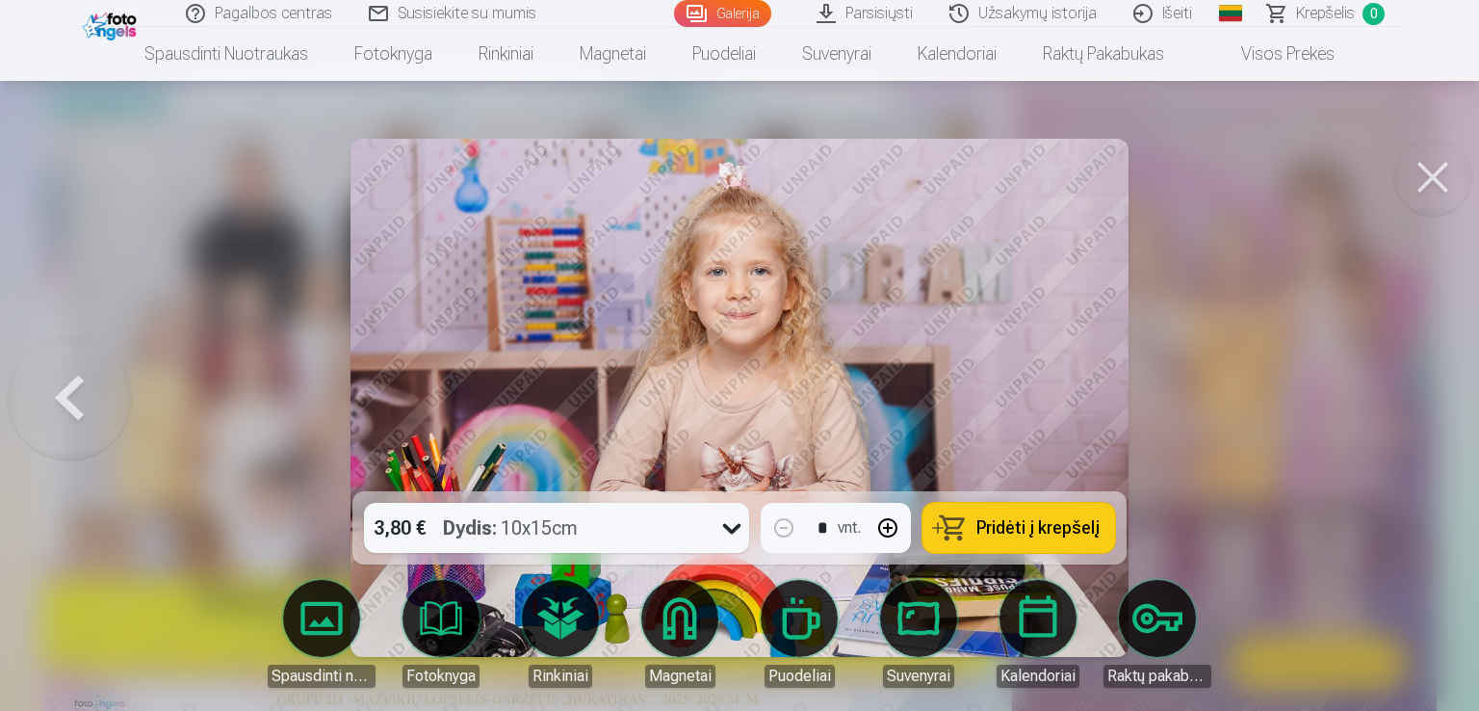
click at [1413, 398] on div at bounding box center [739, 355] width 1479 height 711
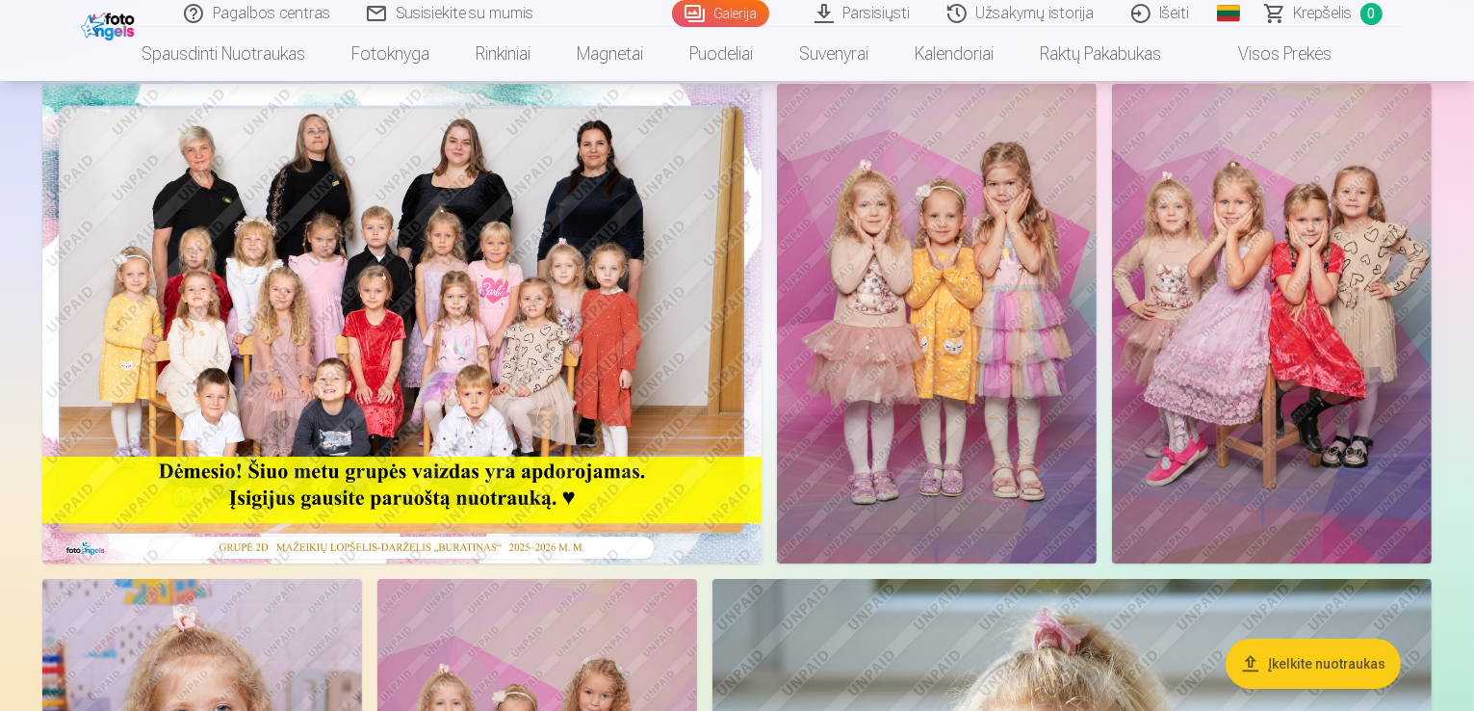
click at [1097, 304] on img at bounding box center [937, 323] width 320 height 479
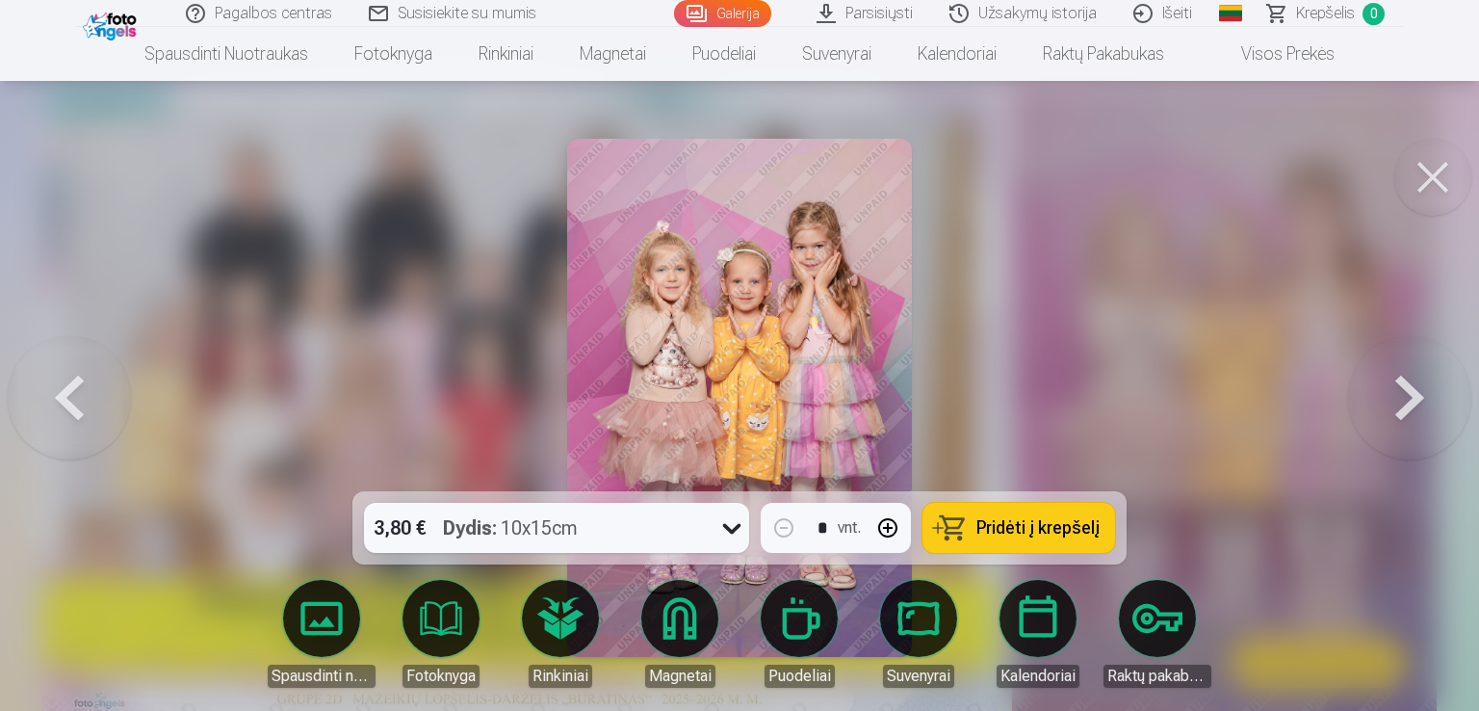
drag, startPoint x: 1026, startPoint y: 226, endPoint x: 1427, endPoint y: 177, distance: 403.5
click at [1427, 177] on button at bounding box center [1432, 177] width 77 height 77
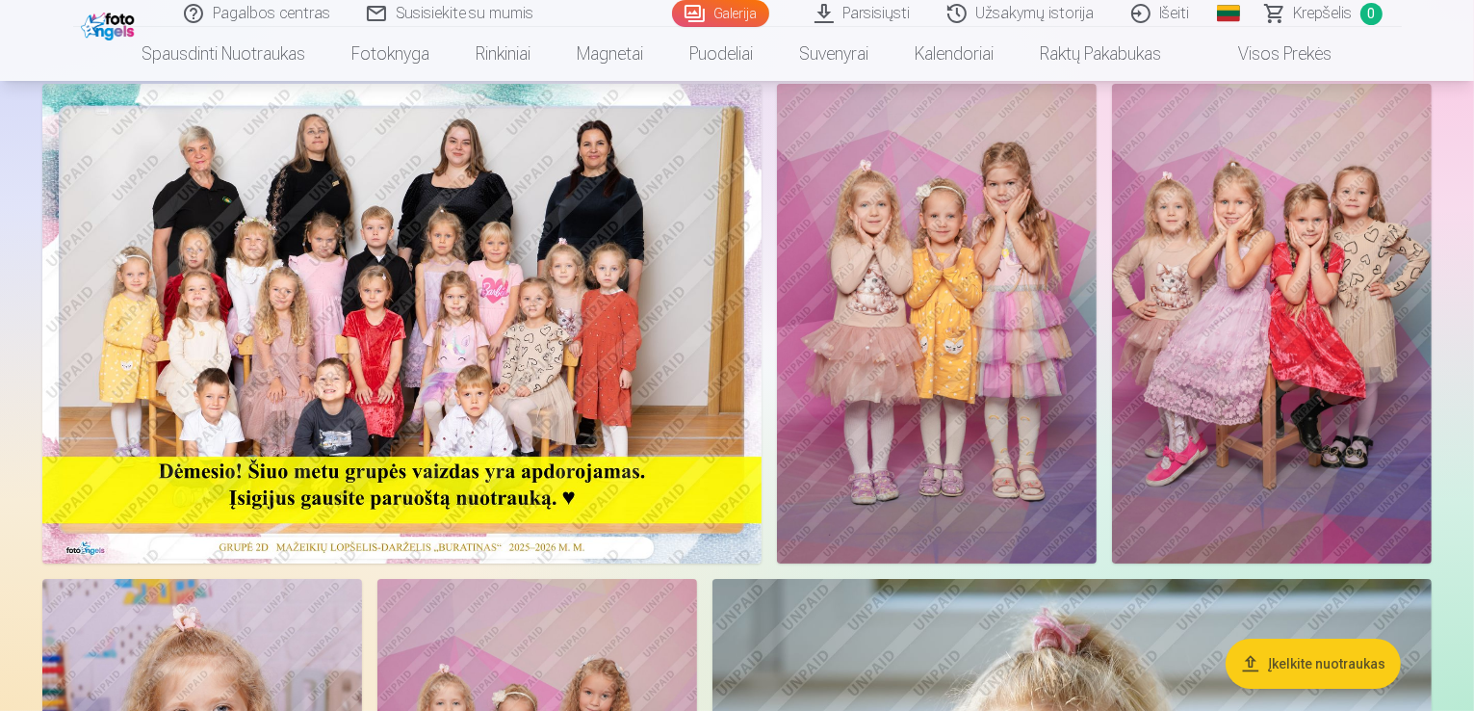
drag, startPoint x: 616, startPoint y: 258, endPoint x: 546, endPoint y: 252, distance: 70.5
click at [546, 252] on img at bounding box center [401, 323] width 719 height 479
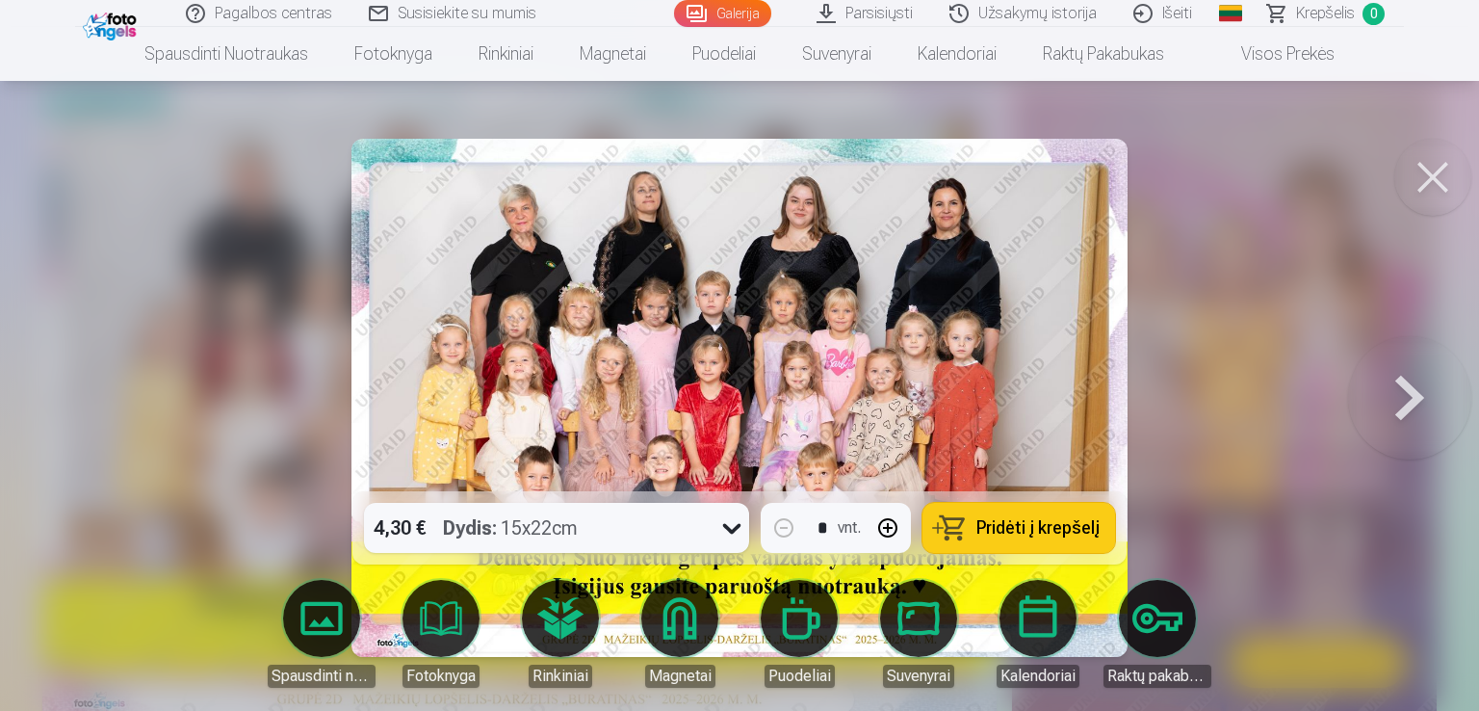
click at [1445, 180] on button at bounding box center [1432, 177] width 77 height 77
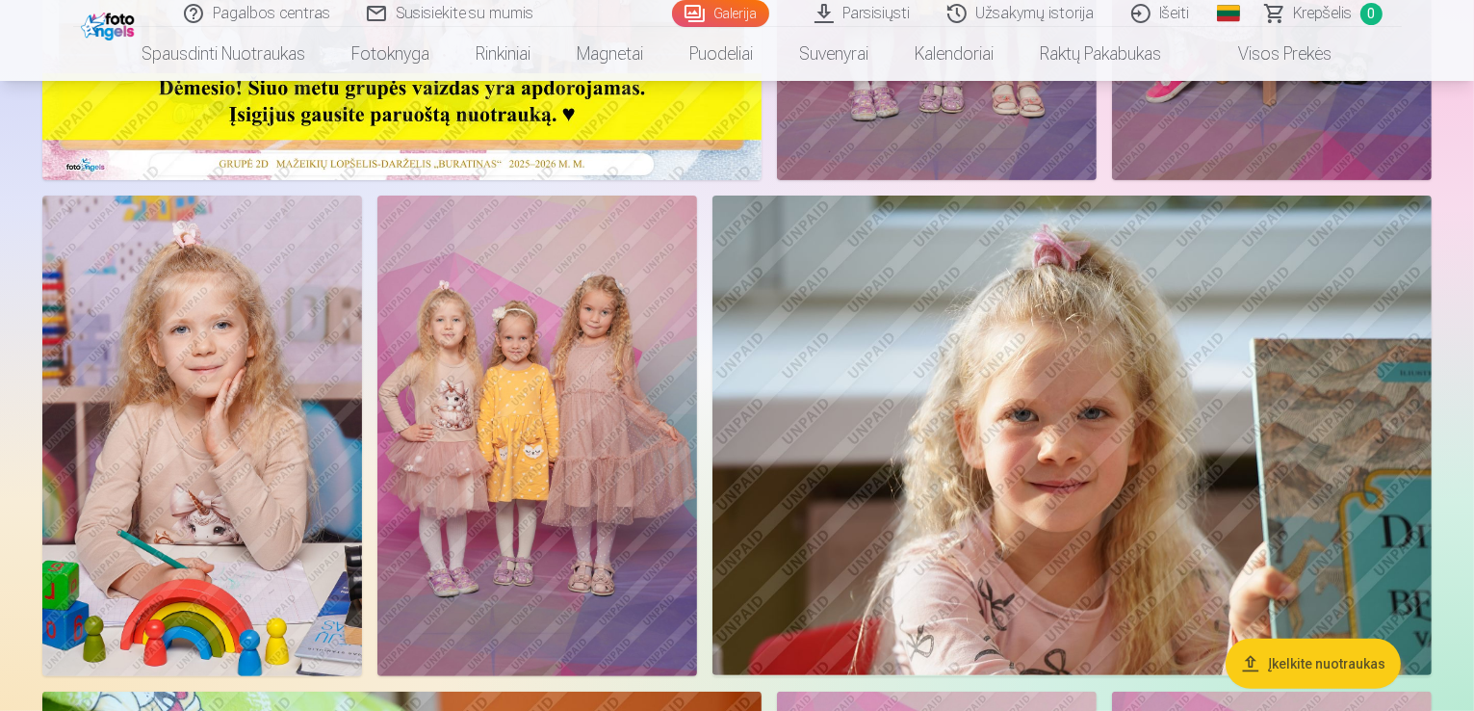
scroll to position [128, 0]
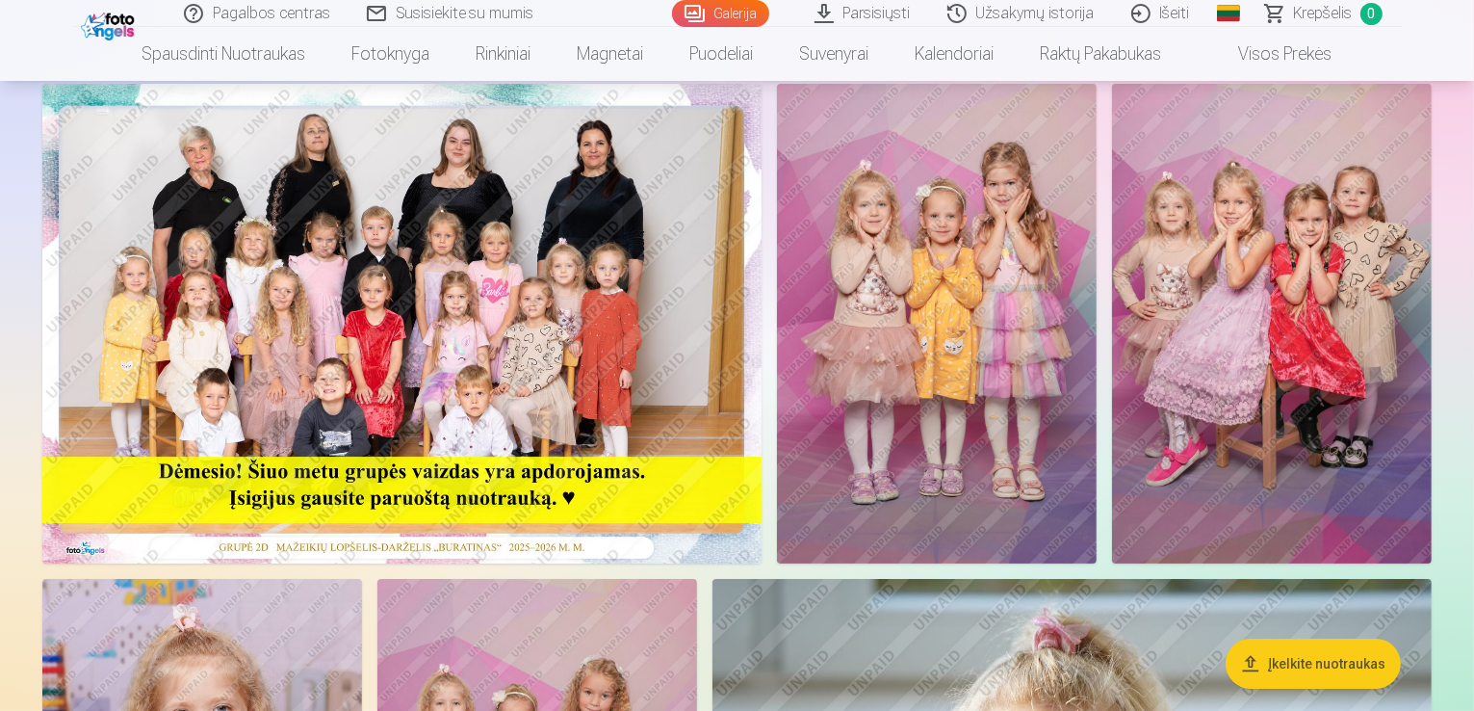
click at [1097, 244] on img at bounding box center [937, 323] width 320 height 479
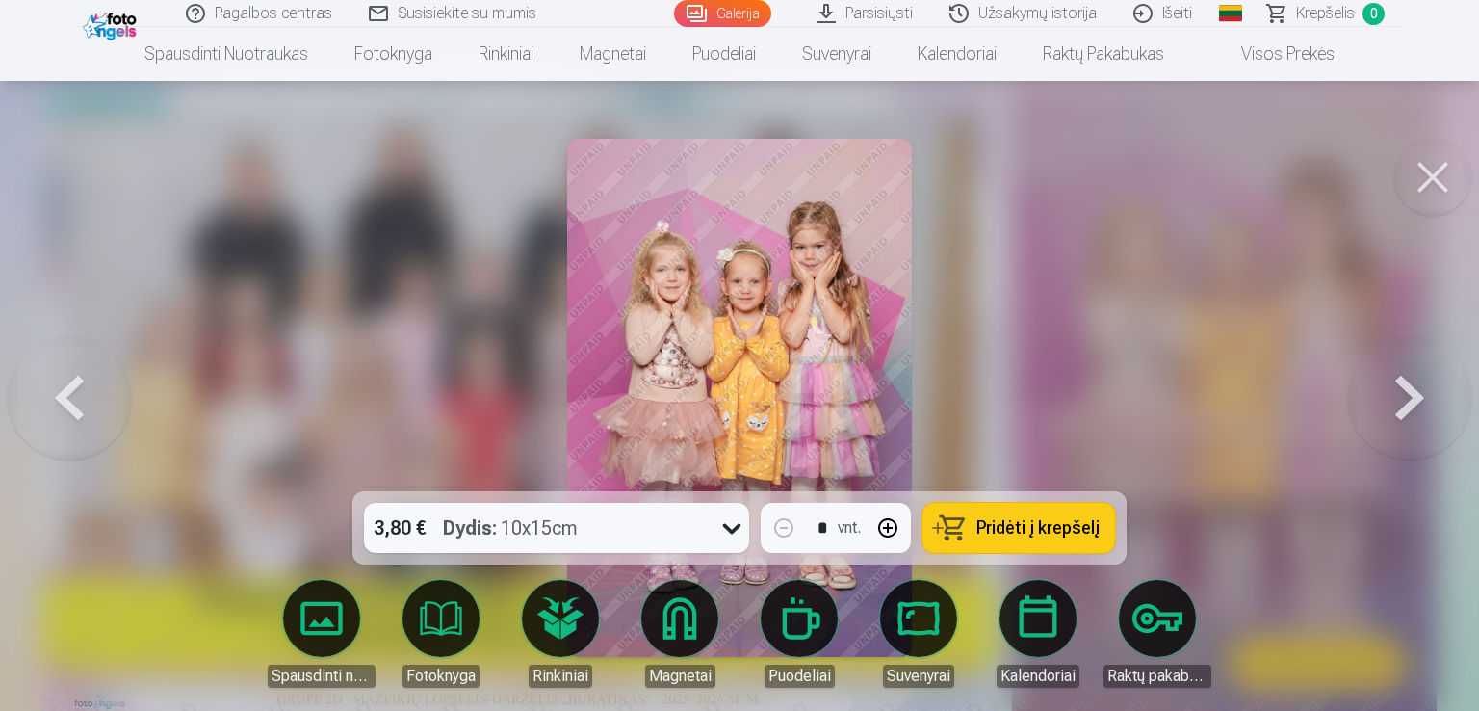
click at [1433, 178] on button at bounding box center [1432, 177] width 77 height 77
